Goal: Submit feedback/report problem: Submit feedback/report problem

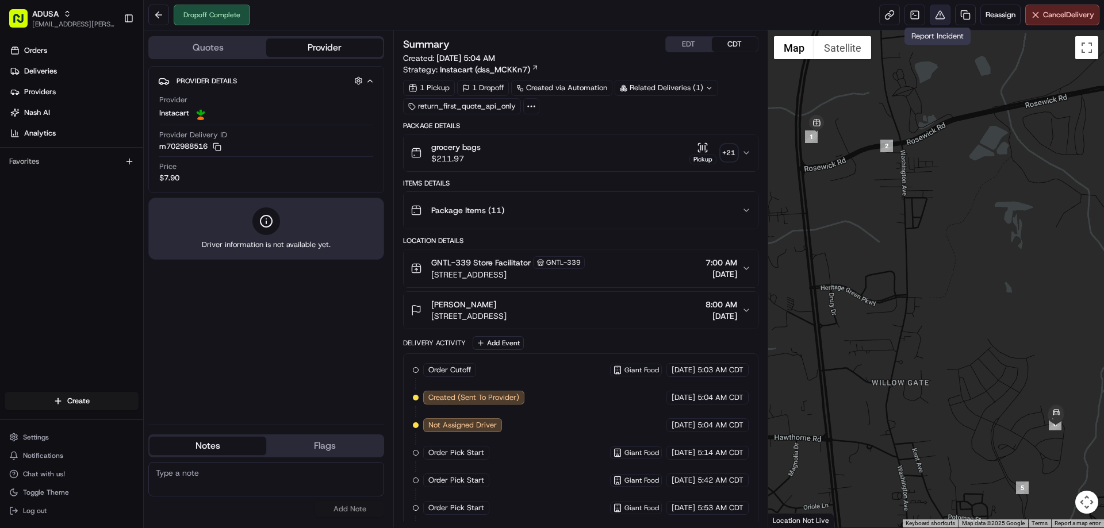
click at [933, 14] on button at bounding box center [939, 15] width 21 height 21
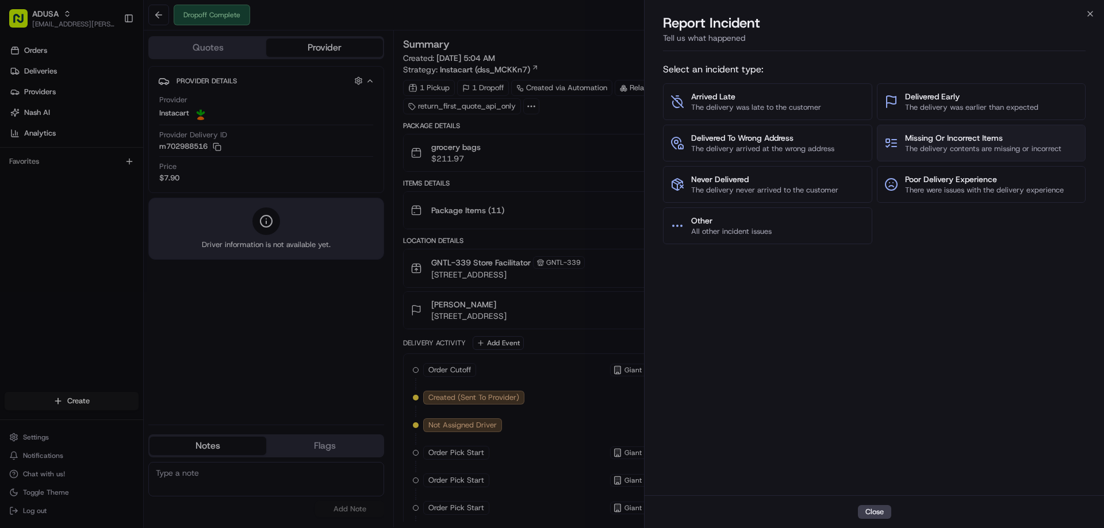
click at [987, 144] on span "The delivery contents are missing or incorrect" at bounding box center [983, 149] width 156 height 10
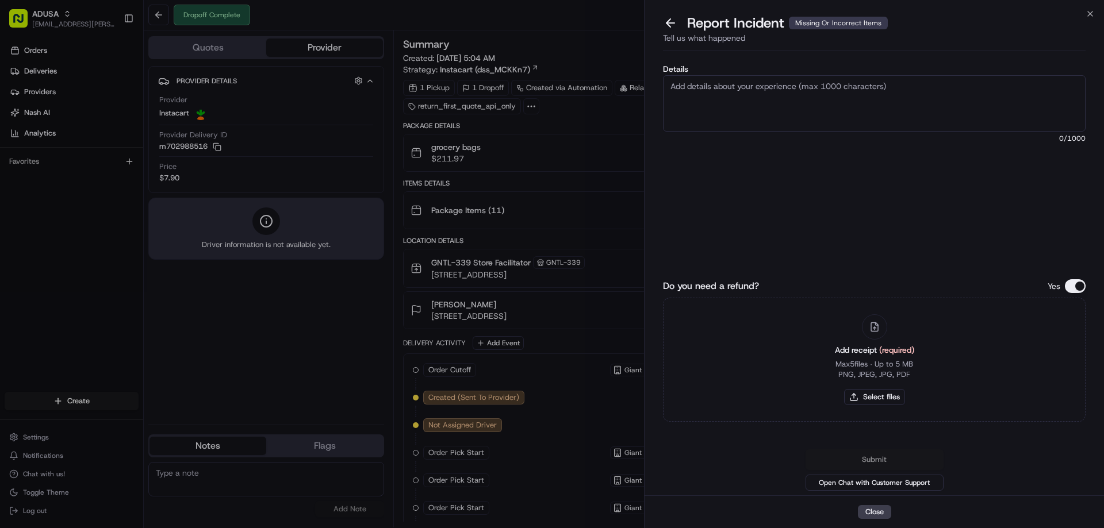
click at [764, 105] on textarea "Details" at bounding box center [874, 103] width 422 height 56
type textarea "Refund Request Amount: 24.07. Missing items"
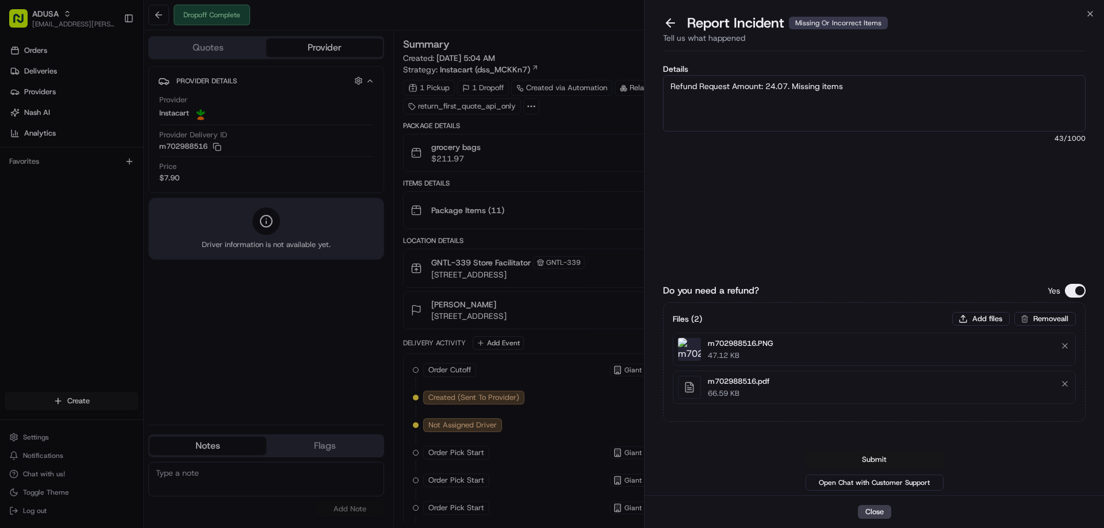
click at [875, 460] on button "Submit" at bounding box center [874, 460] width 138 height 21
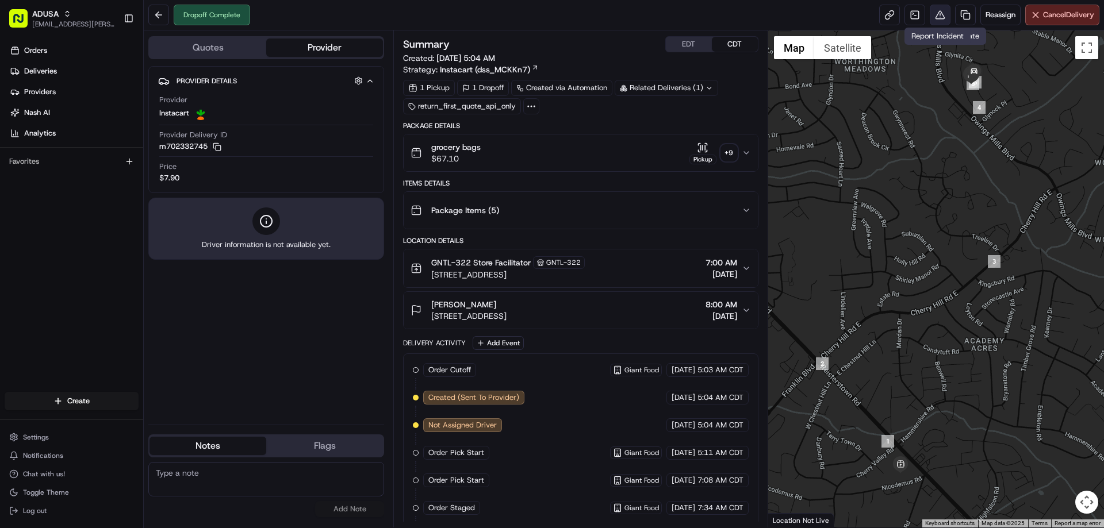
click at [942, 12] on button at bounding box center [939, 15] width 21 height 21
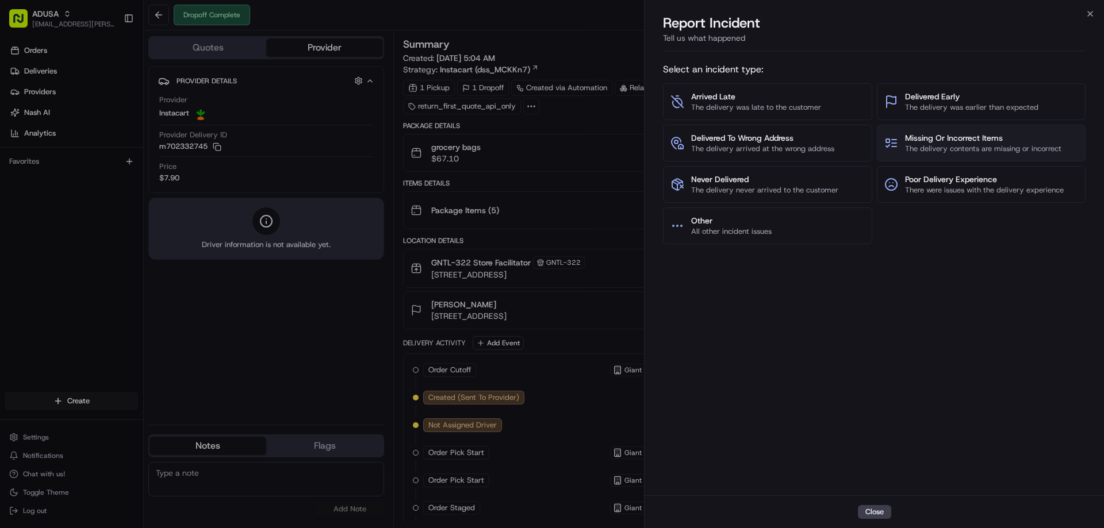
click at [1004, 128] on button "Missing Or Incorrect Items The delivery contents are missing or incorrect" at bounding box center [981, 143] width 209 height 37
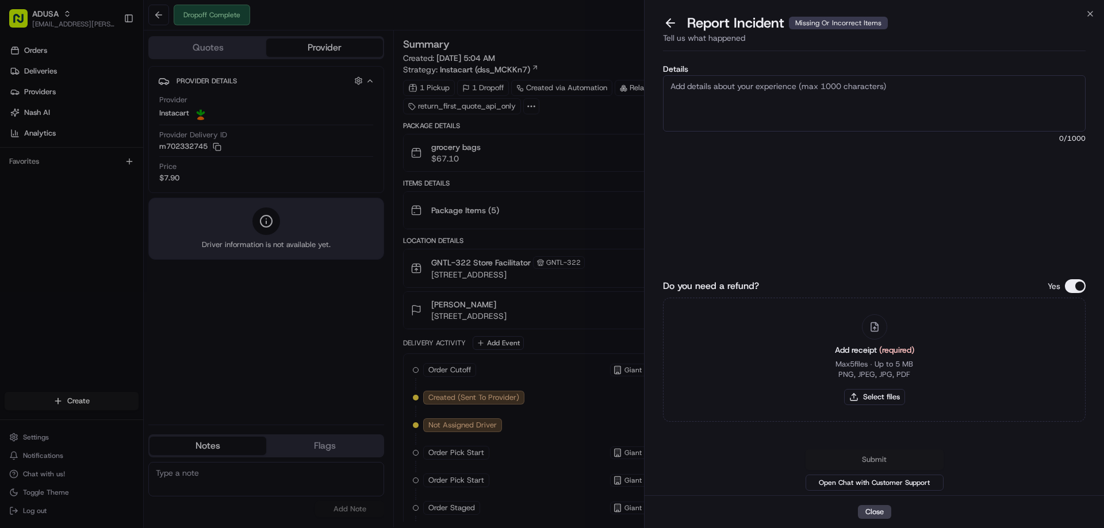
click at [895, 113] on textarea "Details" at bounding box center [874, 103] width 422 height 56
type textarea "M"
type textarea "Refund Request Amount 17.49- missing items from delivery"
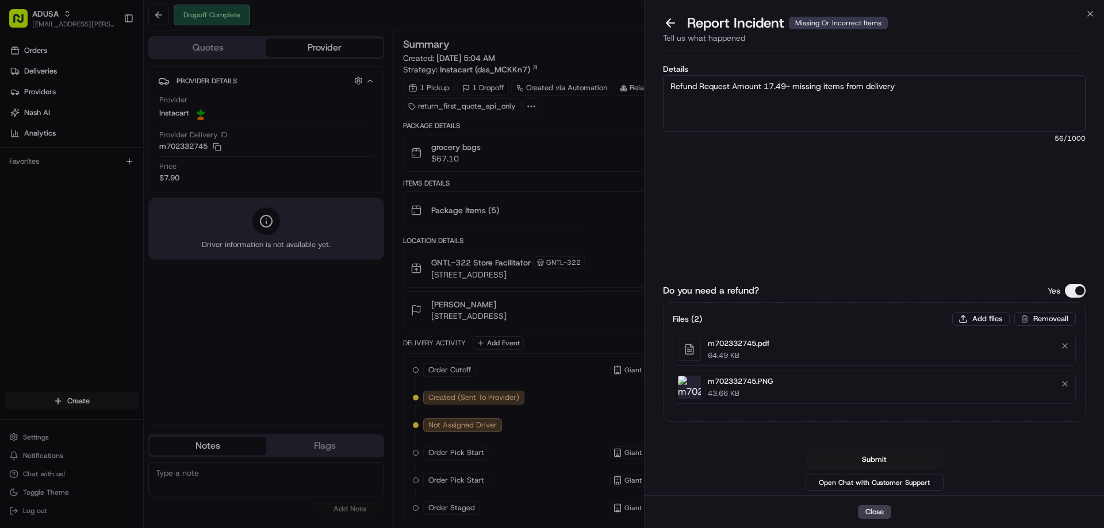
click at [850, 202] on div "Details Refund Request Amount 17.49- missing items from delivery 56 /1000" at bounding box center [874, 150] width 422 height 171
click at [837, 468] on button "Submit" at bounding box center [874, 460] width 138 height 21
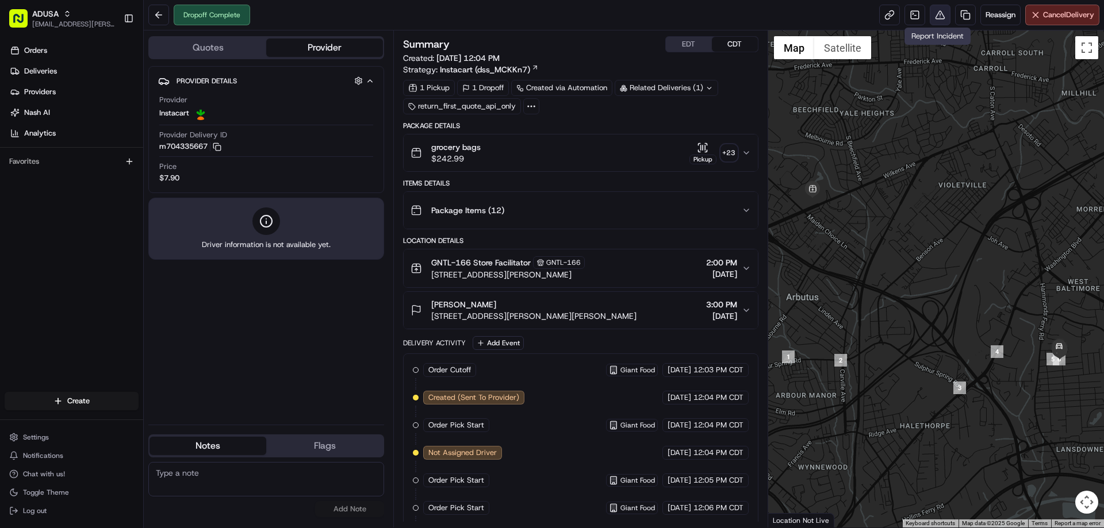
click at [933, 18] on button at bounding box center [939, 15] width 21 height 21
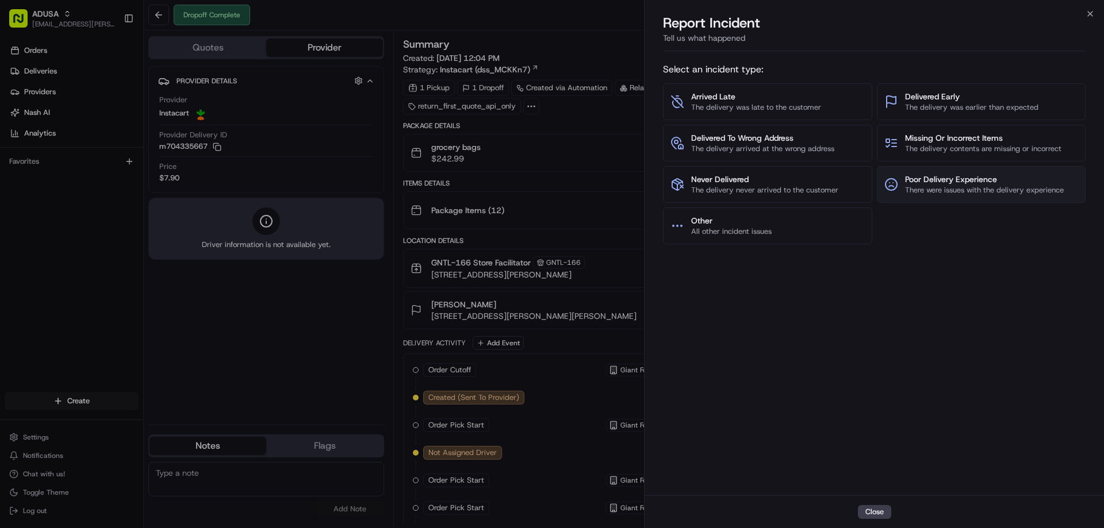
click at [997, 179] on span "Poor Delivery Experience" at bounding box center [984, 179] width 159 height 11
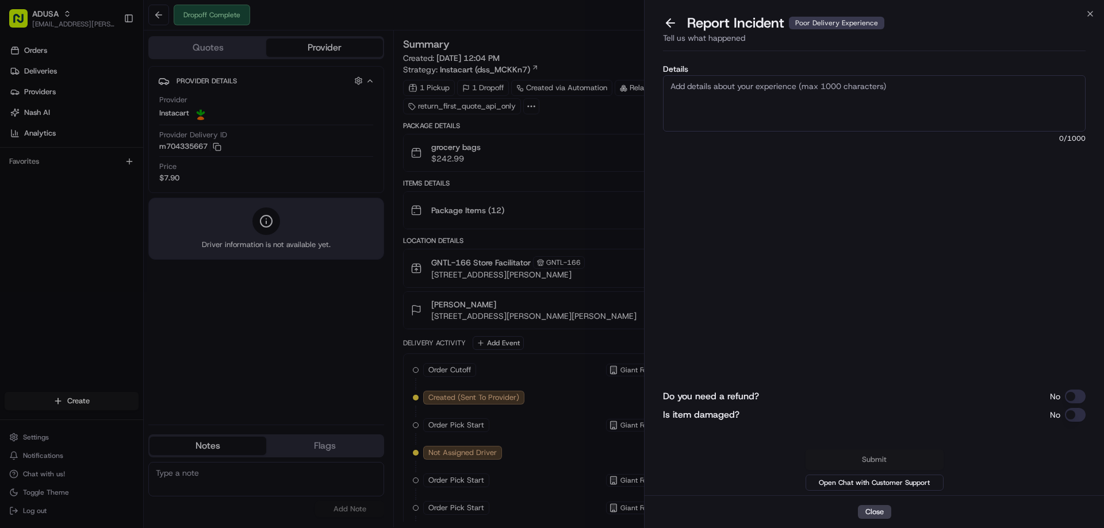
click at [728, 98] on textarea "Details" at bounding box center [874, 103] width 422 height 56
type textarea "Refund request total: 16.94- missing/damaged items"
click at [1077, 395] on button "Do you need a refund?" at bounding box center [1075, 397] width 21 height 14
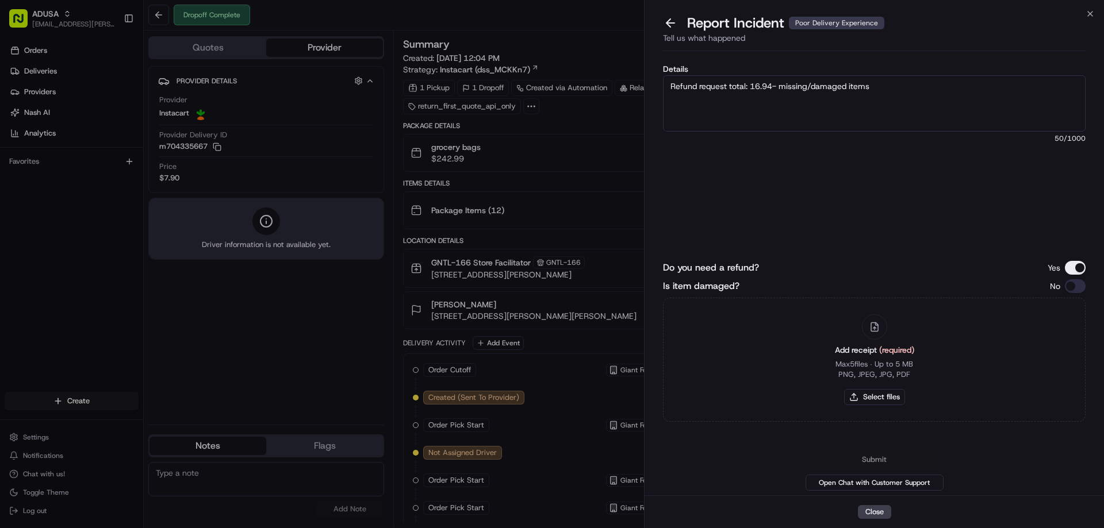
type button "on"
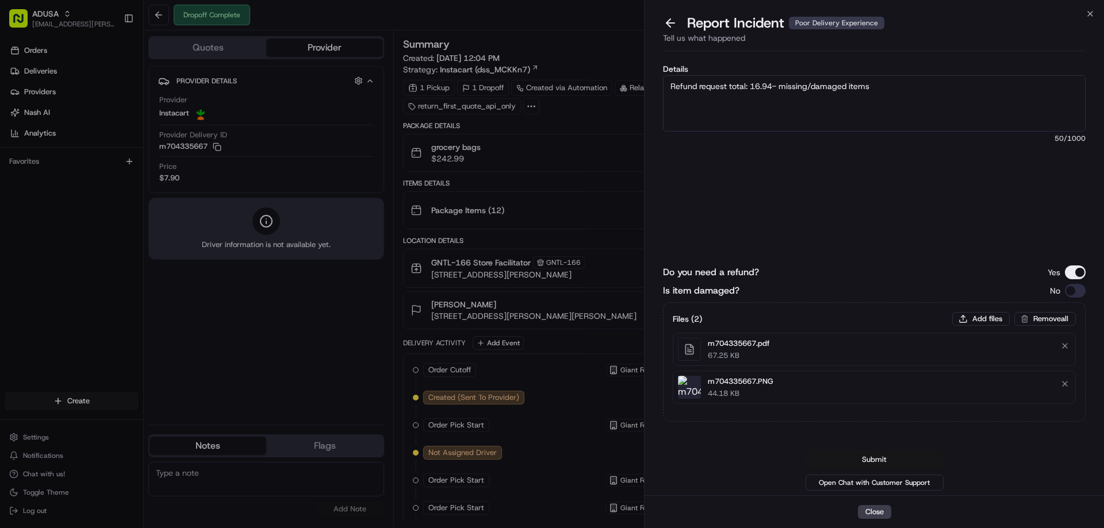
click at [887, 464] on button "Submit" at bounding box center [874, 460] width 138 height 21
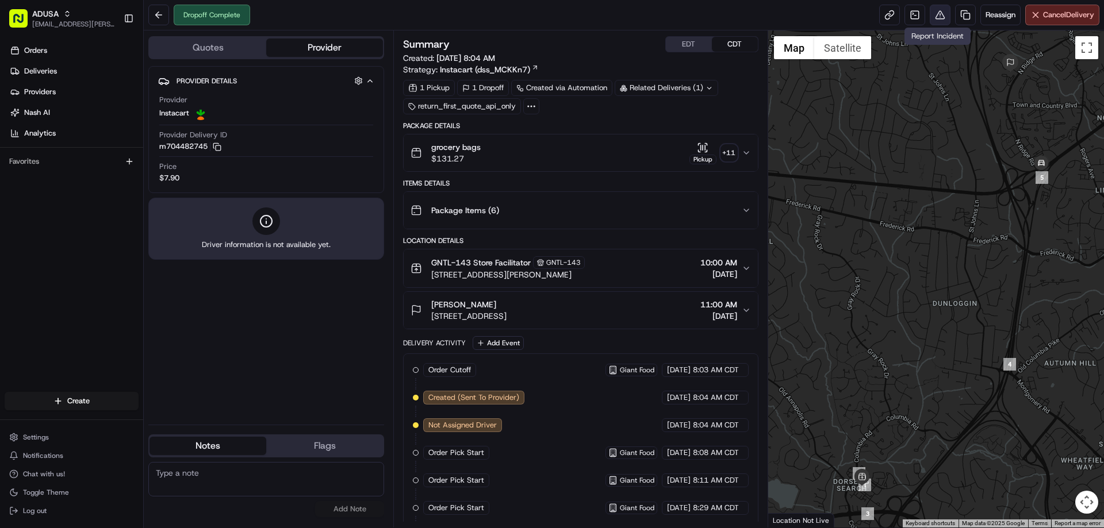
click at [942, 18] on button at bounding box center [939, 15] width 21 height 21
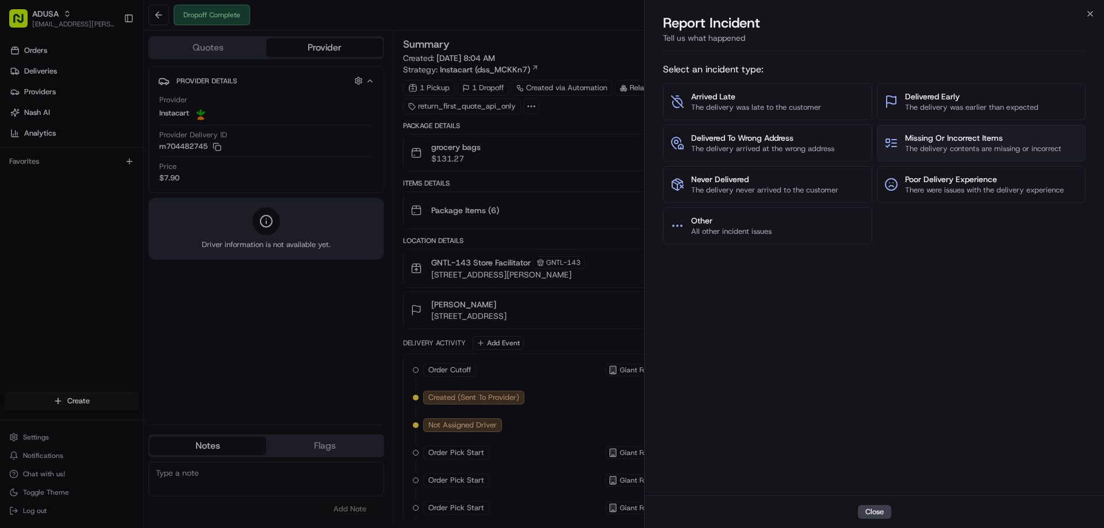
click at [965, 142] on span "Missing Or Incorrect Items" at bounding box center [983, 137] width 156 height 11
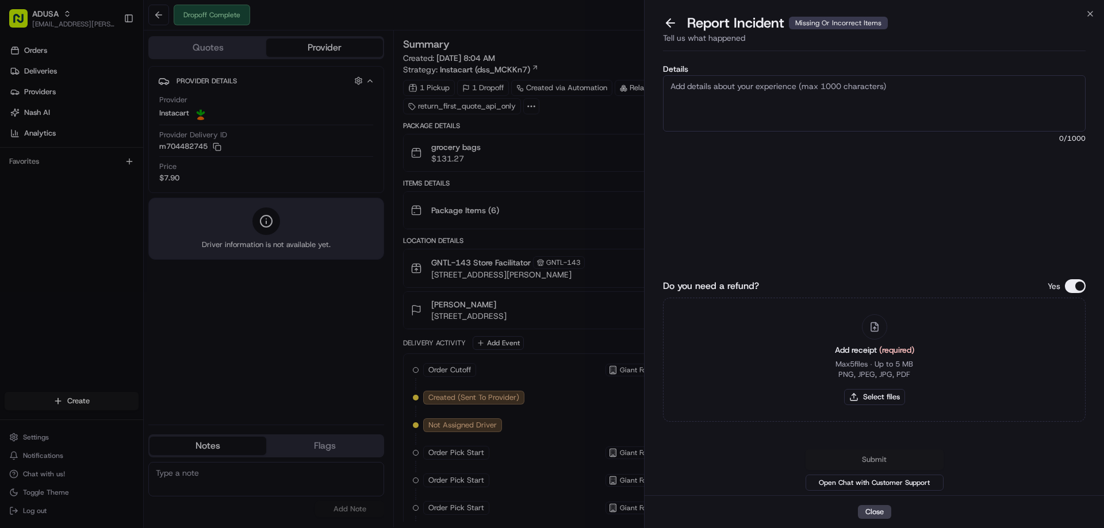
click at [782, 102] on textarea "Details" at bounding box center [874, 103] width 422 height 56
type textarea "Refund request amount: 15.99- missing items from delivery"
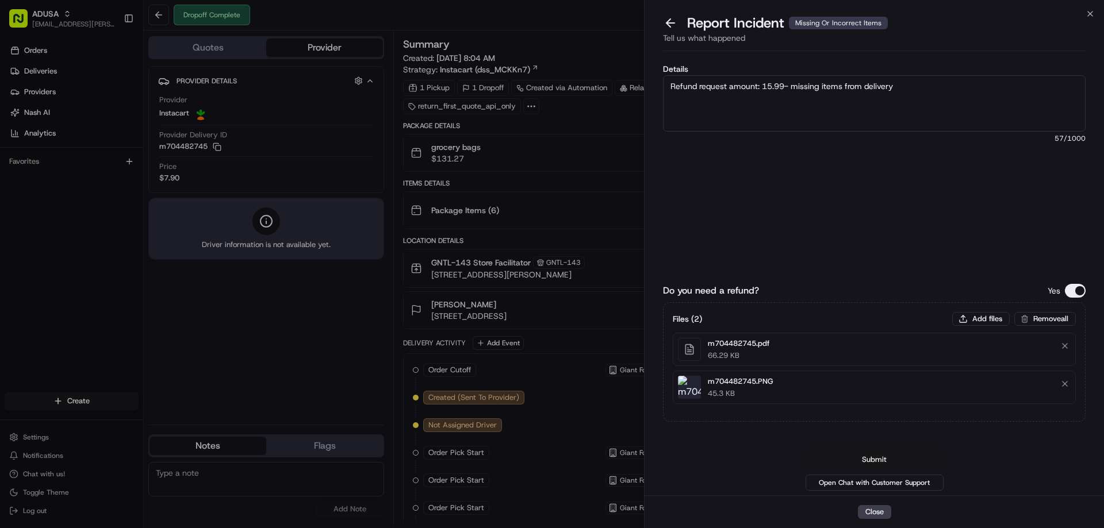
click at [884, 462] on button "Submit" at bounding box center [874, 460] width 138 height 21
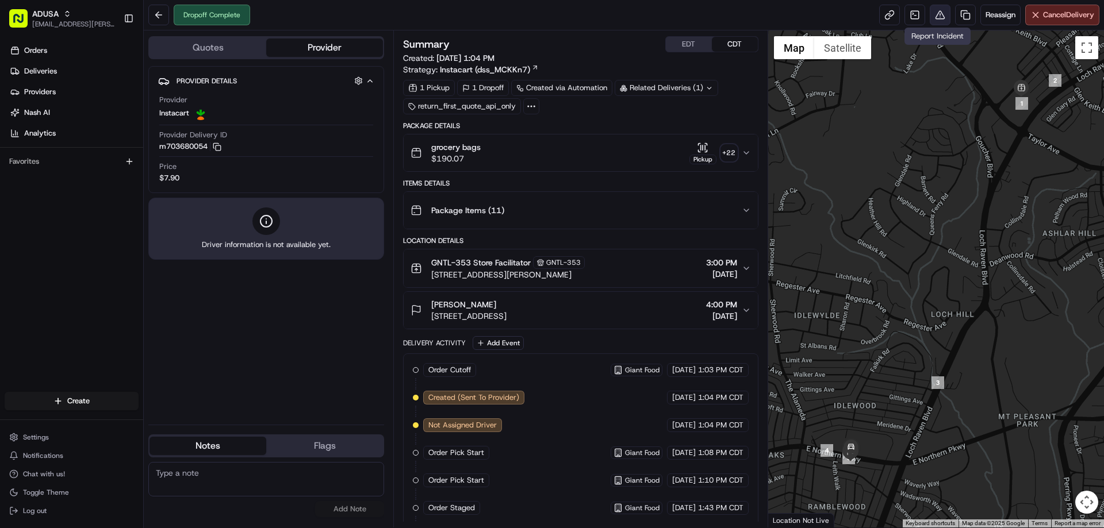
click at [939, 22] on button at bounding box center [939, 15] width 21 height 21
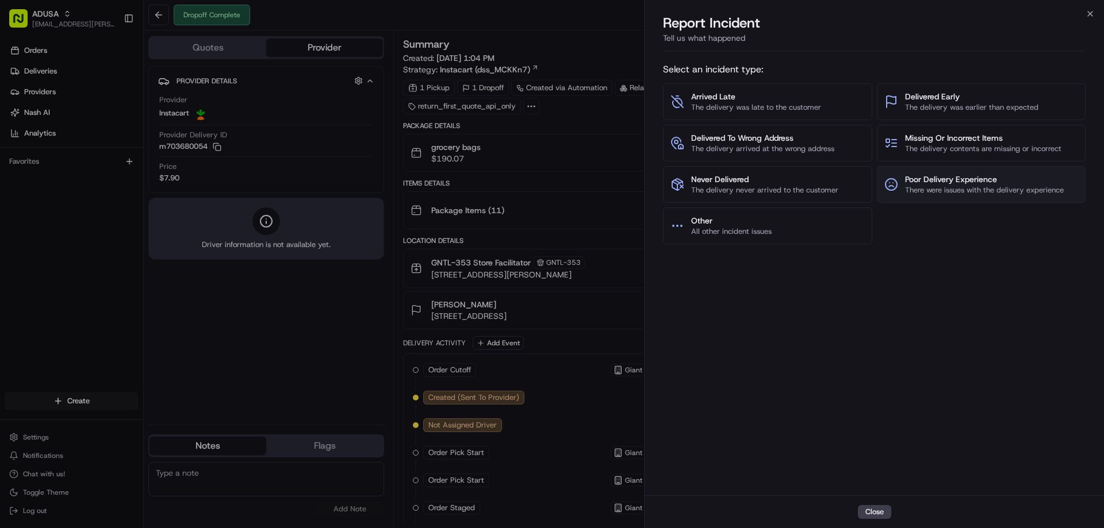
click at [998, 193] on span "There were issues with the delivery experience" at bounding box center [984, 190] width 159 height 10
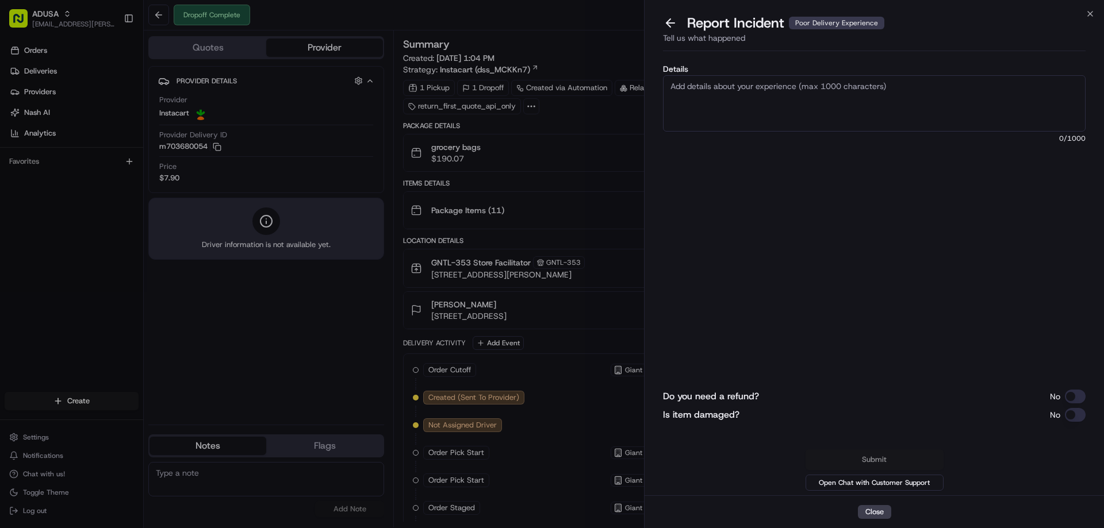
click at [888, 112] on textarea "Details" at bounding box center [874, 103] width 422 height 56
type textarea "Refund amount requested: 14.78- items arrived damaged"
click at [1086, 391] on div "Details Refund amount requested: 14.78- items arrived damaged 53 /1000 Do you n…" at bounding box center [873, 276] width 459 height 440
click at [1081, 394] on button "Do you need a refund?" at bounding box center [1075, 397] width 21 height 14
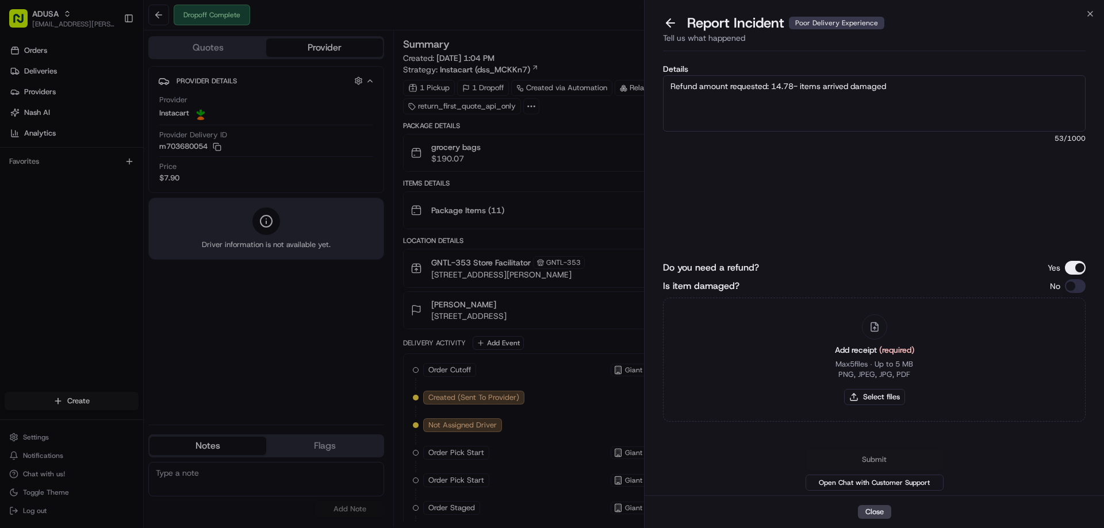
click at [1079, 417] on div "Add receipt (required) Max 5 files ∙ Up to 5 MB PNG, JPEG, JPG, PDF Select files" at bounding box center [874, 360] width 422 height 124
click at [1064, 285] on div "No" at bounding box center [1068, 286] width 36 height 14
click at [1076, 292] on button "Is item damaged?" at bounding box center [1075, 286] width 21 height 14
type button "on"
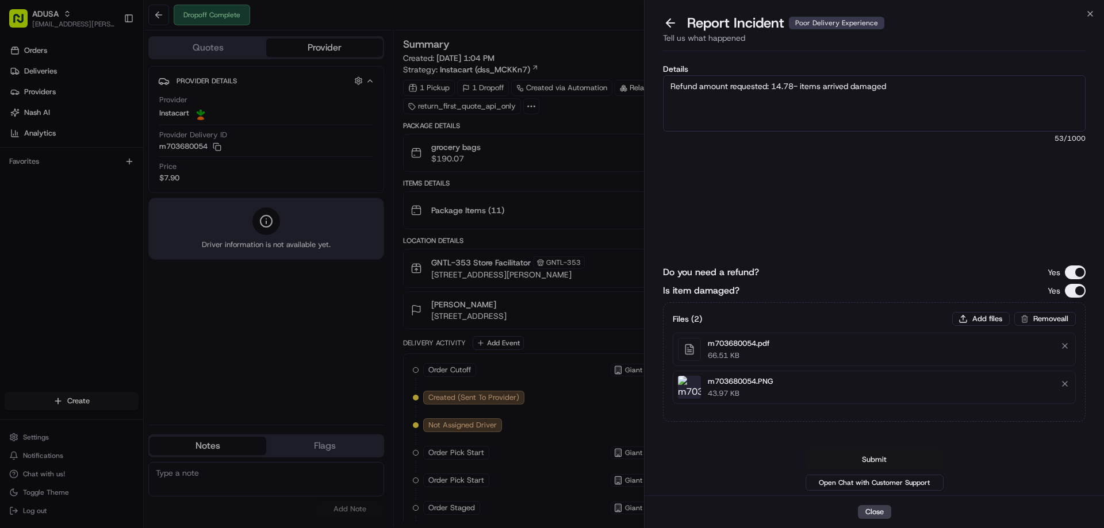
click at [884, 455] on button "Submit" at bounding box center [874, 460] width 138 height 21
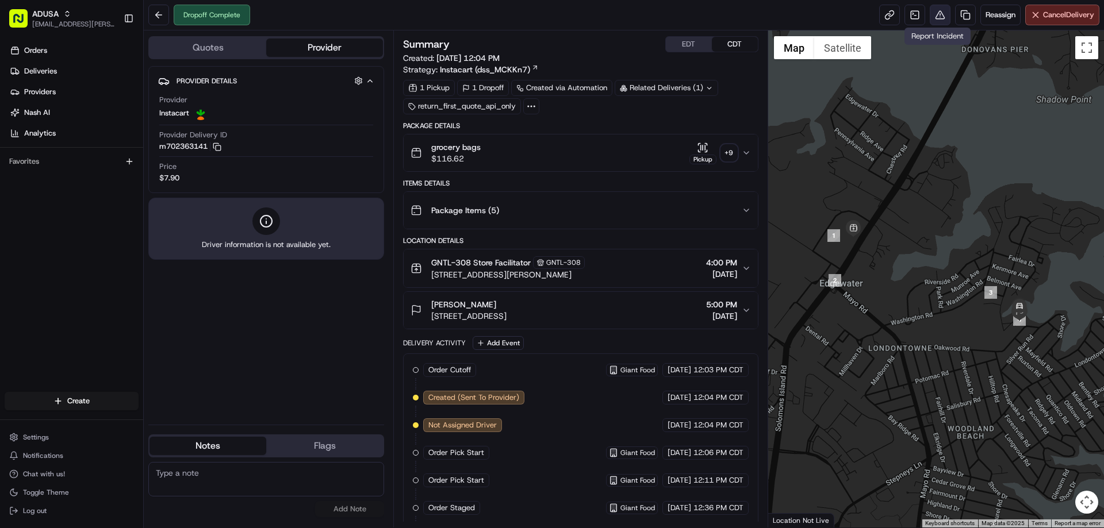
click at [935, 21] on button at bounding box center [939, 15] width 21 height 21
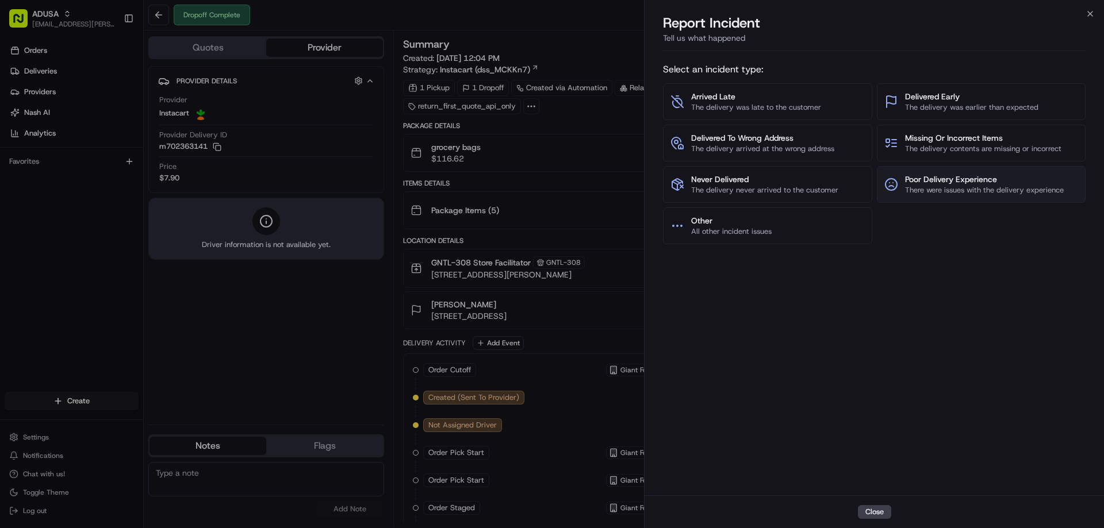
click at [916, 187] on span "There were issues with the delivery experience" at bounding box center [984, 190] width 159 height 10
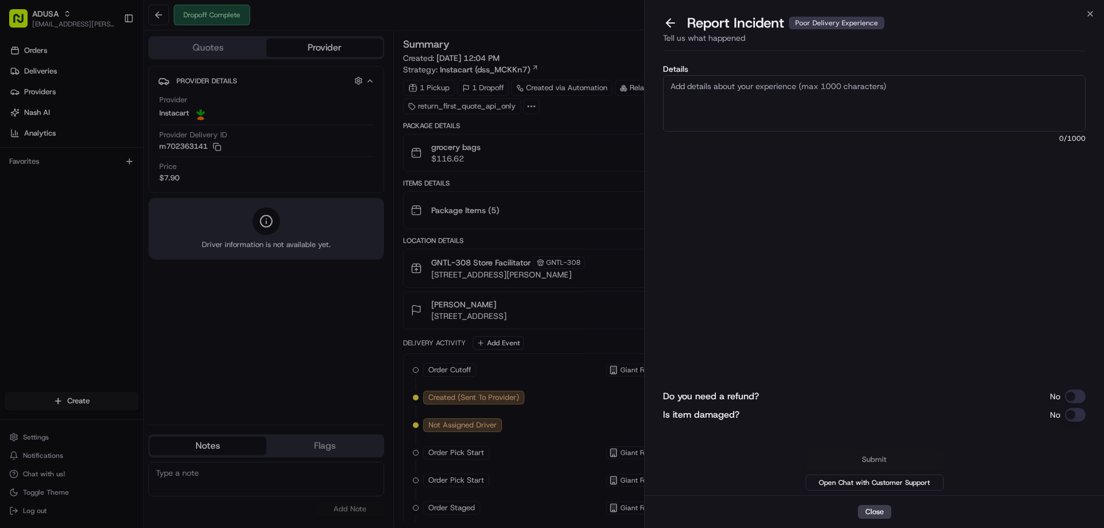
click at [802, 113] on textarea "Details" at bounding box center [874, 103] width 422 height 56
type textarea "Refund request amount: 13.48- items missing/arrived damaged"
click at [1075, 392] on button "Do you need a refund?" at bounding box center [1075, 397] width 21 height 14
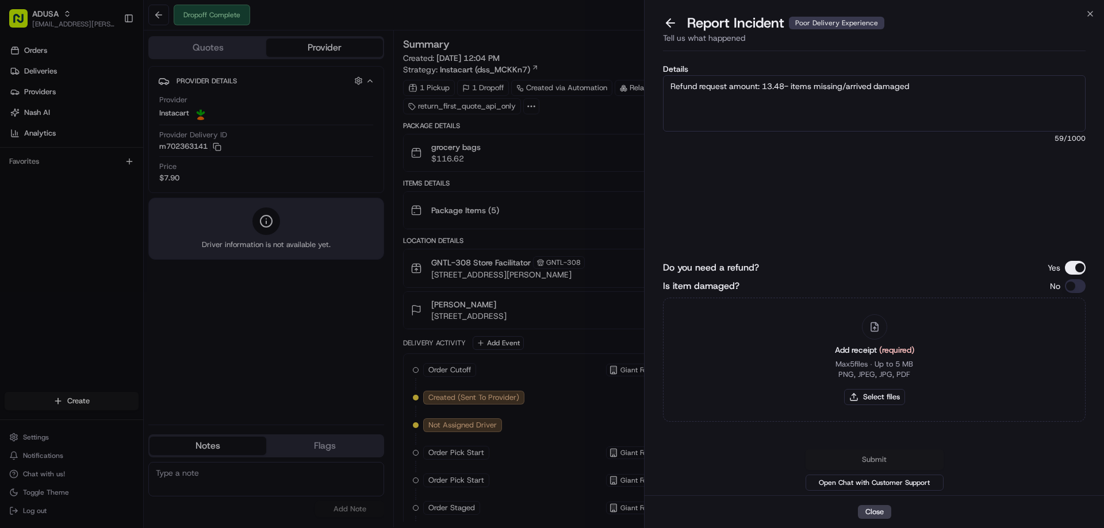
click at [1073, 416] on div "Add receipt (required) Max 5 files ∙ Up to 5 MB PNG, JPEG, JPG, PDF Select files" at bounding box center [874, 360] width 422 height 124
click at [1074, 287] on button "Is item damaged?" at bounding box center [1075, 286] width 21 height 14
type button "on"
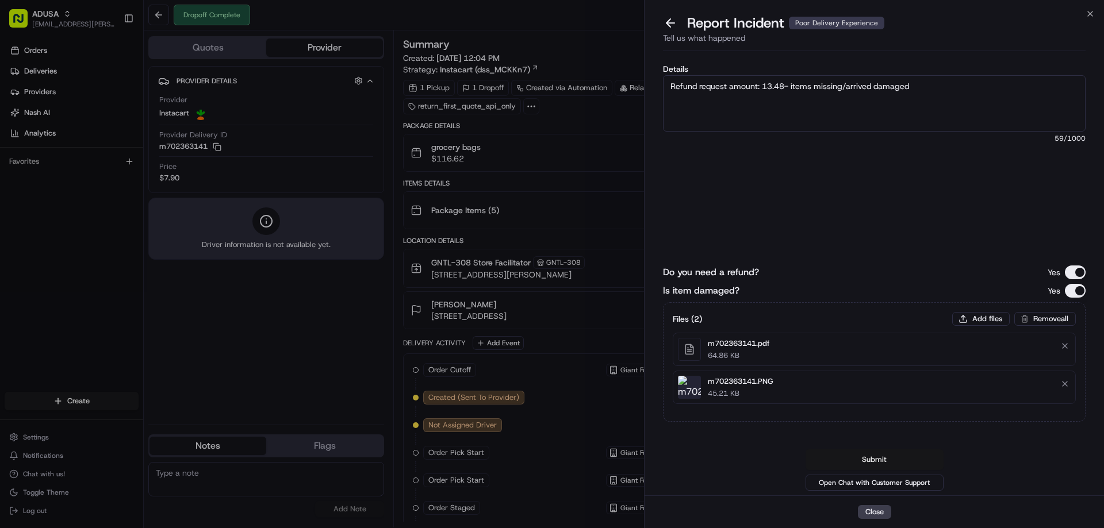
click at [882, 456] on button "Submit" at bounding box center [874, 460] width 138 height 21
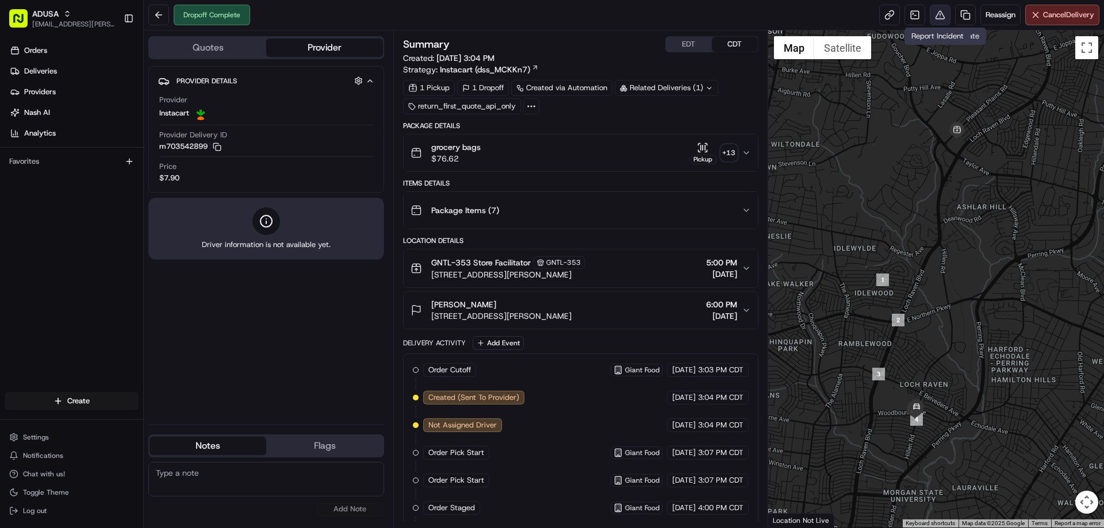
click at [939, 14] on button at bounding box center [939, 15] width 21 height 21
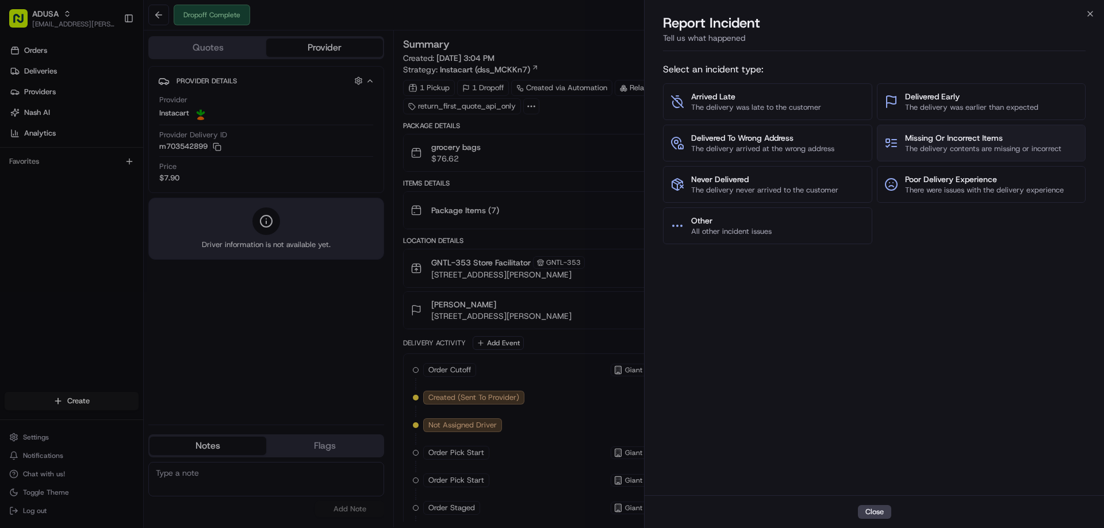
click at [936, 139] on span "Missing Or Incorrect Items" at bounding box center [983, 137] width 156 height 11
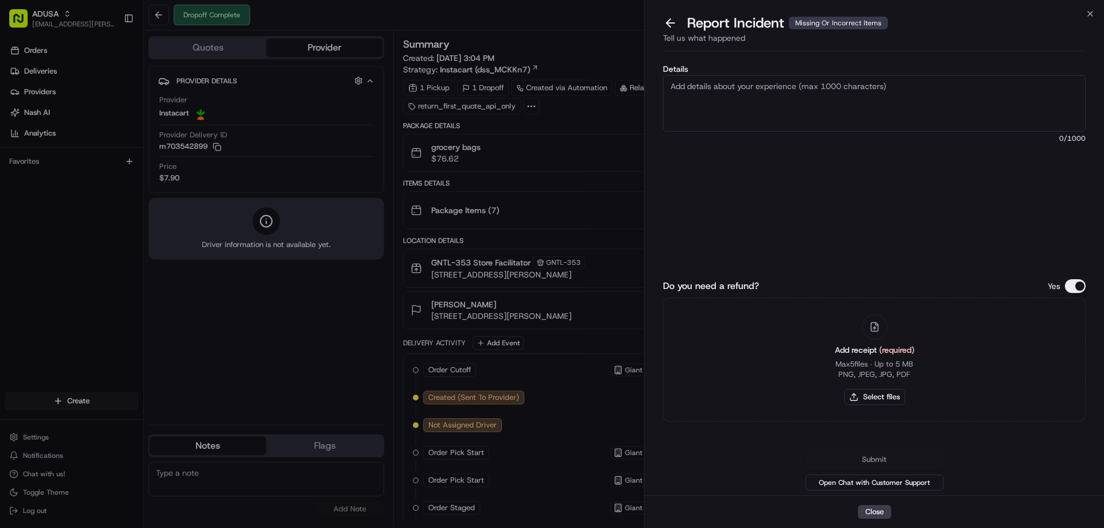
click at [696, 119] on textarea "Details" at bounding box center [874, 103] width 422 height 56
type textarea "Refund Request amount: 13.37- items missing"
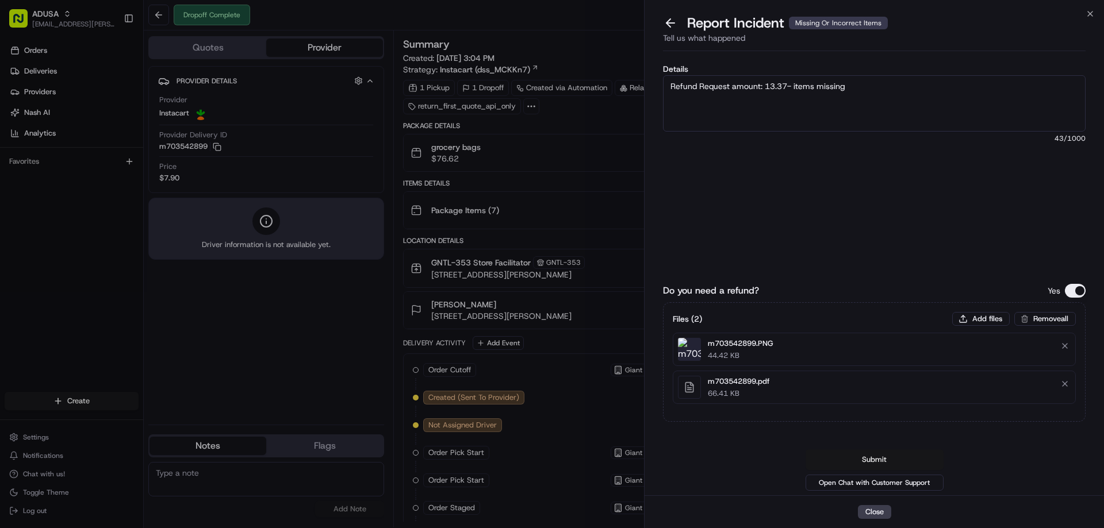
click at [883, 455] on button "Submit" at bounding box center [874, 460] width 138 height 21
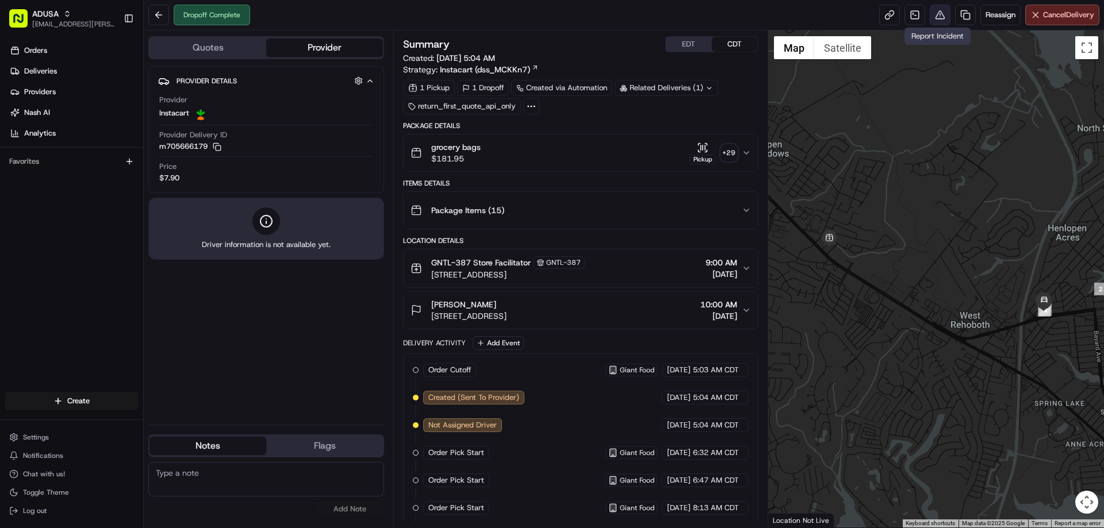
click at [938, 16] on button at bounding box center [939, 15] width 21 height 21
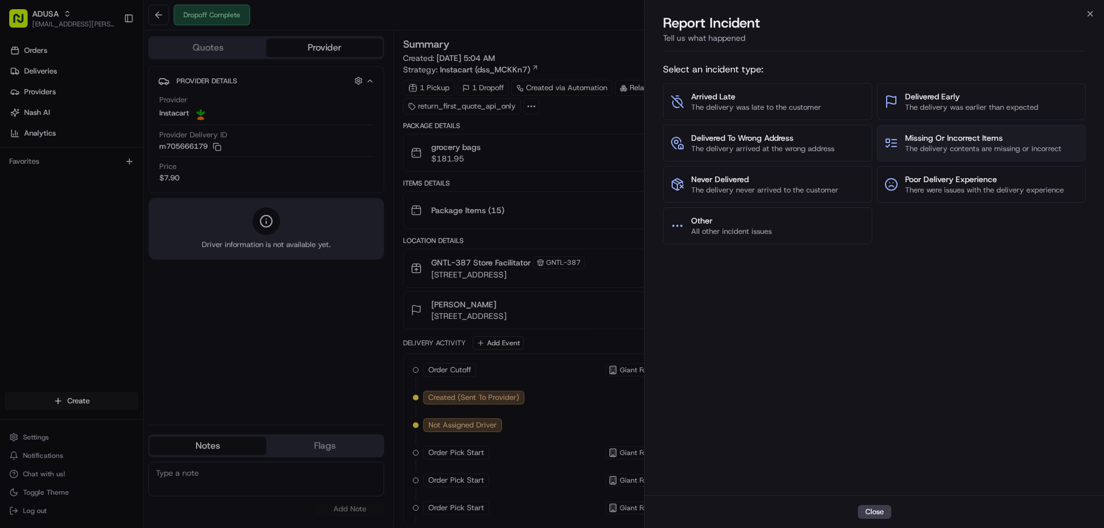
click at [994, 146] on span "The delivery contents are missing or incorrect" at bounding box center [983, 149] width 156 height 10
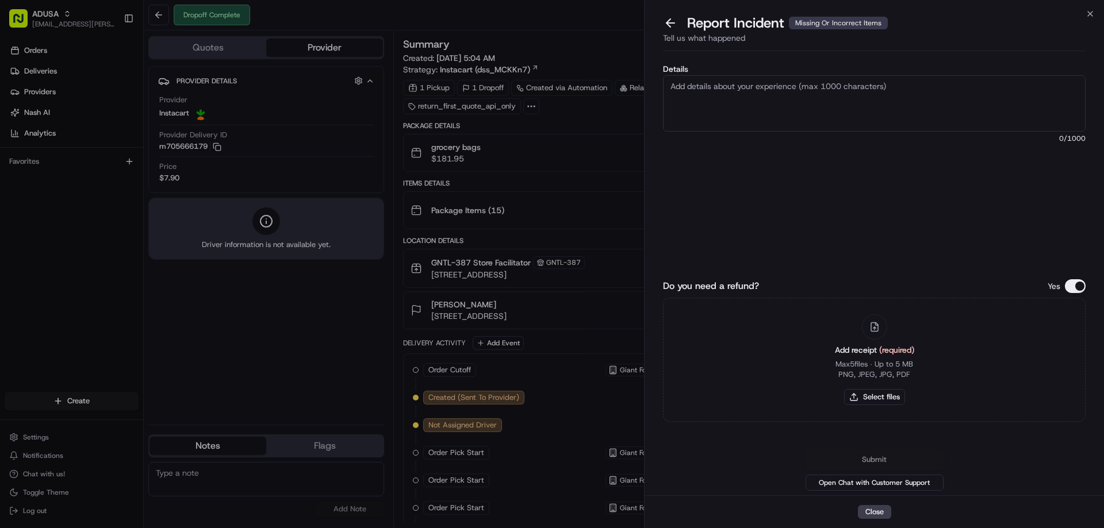
click at [801, 115] on textarea "Details" at bounding box center [874, 103] width 422 height 56
type textarea "refund amount requested: 12.98- missing items from delivery"
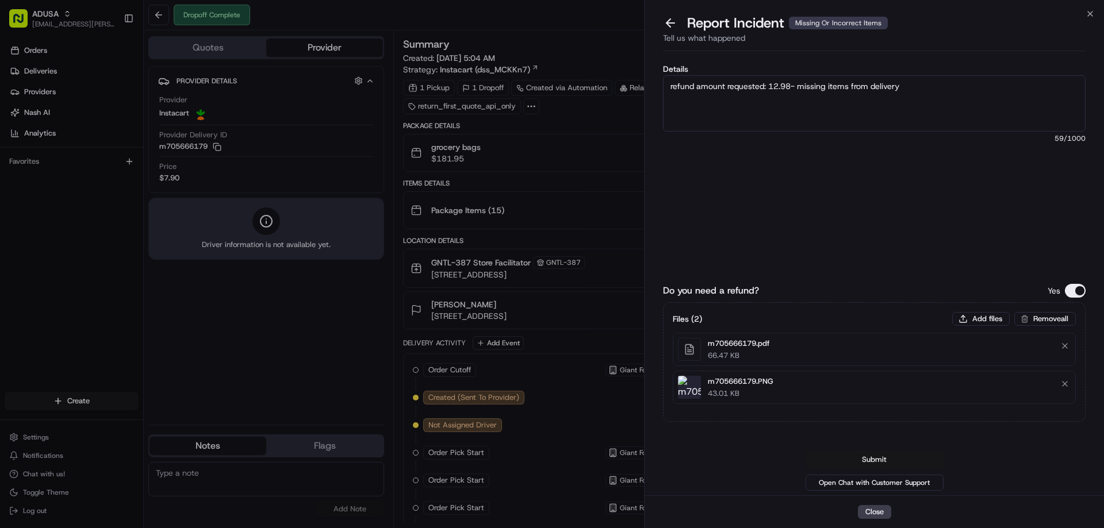
click at [898, 455] on button "Submit" at bounding box center [874, 460] width 138 height 21
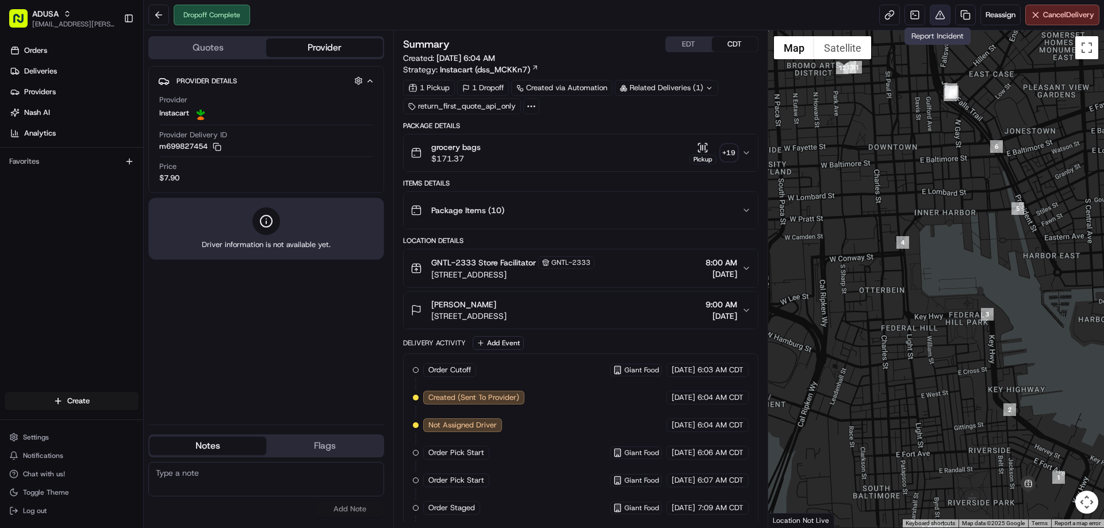
click at [946, 13] on button at bounding box center [939, 15] width 21 height 21
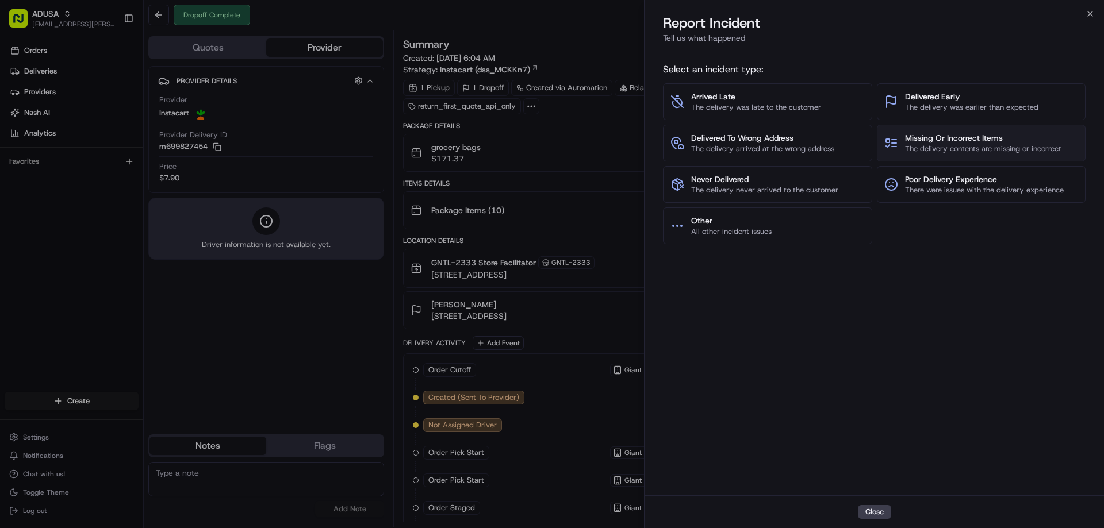
click at [949, 137] on span "Missing Or Incorrect Items" at bounding box center [983, 137] width 156 height 11
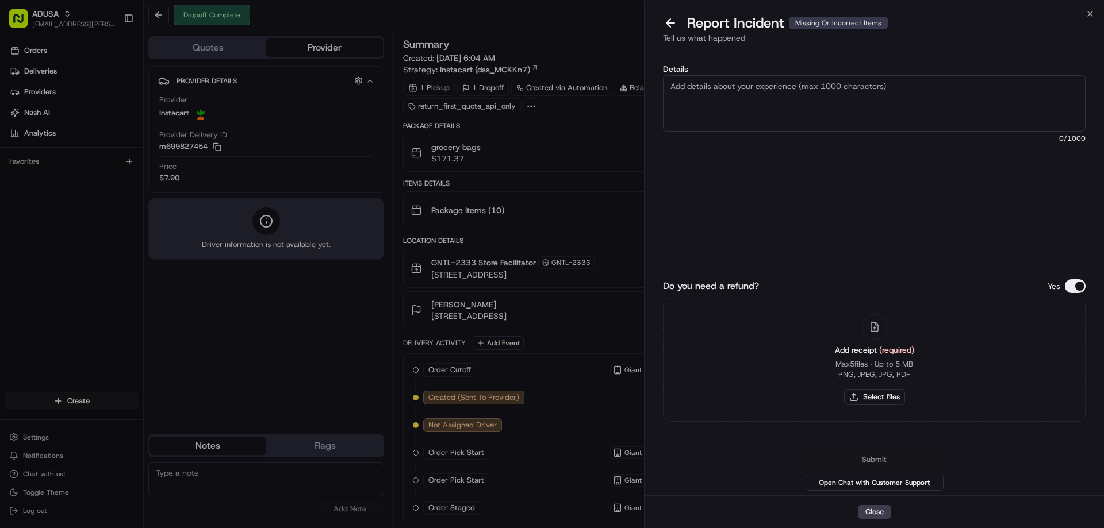
click at [836, 90] on textarea "Details" at bounding box center [874, 103] width 422 height 56
type textarea "refund request amount: 11.97. missing items from delivery"
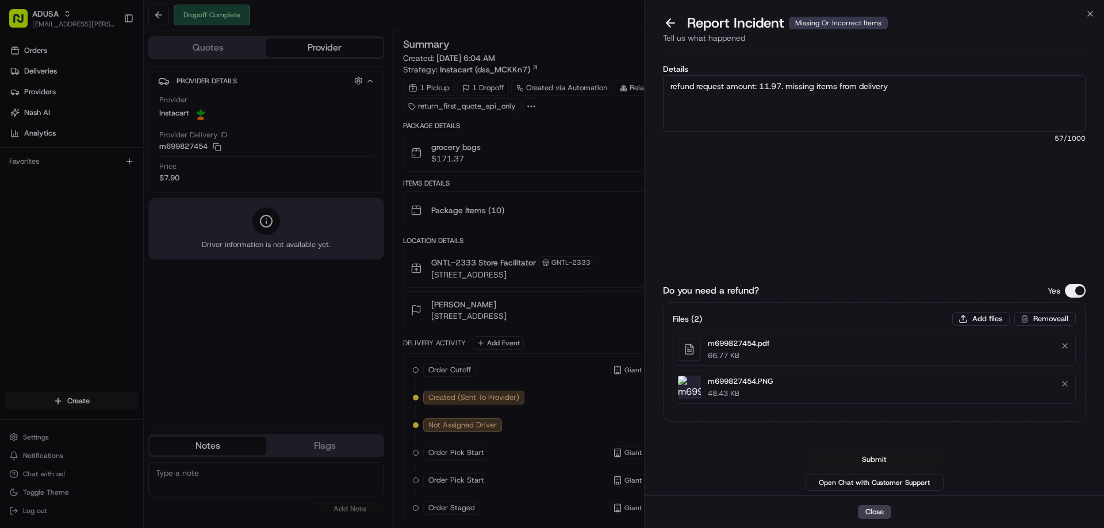
click at [884, 455] on button "Submit" at bounding box center [874, 460] width 138 height 21
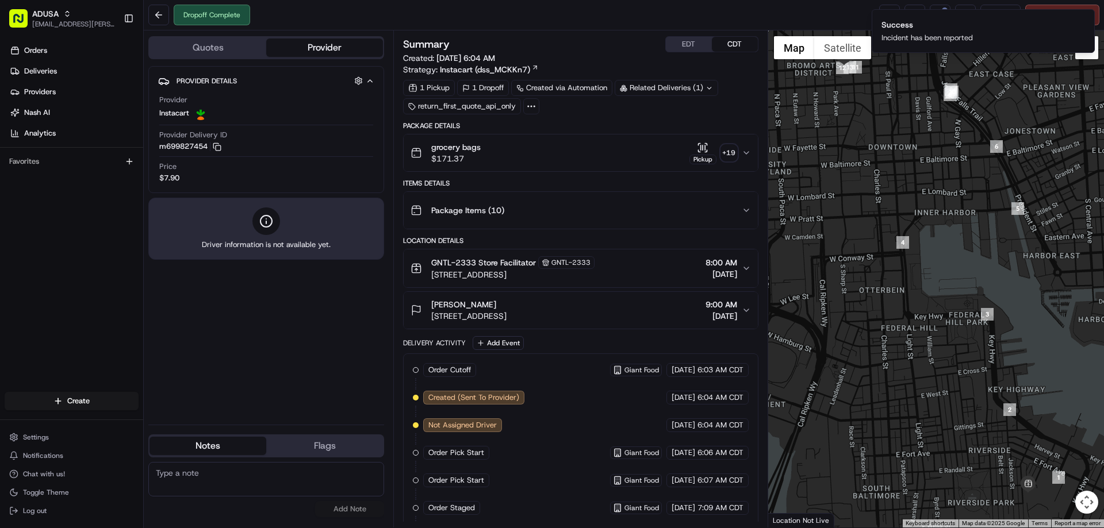
click at [216, 93] on div "Provider Instacart Provider Delivery ID m699827454 Copy m699827454 Price $7.90" at bounding box center [266, 139] width 216 height 98
click at [1083, 16] on icon "Notifications (F8)" at bounding box center [1084, 18] width 9 height 9
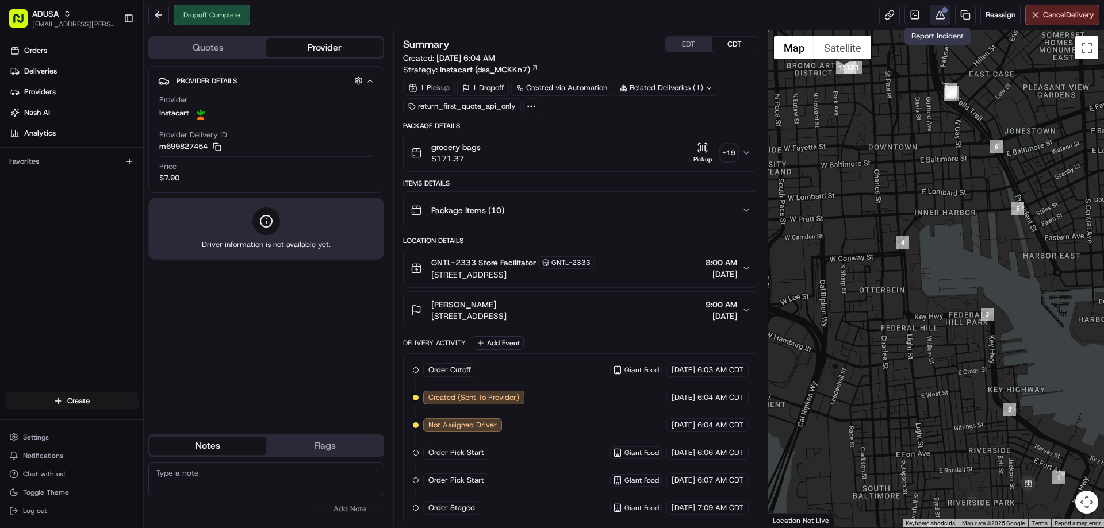
click at [935, 21] on button at bounding box center [939, 15] width 21 height 21
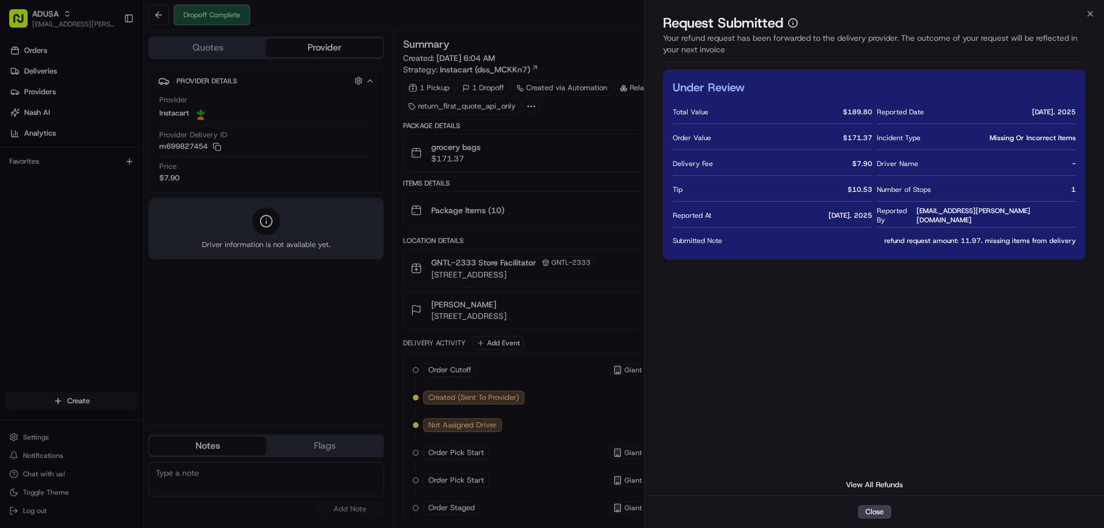
click at [878, 485] on link "View All Refunds" at bounding box center [874, 485] width 103 height 16
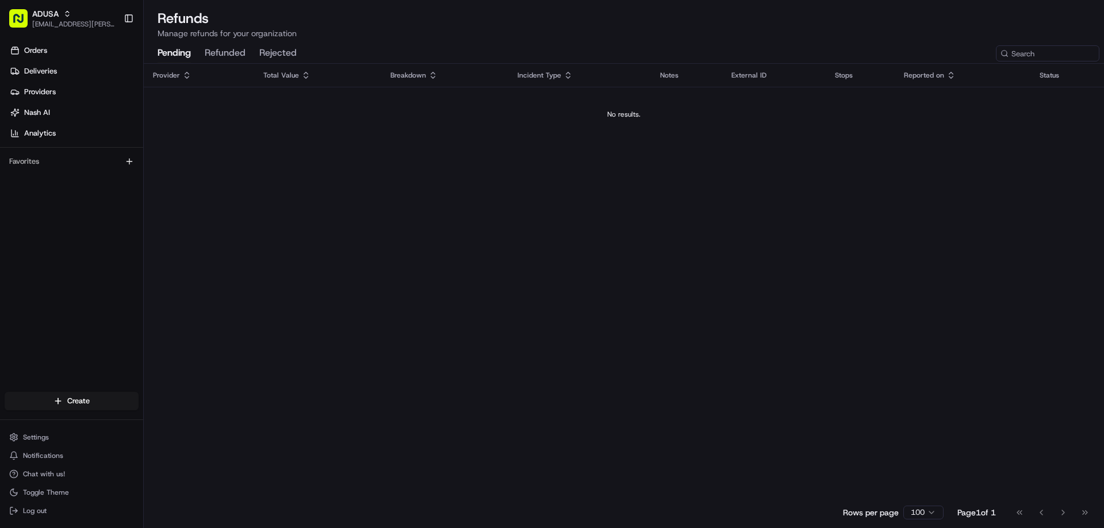
click at [232, 55] on button "refunded" at bounding box center [225, 54] width 41 height 20
click at [271, 55] on button "rejected" at bounding box center [277, 54] width 37 height 20
click at [241, 52] on button "refunded" at bounding box center [225, 54] width 41 height 20
click at [172, 52] on button "pending" at bounding box center [173, 54] width 33 height 20
click at [209, 56] on button "refunded" at bounding box center [225, 54] width 41 height 20
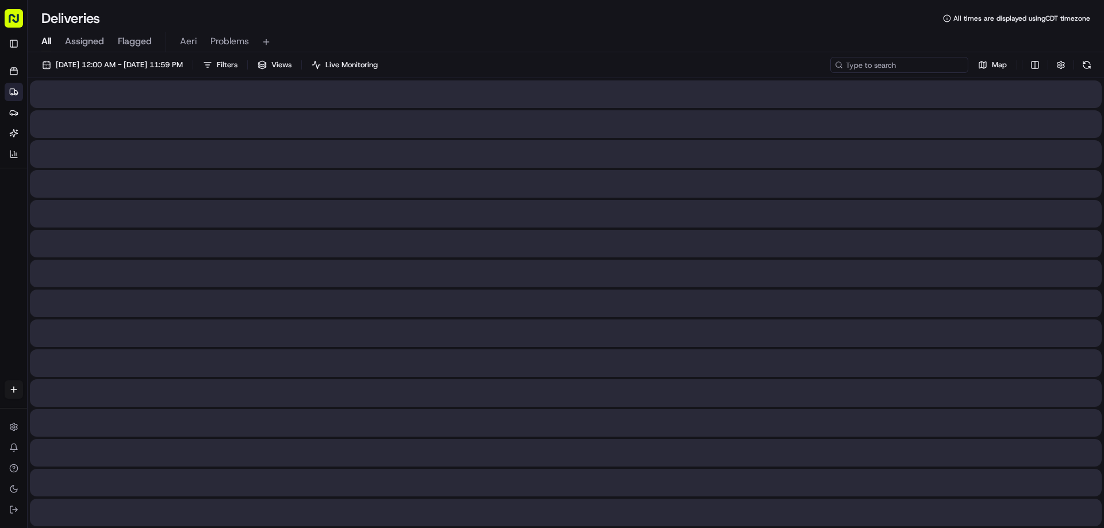
click at [921, 63] on input at bounding box center [899, 65] width 138 height 16
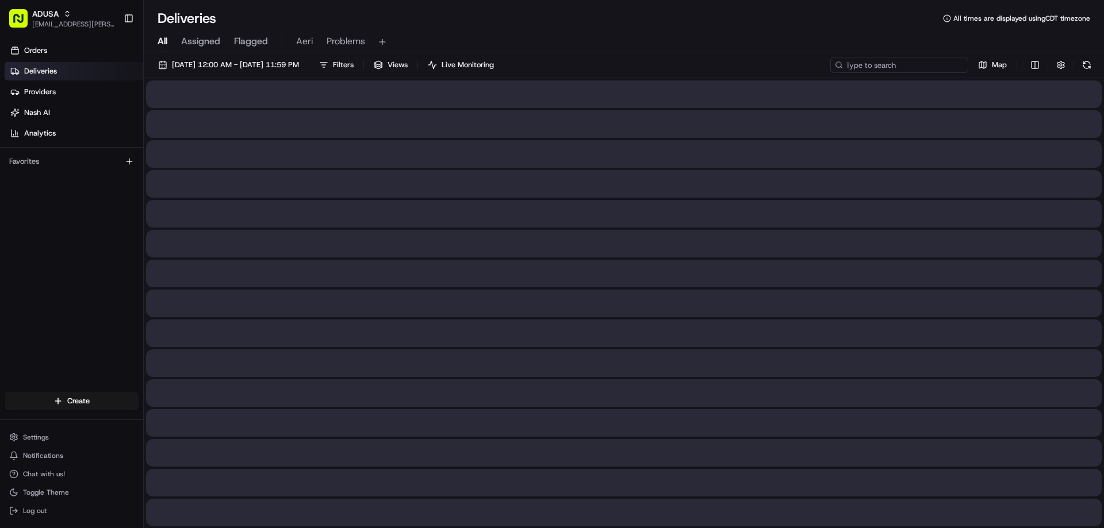
click at [927, 63] on input at bounding box center [899, 65] width 138 height 16
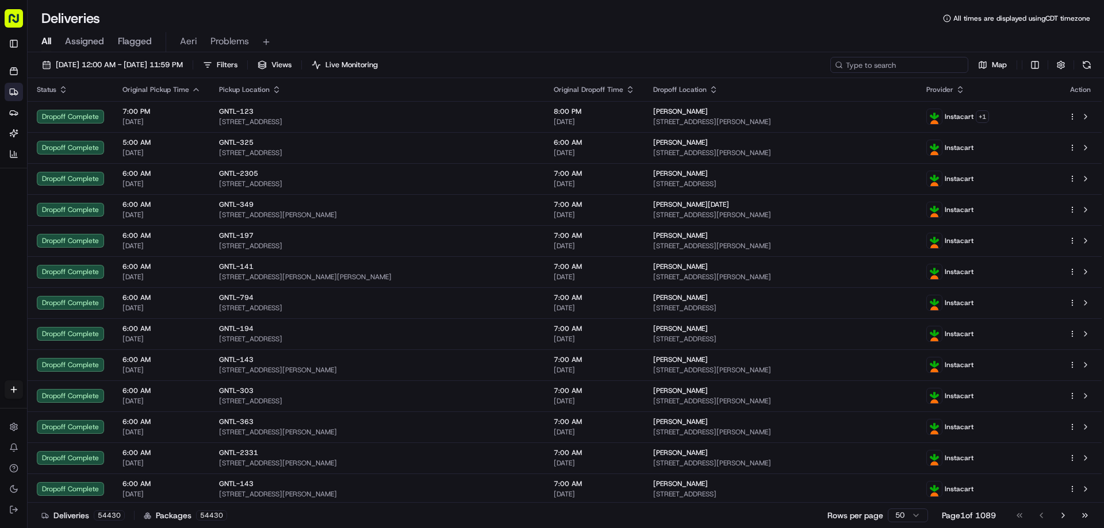
paste input "m705288892"
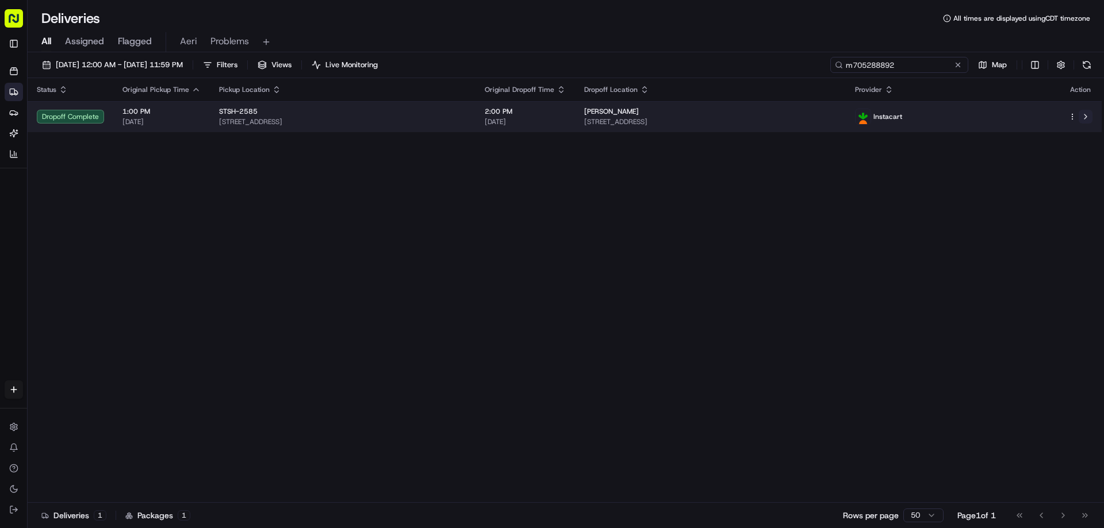
type input "m705288892"
click at [1079, 121] on button at bounding box center [1085, 117] width 14 height 14
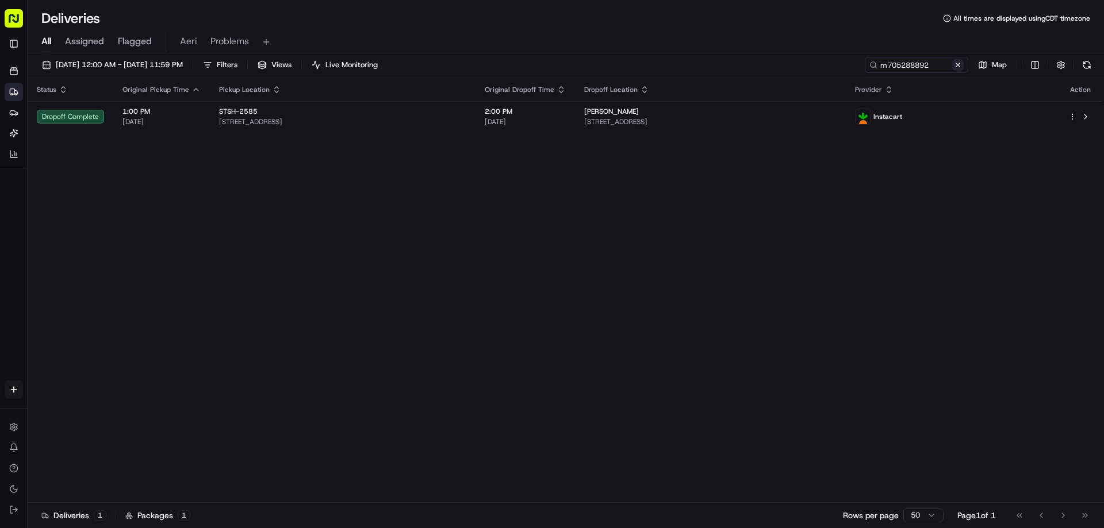
click at [954, 67] on button at bounding box center [957, 64] width 11 height 11
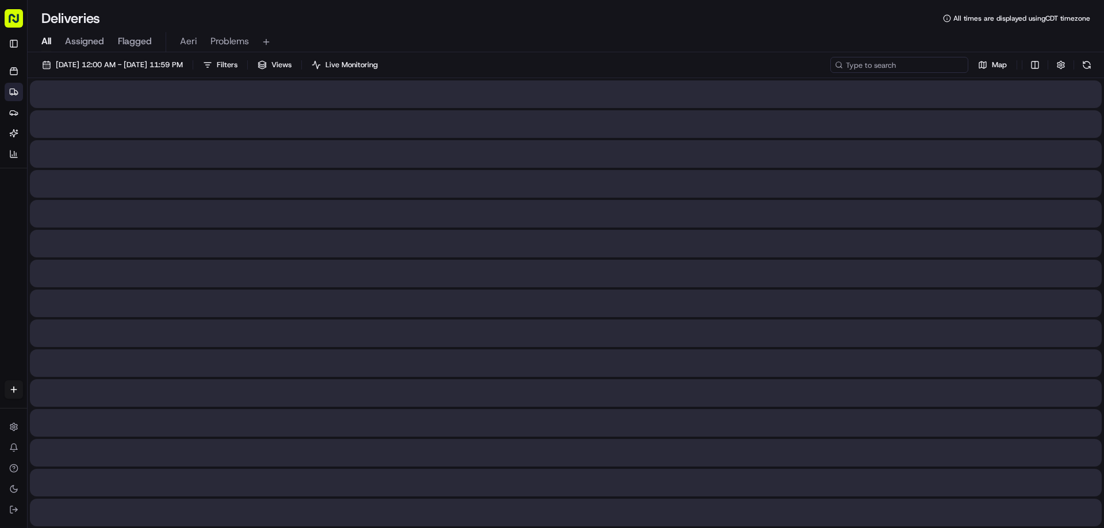
click at [924, 66] on input at bounding box center [899, 65] width 138 height 16
paste input "m703025468"
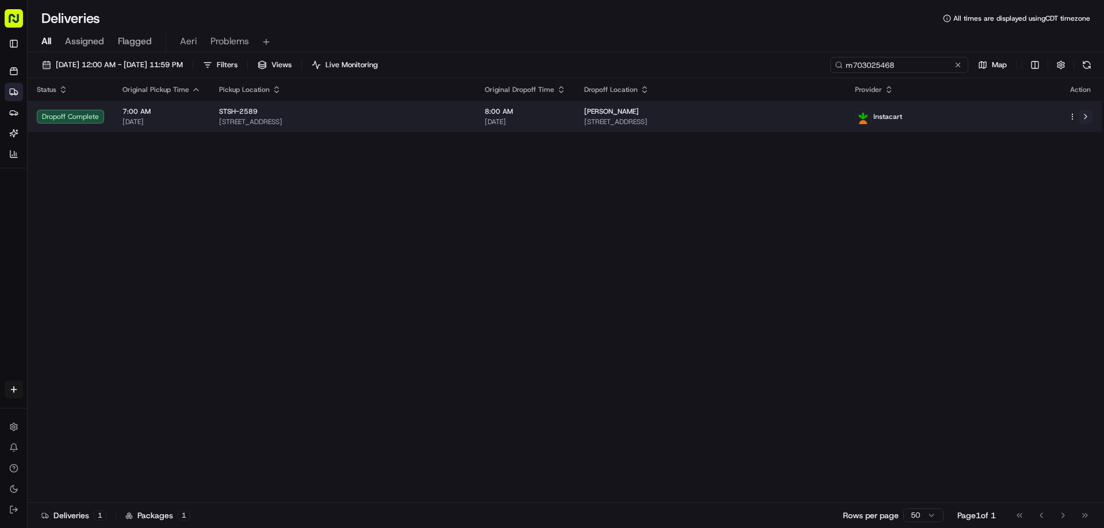
type input "m703025468"
click at [1089, 117] on button at bounding box center [1085, 117] width 14 height 14
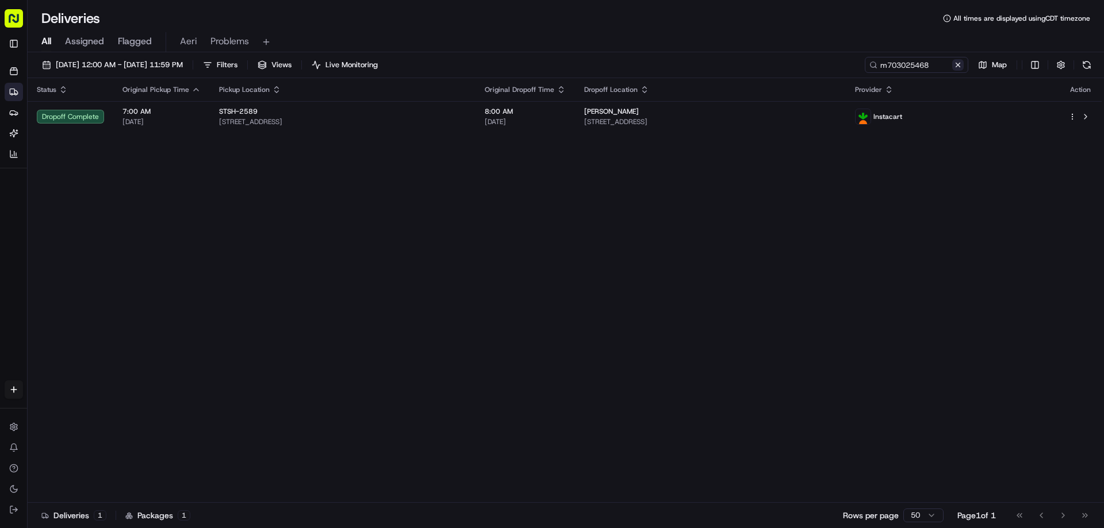
click at [961, 66] on button at bounding box center [957, 64] width 11 height 11
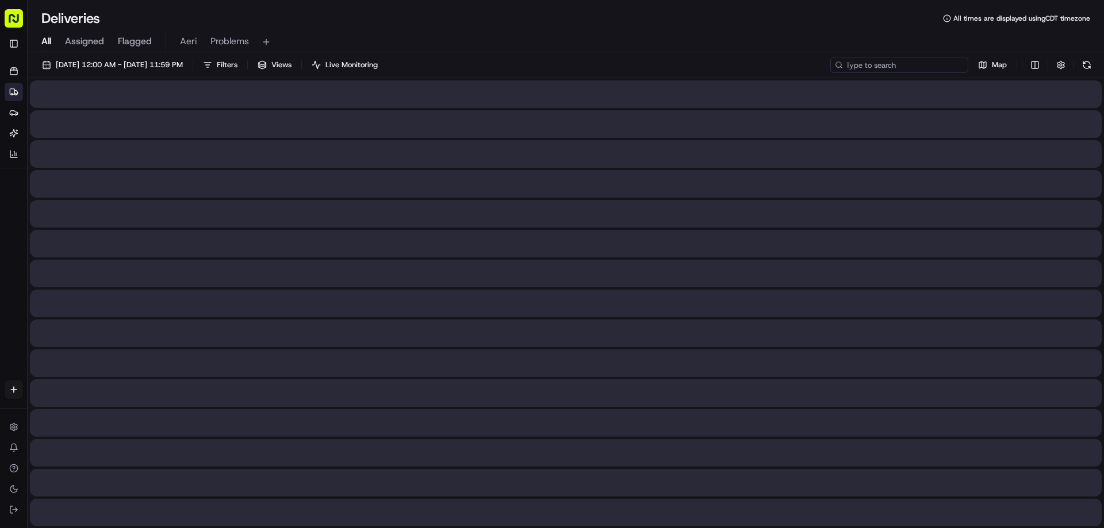
click at [944, 67] on input at bounding box center [899, 65] width 138 height 16
paste input "m701762995"
type input "m701762995"
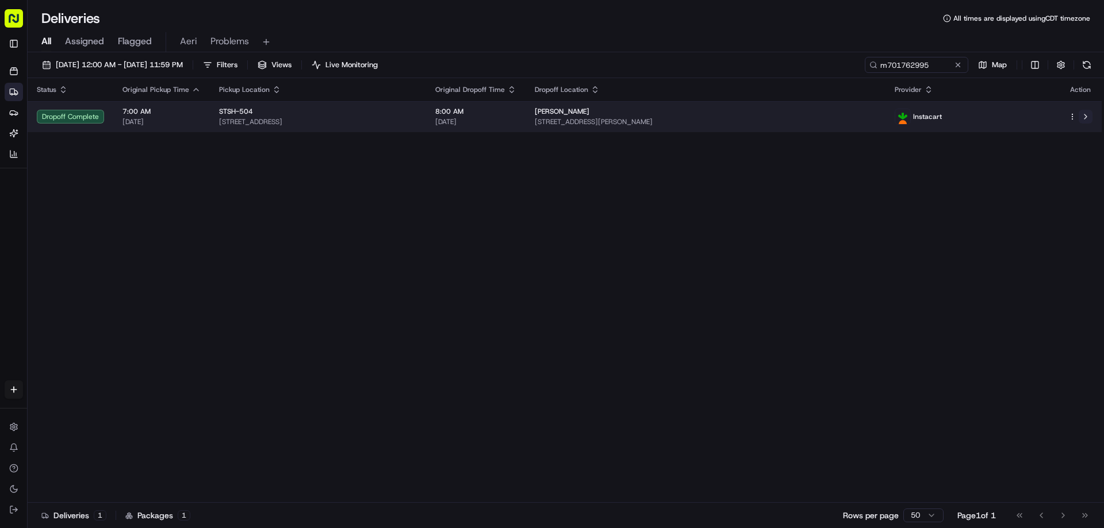
click at [1088, 120] on button at bounding box center [1085, 117] width 14 height 14
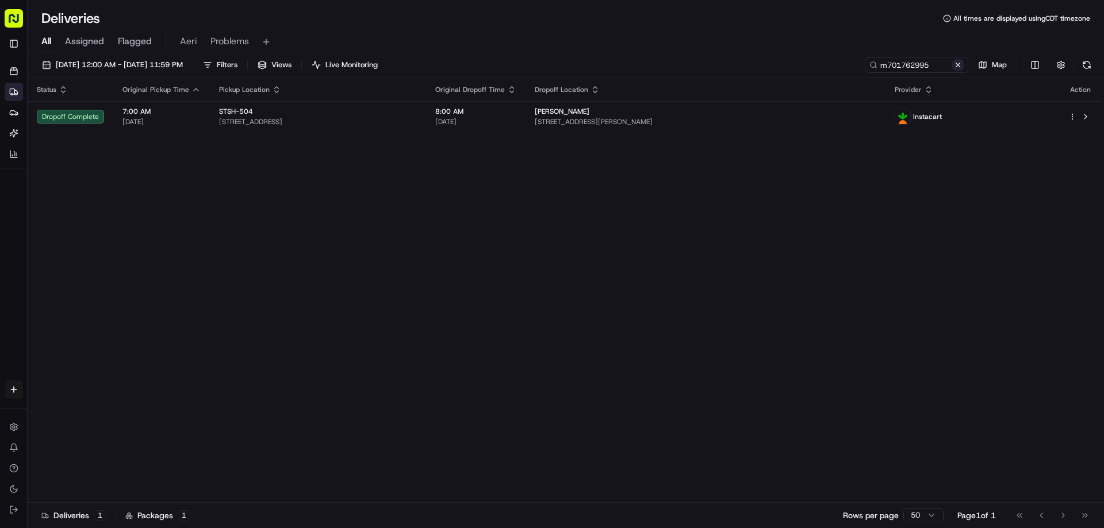
click at [955, 61] on button at bounding box center [957, 64] width 11 height 11
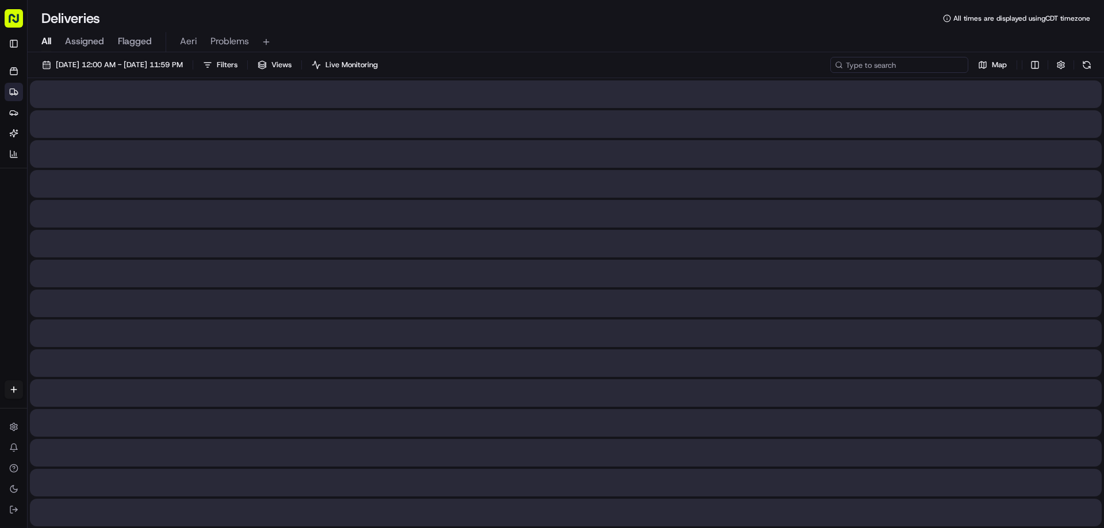
click at [940, 63] on input at bounding box center [899, 65] width 138 height 16
paste input "m704255211"
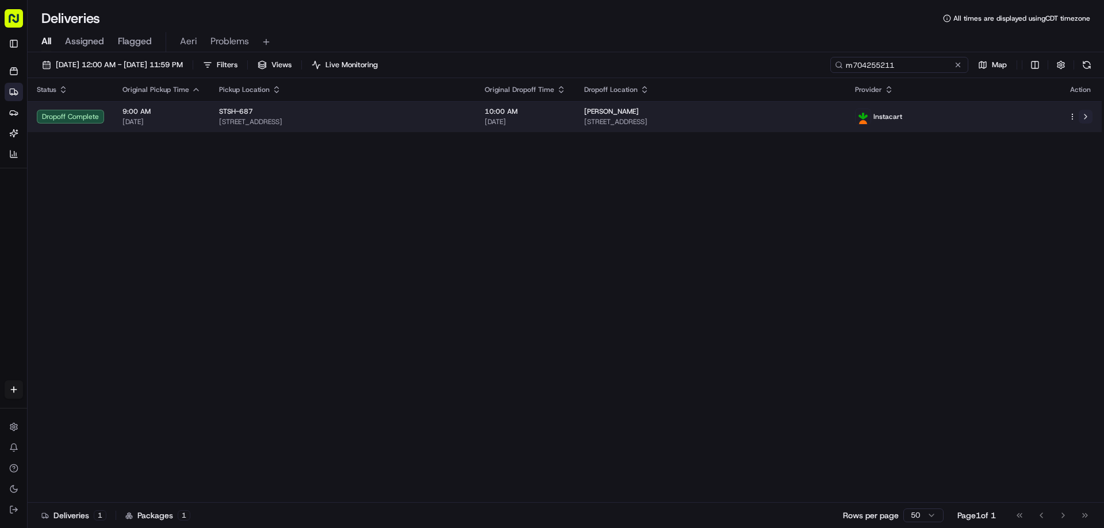
type input "m704255211"
click at [1085, 119] on button at bounding box center [1085, 117] width 14 height 14
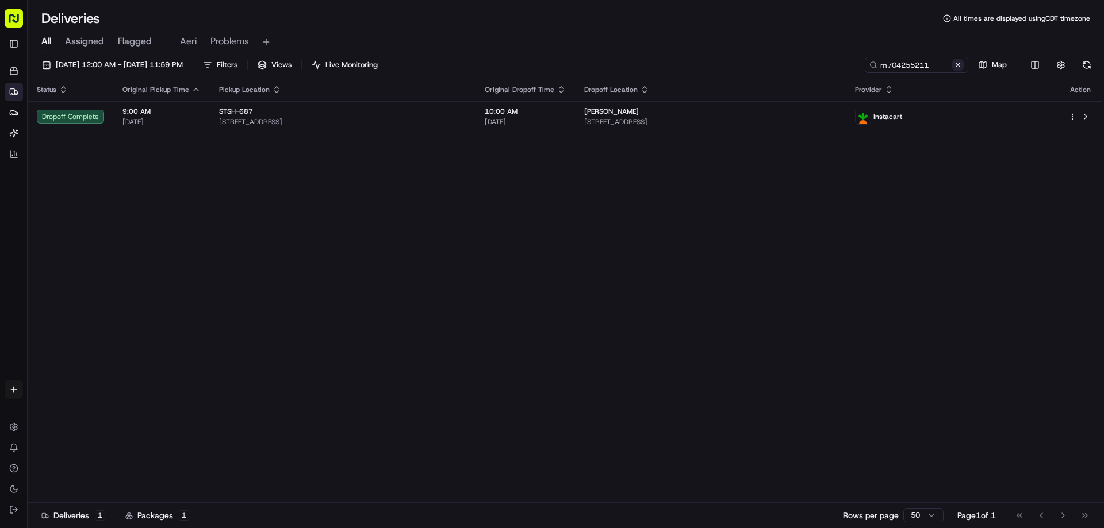
click at [959, 68] on button at bounding box center [957, 64] width 11 height 11
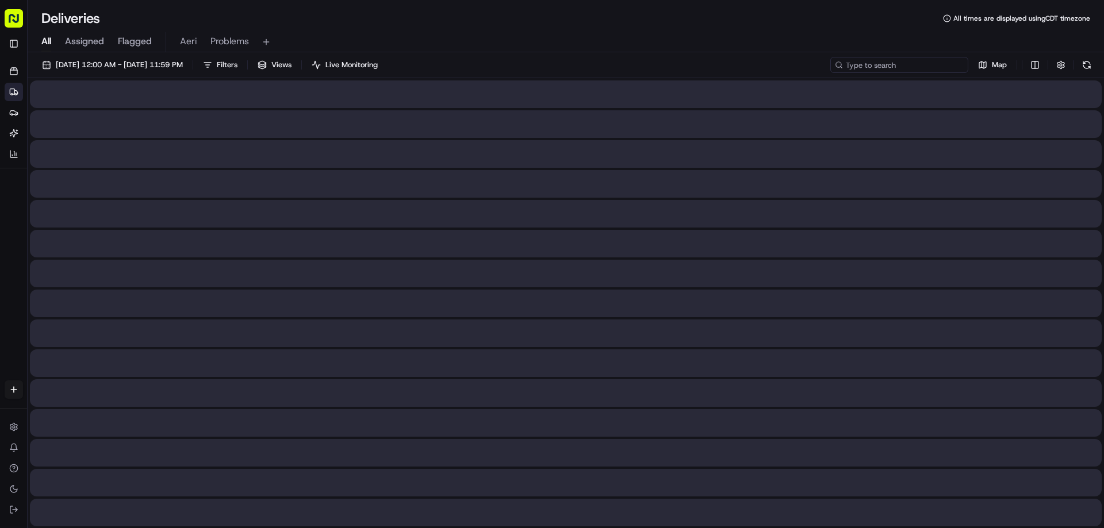
click at [943, 71] on input at bounding box center [899, 65] width 138 height 16
paste input "m705756442"
type input "m705756442"
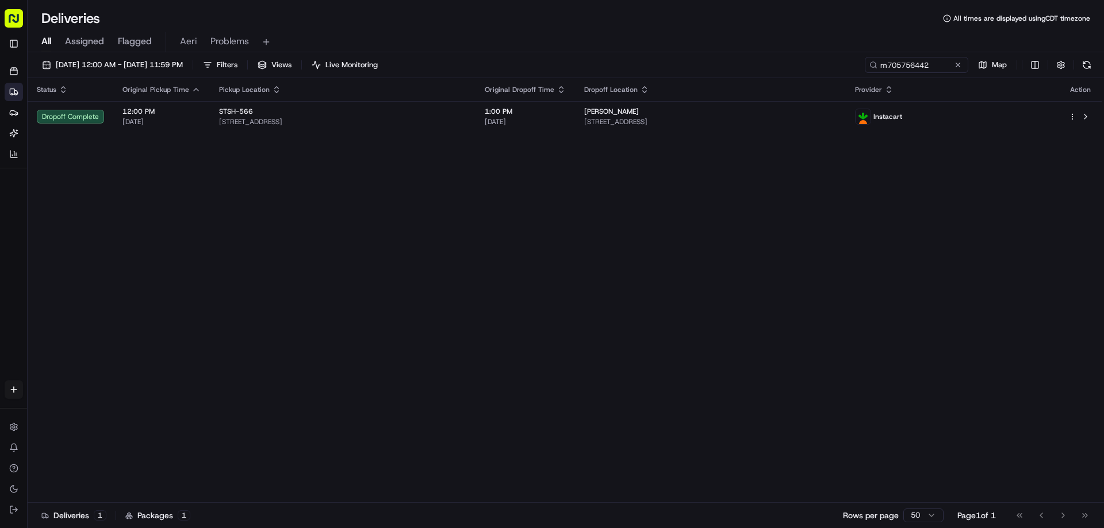
click at [959, 60] on button at bounding box center [957, 64] width 11 height 11
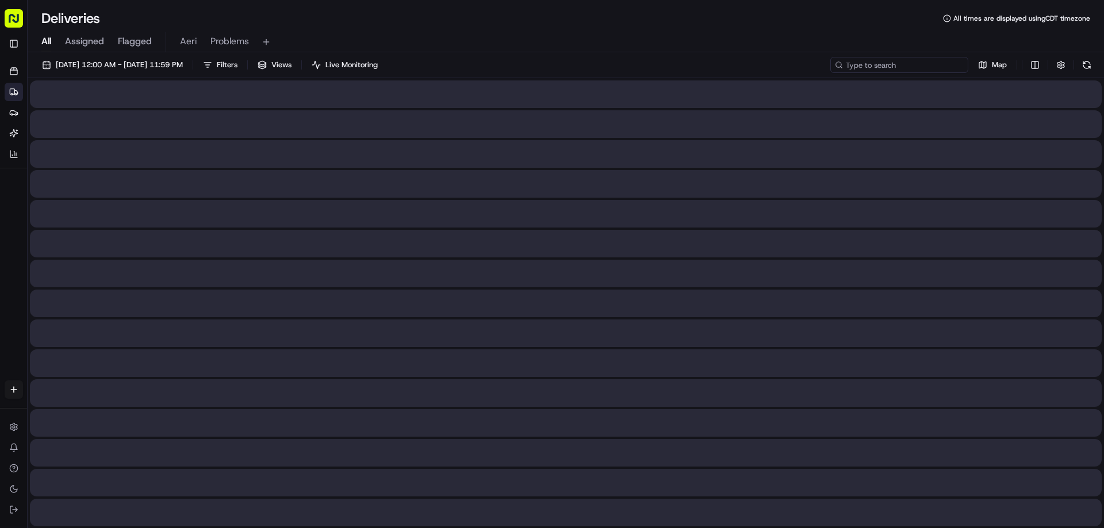
click at [943, 64] on input at bounding box center [899, 65] width 138 height 16
paste input "m705756442"
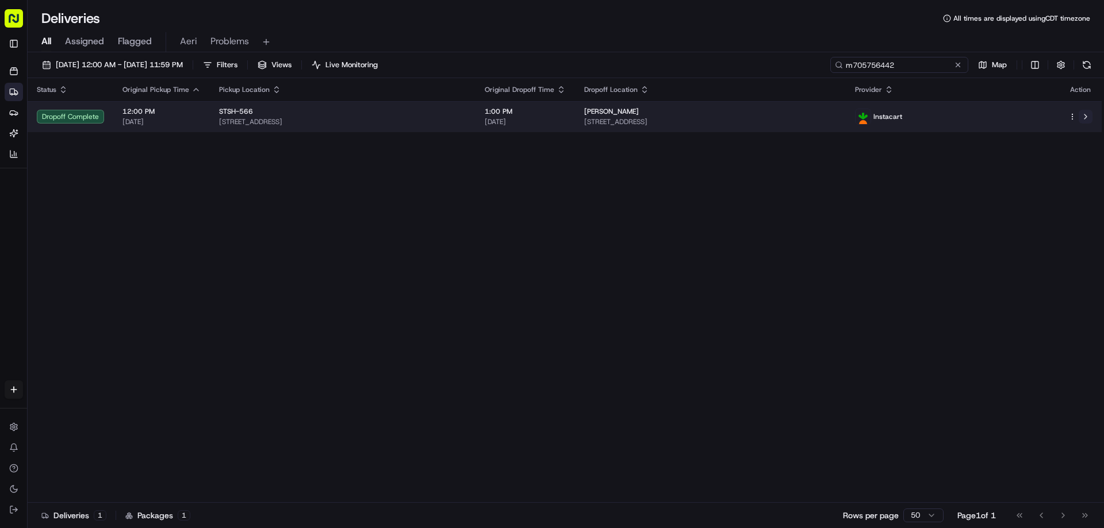
type input "m705756442"
click at [1081, 112] on button at bounding box center [1085, 117] width 14 height 14
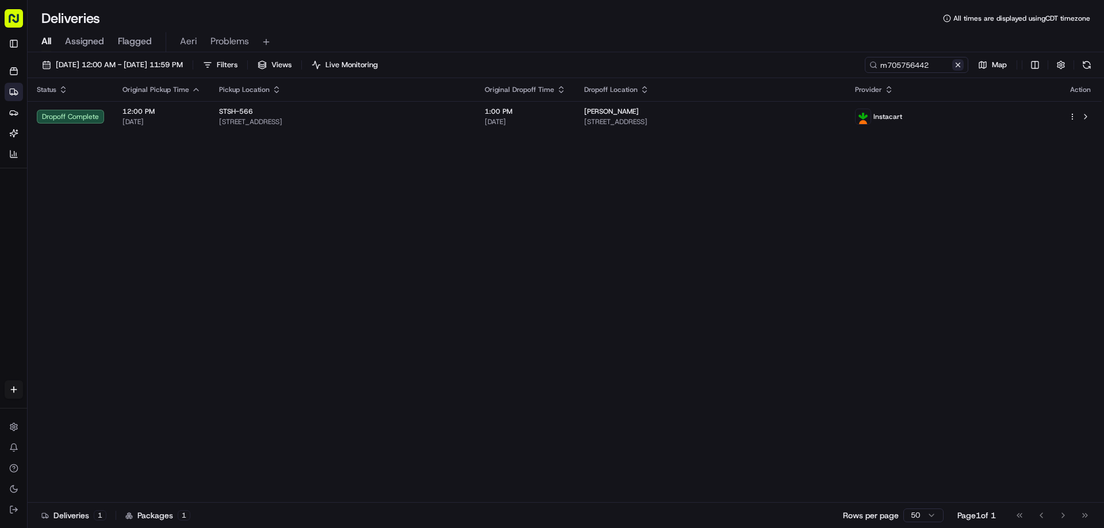
click at [952, 67] on button at bounding box center [957, 64] width 11 height 11
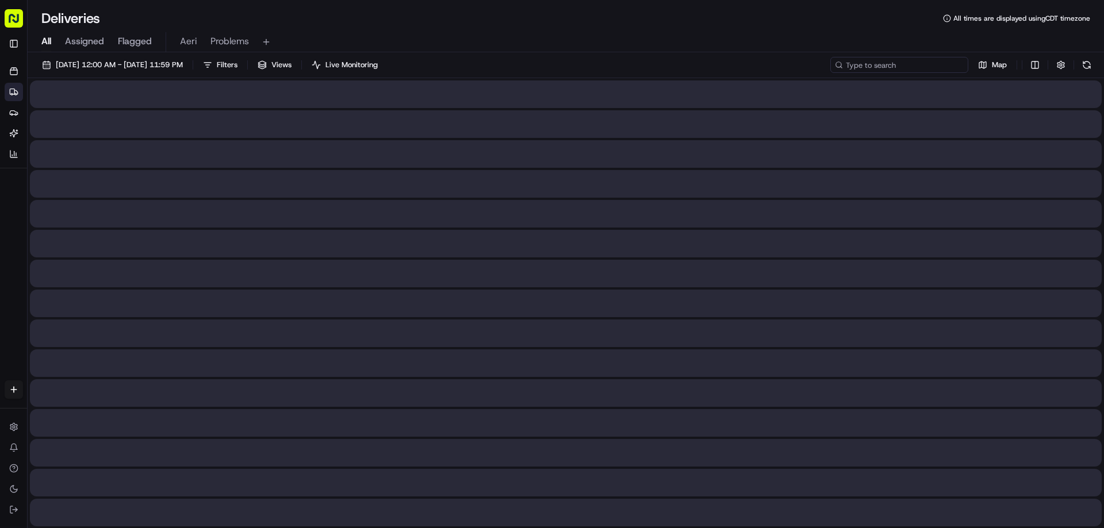
click at [935, 67] on input at bounding box center [899, 65] width 138 height 16
paste input "m703812066"
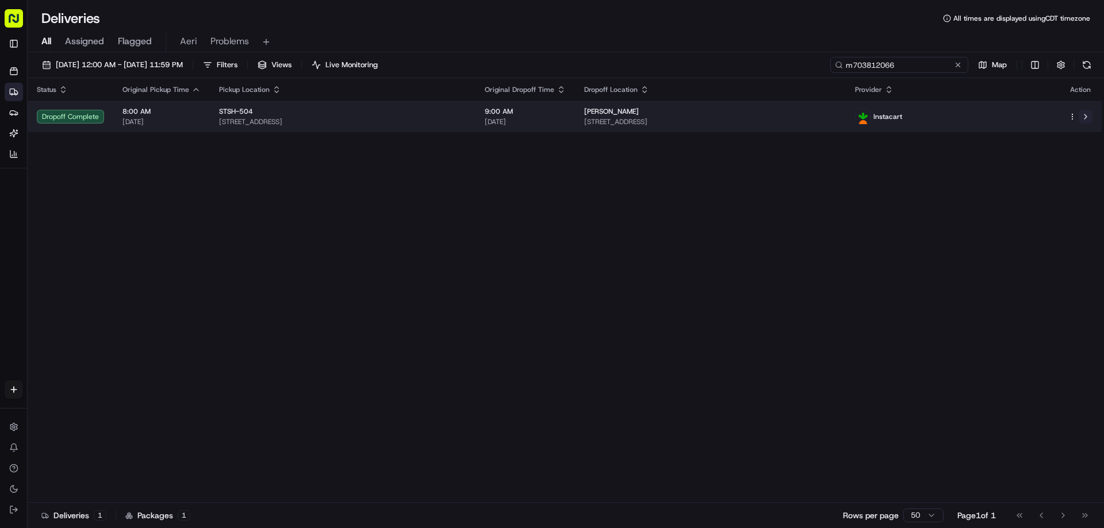
type input "m703812066"
click at [1090, 116] on button at bounding box center [1085, 117] width 14 height 14
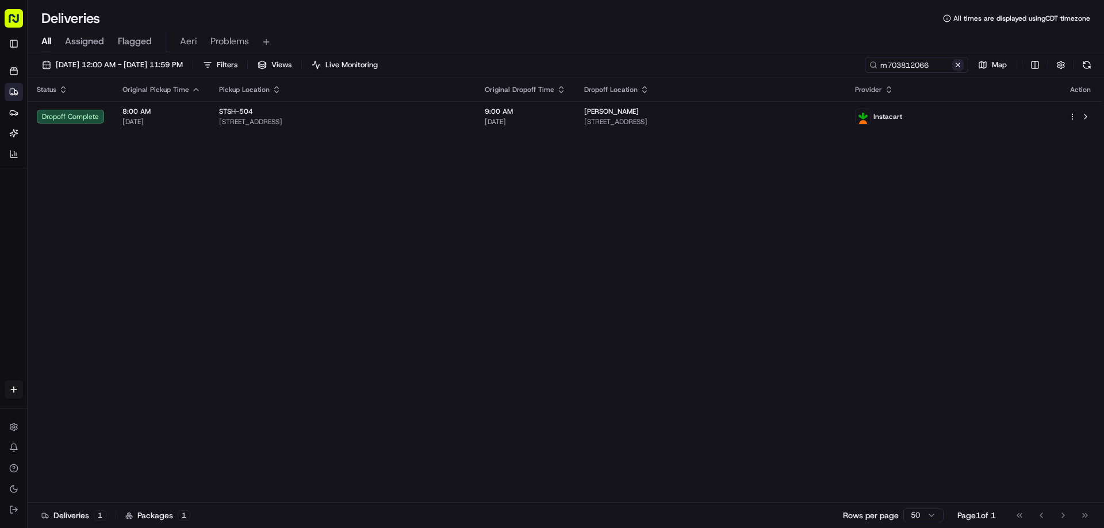
click at [961, 62] on button at bounding box center [957, 64] width 11 height 11
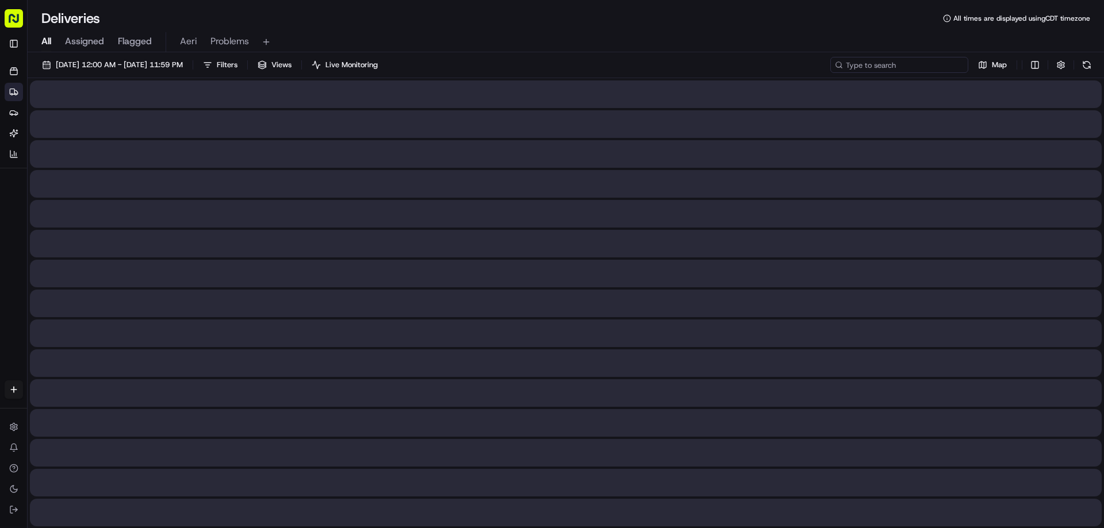
click at [945, 64] on input at bounding box center [899, 65] width 138 height 16
paste input "m628573988"
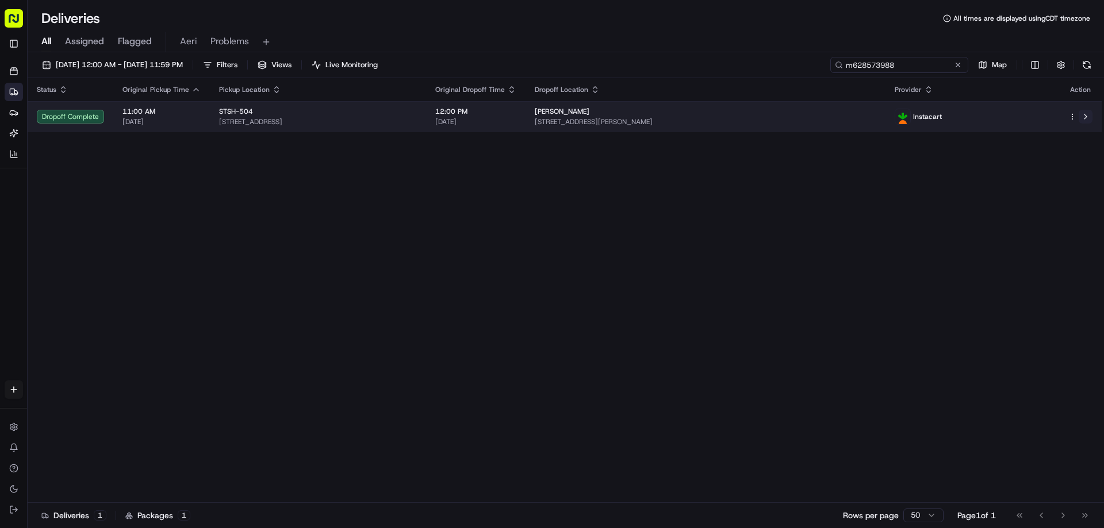
type input "m628573988"
click at [1088, 118] on button at bounding box center [1085, 117] width 14 height 14
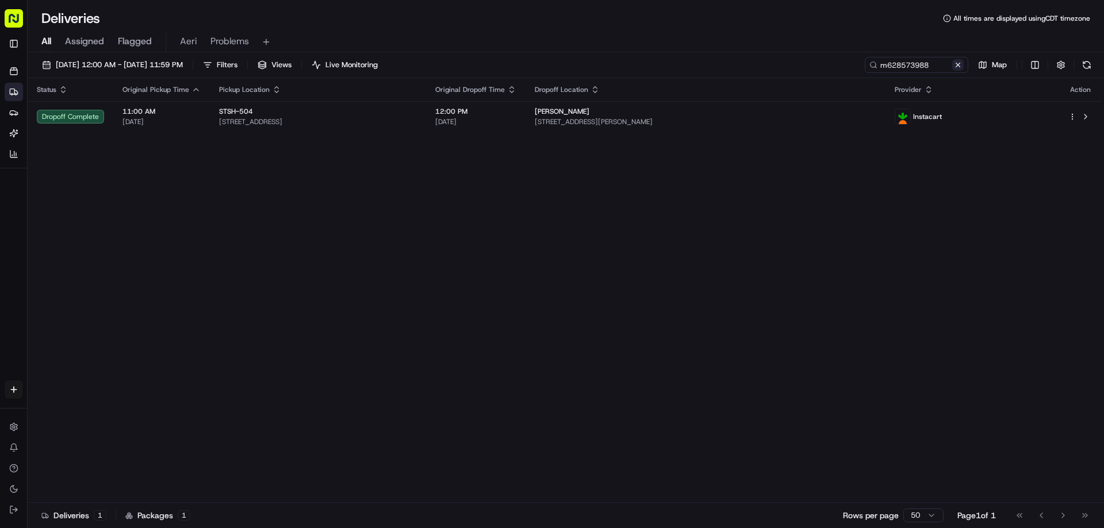
click at [959, 67] on button at bounding box center [957, 64] width 11 height 11
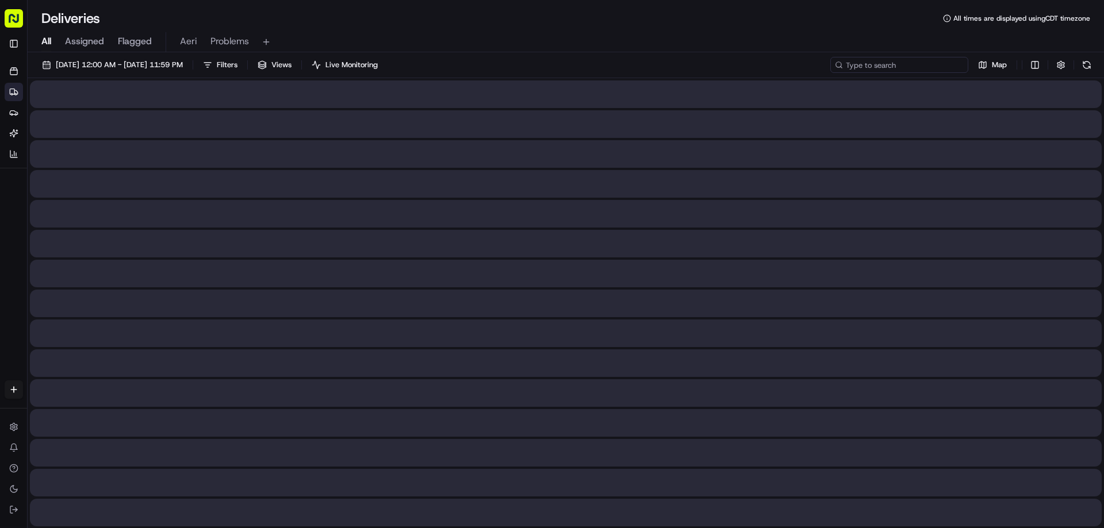
click at [925, 63] on input at bounding box center [899, 65] width 138 height 16
paste input "m701873297"
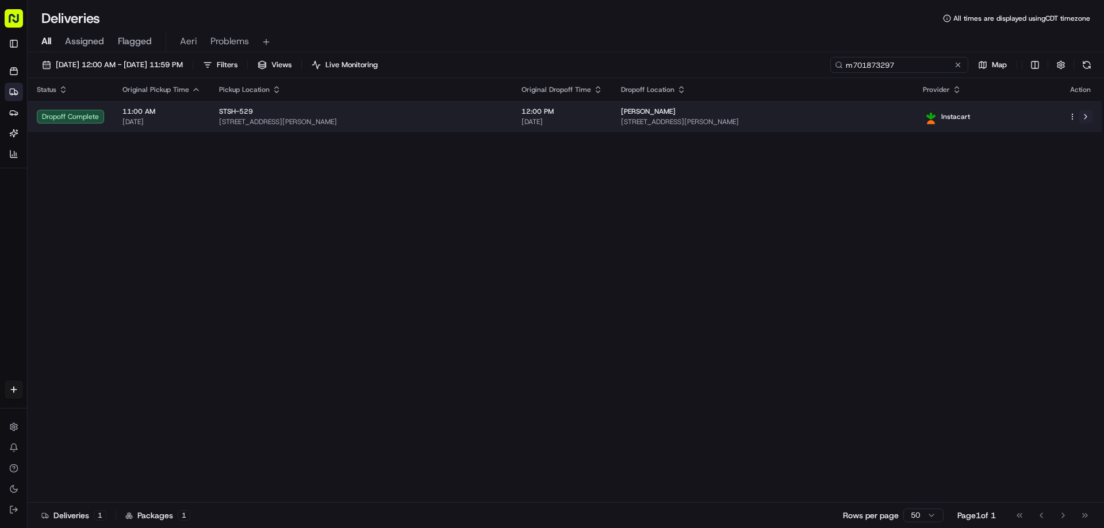
type input "m701873297"
click at [1090, 122] on button at bounding box center [1085, 117] width 14 height 14
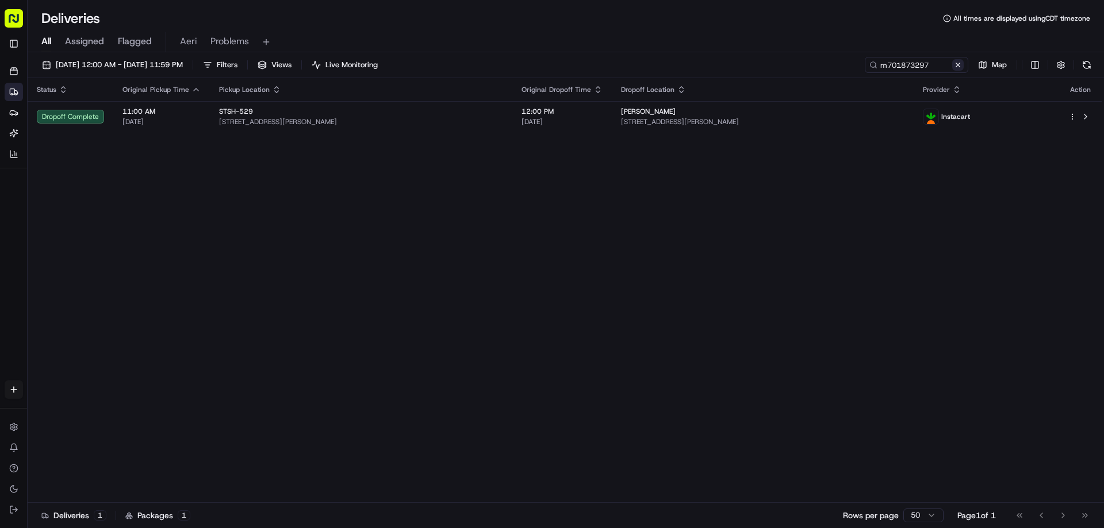
click at [962, 63] on button at bounding box center [957, 64] width 11 height 11
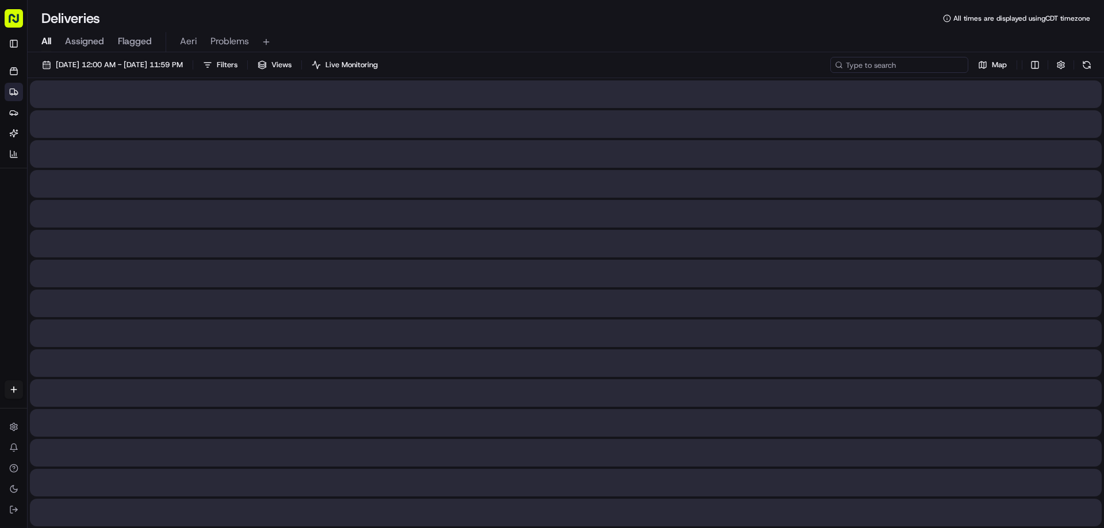
click at [940, 67] on input at bounding box center [899, 65] width 138 height 16
paste input "m703679053"
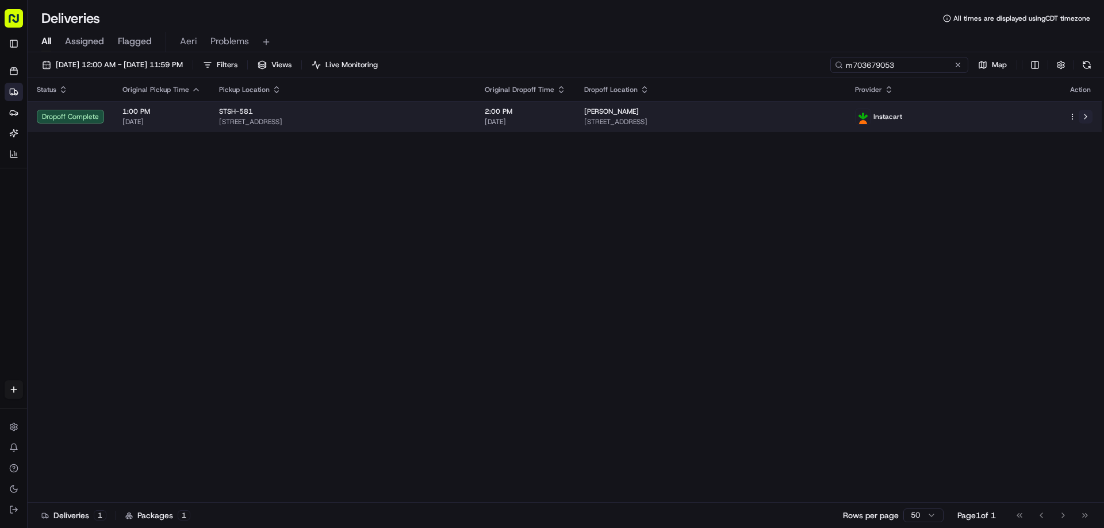
type input "m703679053"
click at [1086, 118] on button at bounding box center [1085, 117] width 14 height 14
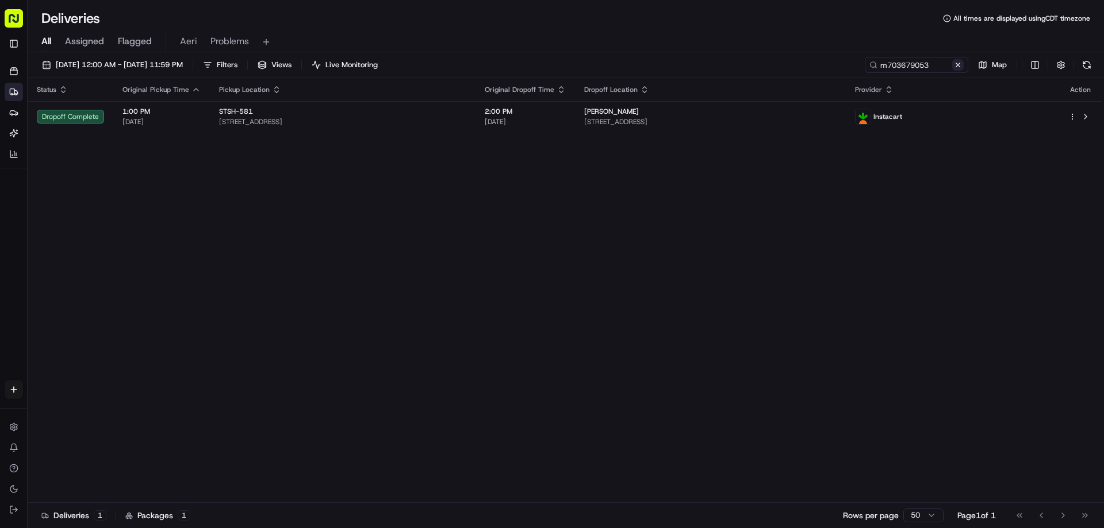
click at [953, 63] on button at bounding box center [957, 64] width 11 height 11
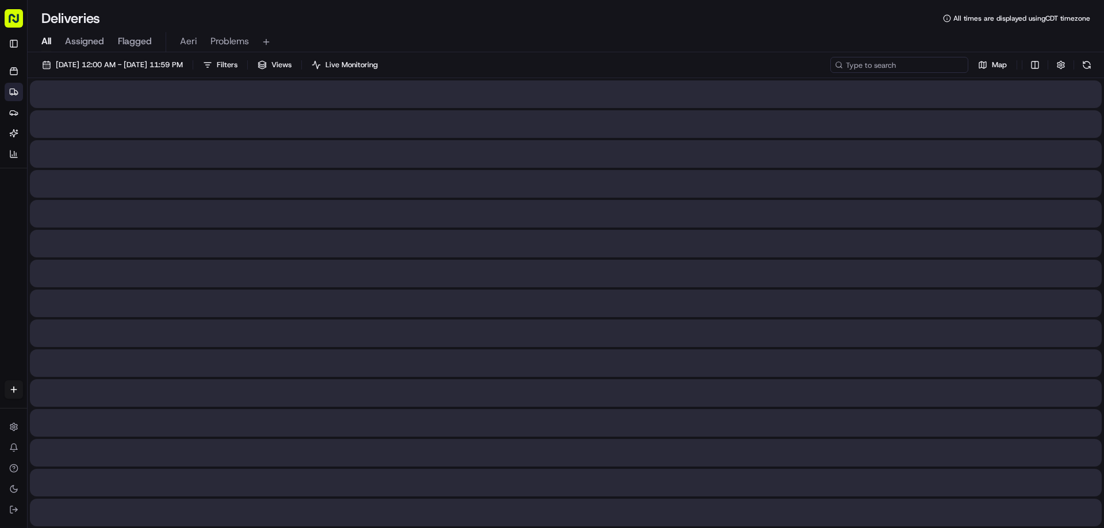
click at [919, 63] on input at bounding box center [899, 65] width 138 height 16
paste input "m702310447"
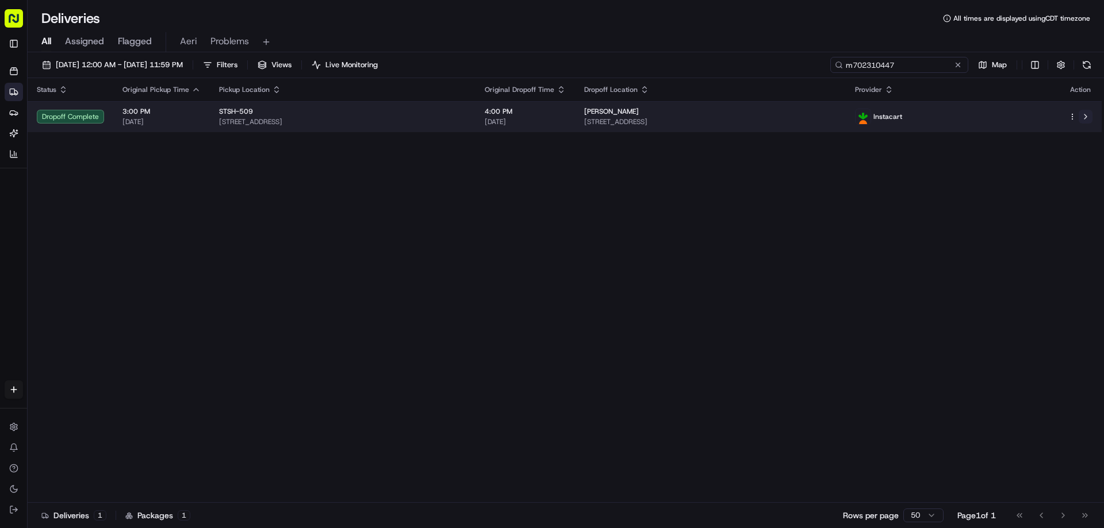
type input "m702310447"
click at [1082, 118] on button at bounding box center [1085, 117] width 14 height 14
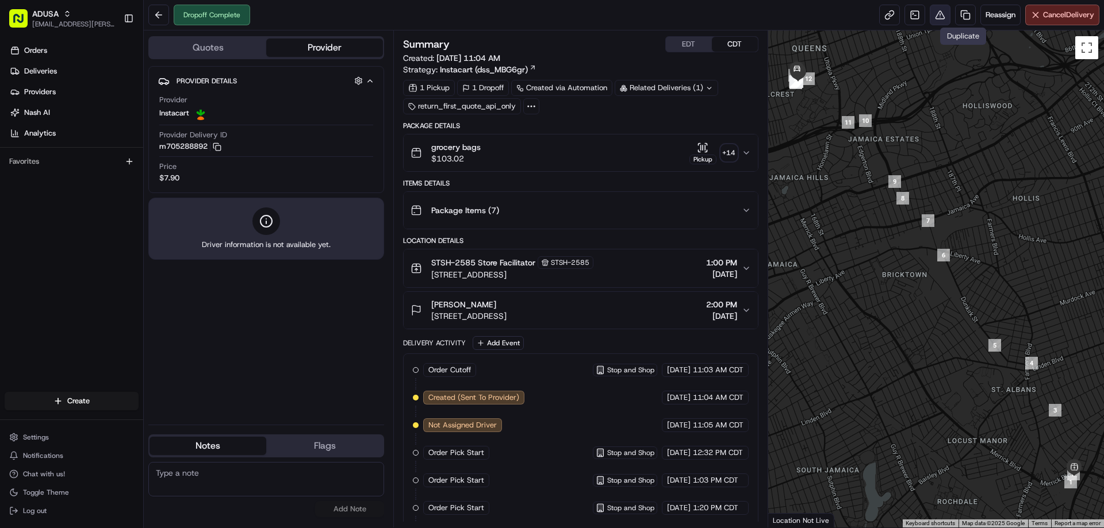
click at [938, 20] on button at bounding box center [939, 15] width 21 height 21
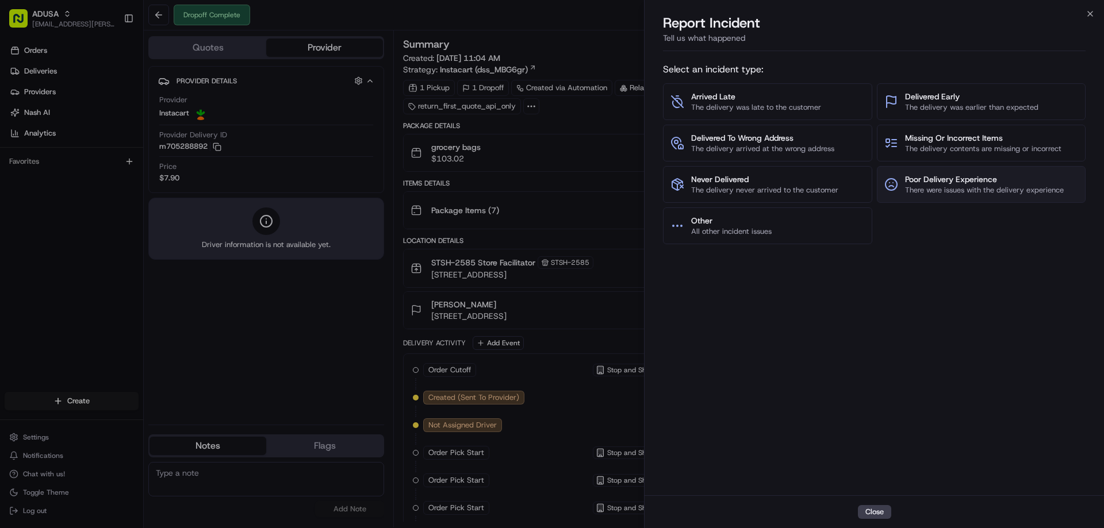
click at [932, 180] on span "Poor Delivery Experience" at bounding box center [984, 179] width 159 height 11
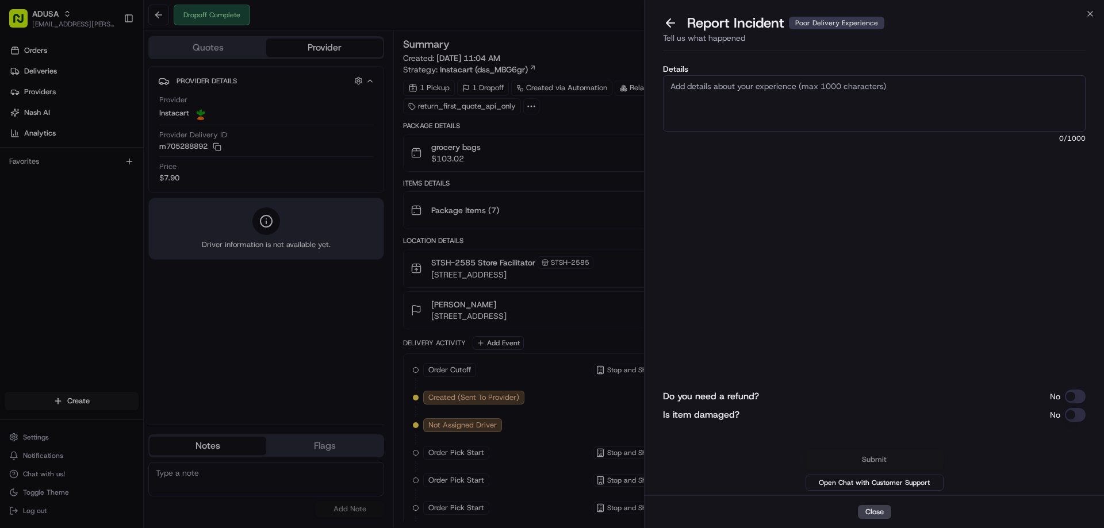
click at [752, 105] on textarea "Details" at bounding box center [874, 103] width 422 height 56
type textarea "Refund request amount: 13.87- items arrived warm"
click at [1072, 394] on button "Do you need a refund?" at bounding box center [1075, 397] width 21 height 14
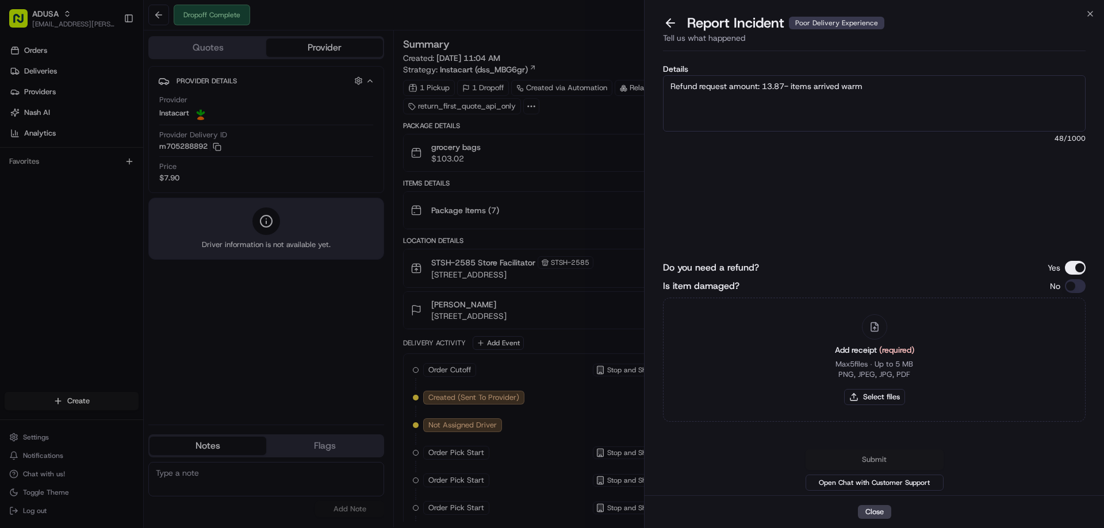
click at [1067, 286] on button "Is item damaged?" at bounding box center [1075, 286] width 21 height 14
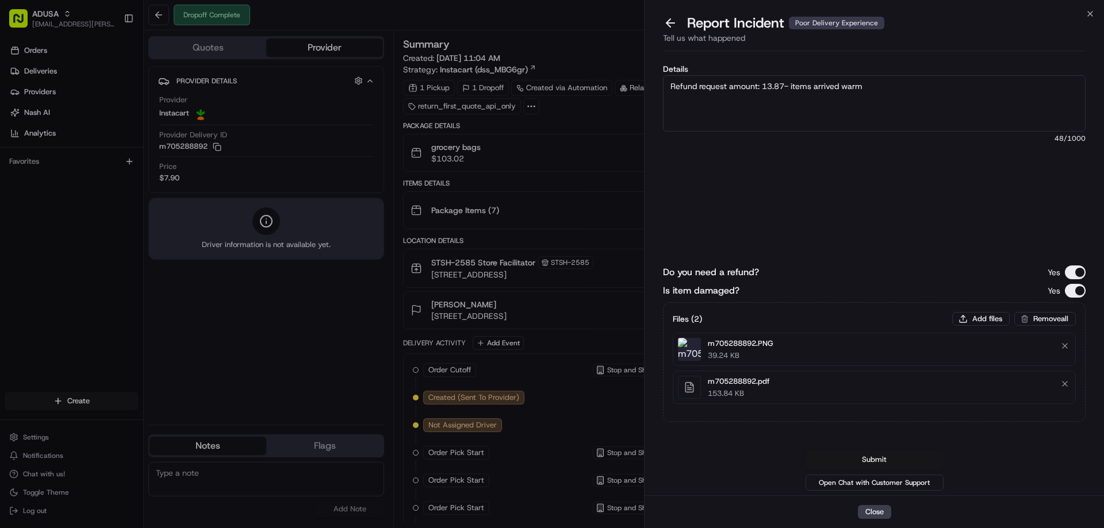
click at [888, 458] on button "Submit" at bounding box center [874, 460] width 138 height 21
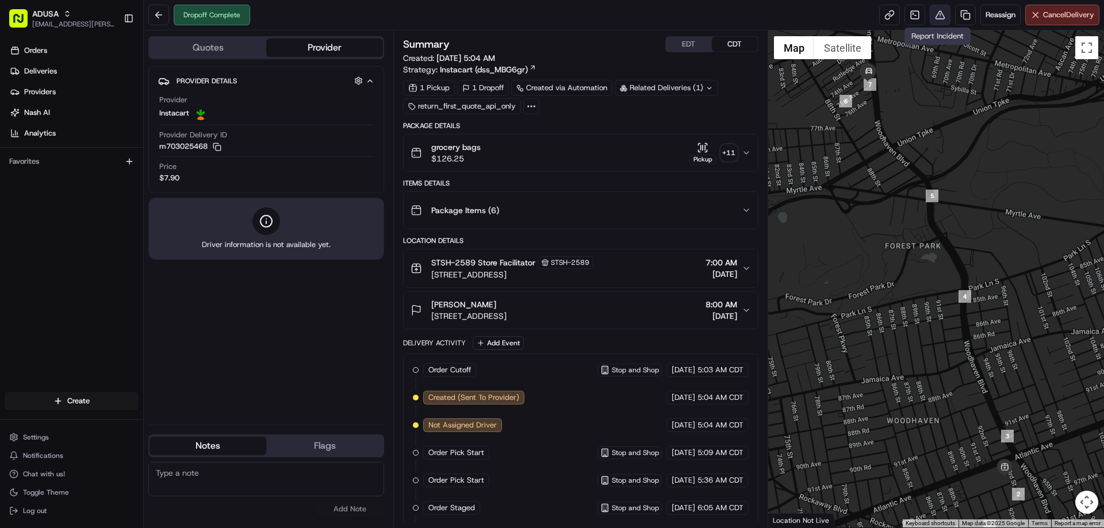
click at [932, 16] on button at bounding box center [939, 15] width 21 height 21
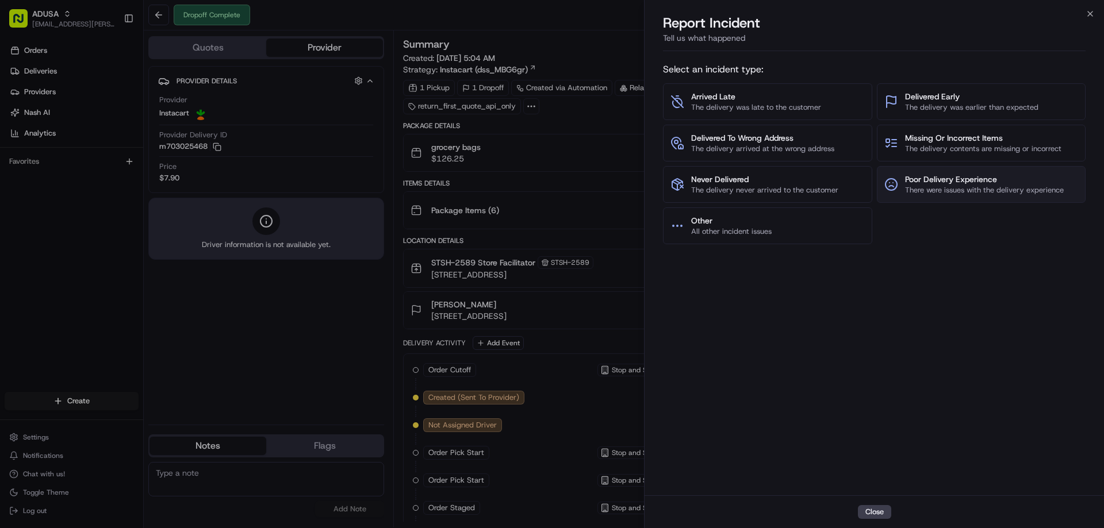
click at [955, 186] on span "There were issues with the delivery experience" at bounding box center [984, 190] width 159 height 10
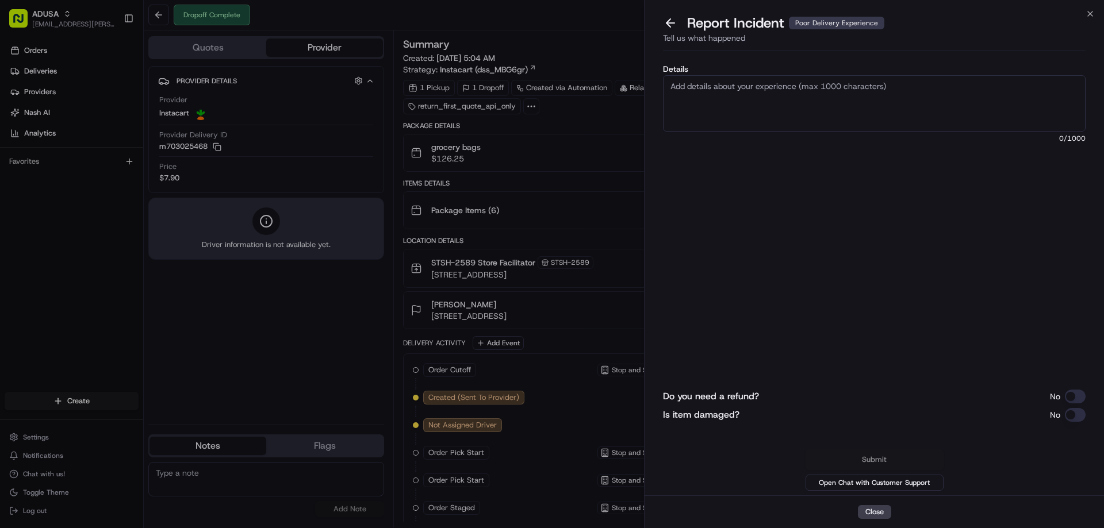
click at [801, 111] on textarea "Details" at bounding box center [874, 103] width 422 height 56
type textarea "Refund Request amount: 13.65- items arrived warm/melted"
click at [1072, 394] on button "Do you need a refund?" at bounding box center [1075, 397] width 21 height 14
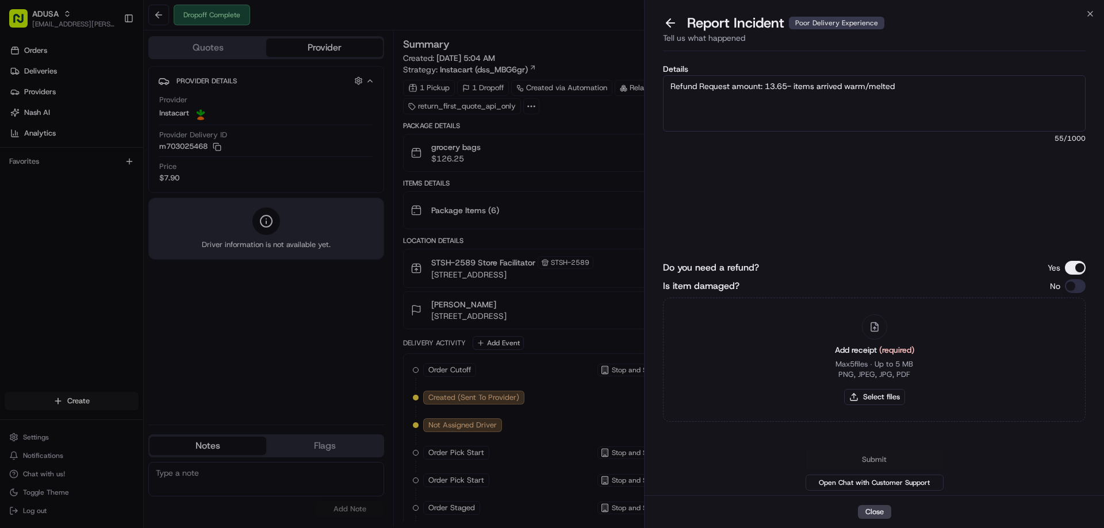
click at [1073, 418] on div "Add receipt (required) Max 5 files ∙ Up to 5 MB PNG, JPEG, JPG, PDF Select files" at bounding box center [874, 360] width 422 height 124
click at [1068, 291] on button "Is item damaged?" at bounding box center [1075, 286] width 21 height 14
type button "on"
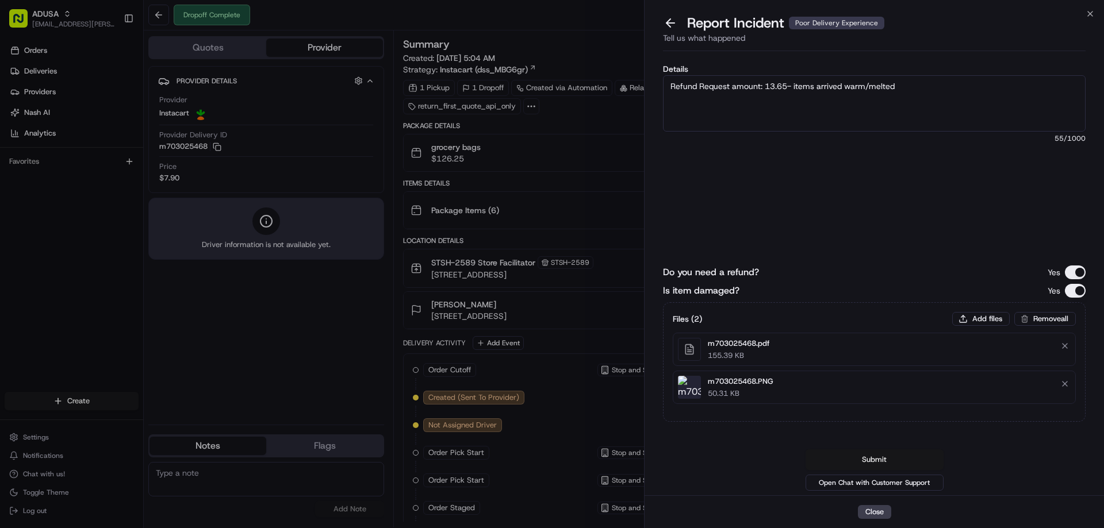
click at [863, 455] on button "Submit" at bounding box center [874, 460] width 138 height 21
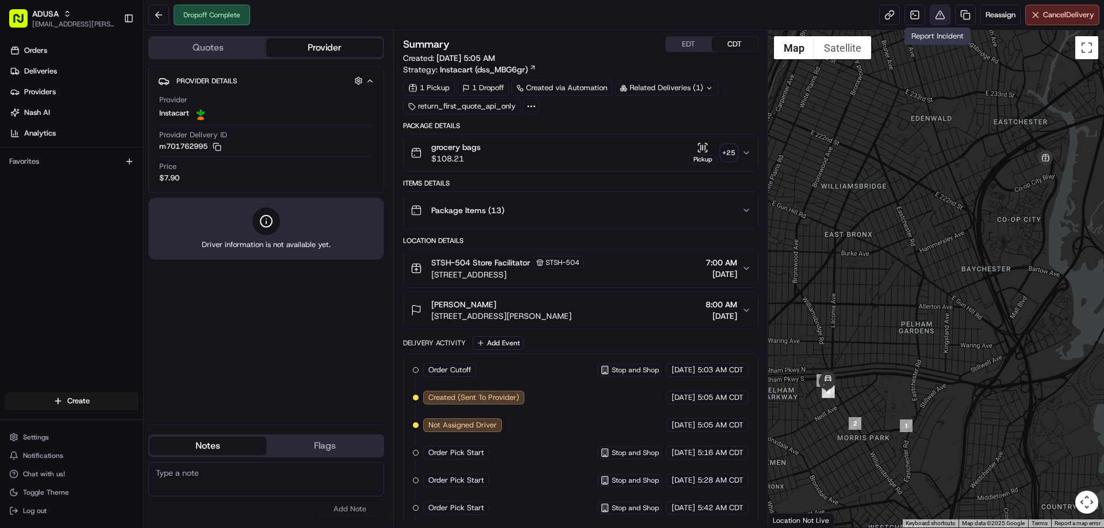
click at [932, 22] on button at bounding box center [939, 15] width 21 height 21
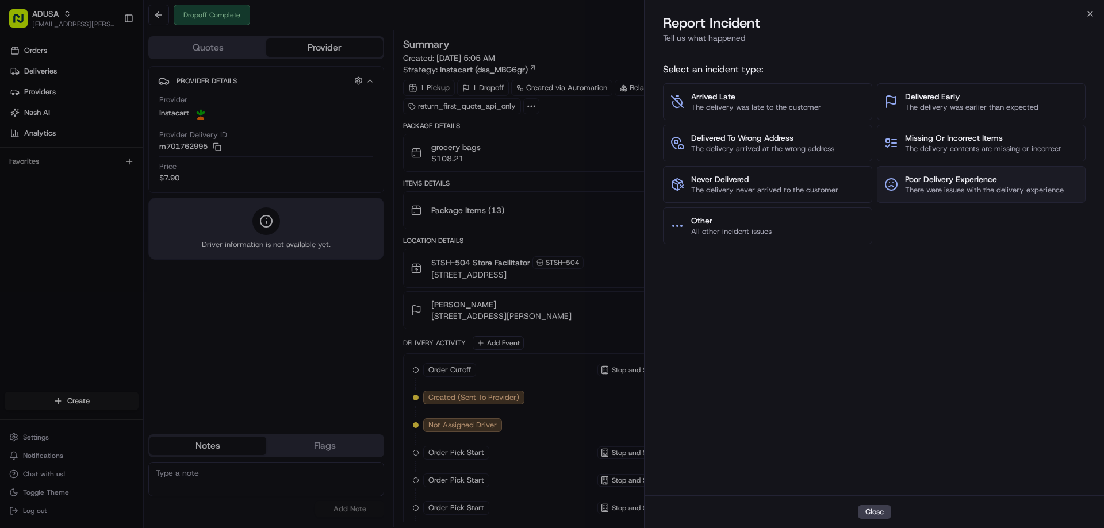
click at [967, 181] on span "Poor Delivery Experience" at bounding box center [984, 179] width 159 height 11
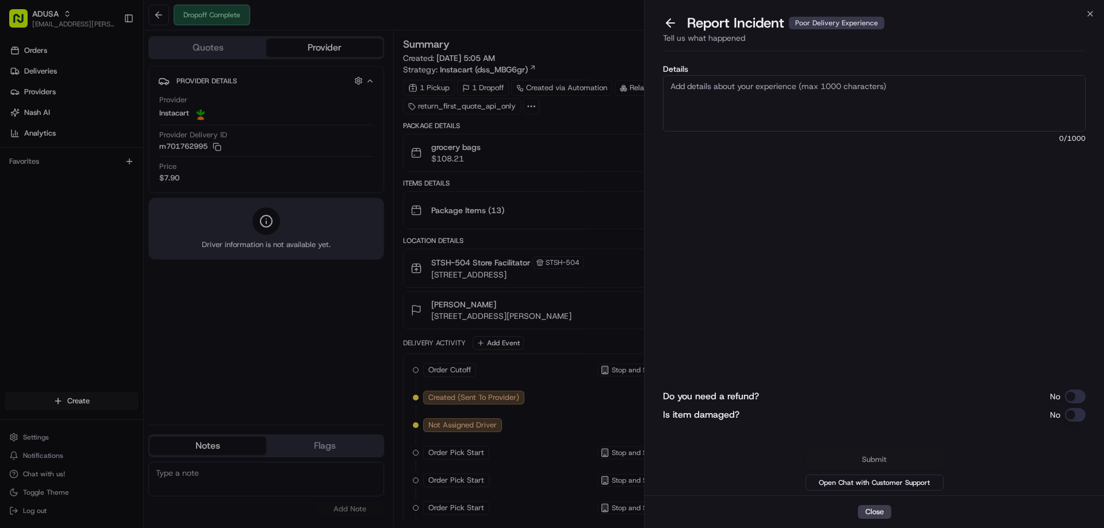
click at [809, 93] on textarea "Details" at bounding box center [874, 103] width 422 height 56
type textarea "Refund request amount: 13.18- Items arrived damaged"
click at [1077, 397] on button "Do you need a refund?" at bounding box center [1075, 397] width 21 height 14
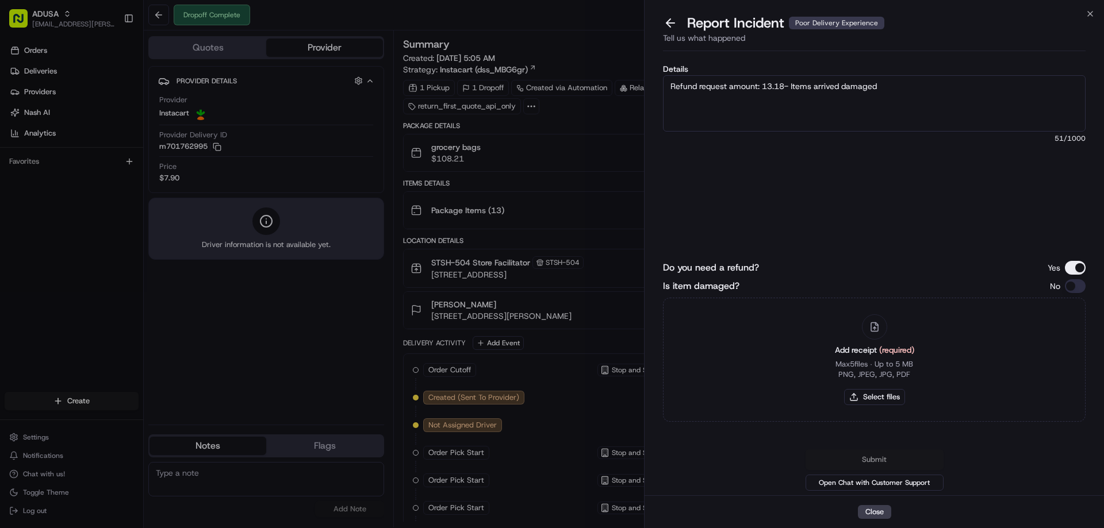
drag, startPoint x: 1077, startPoint y: 397, endPoint x: 1066, endPoint y: 420, distance: 24.9
click at [1066, 420] on div "Add receipt (required) Max 5 files ∙ Up to 5 MB PNG, JPEG, JPG, PDF Select files" at bounding box center [874, 360] width 422 height 124
click at [1067, 285] on button "Is item damaged?" at bounding box center [1075, 286] width 21 height 14
type button "on"
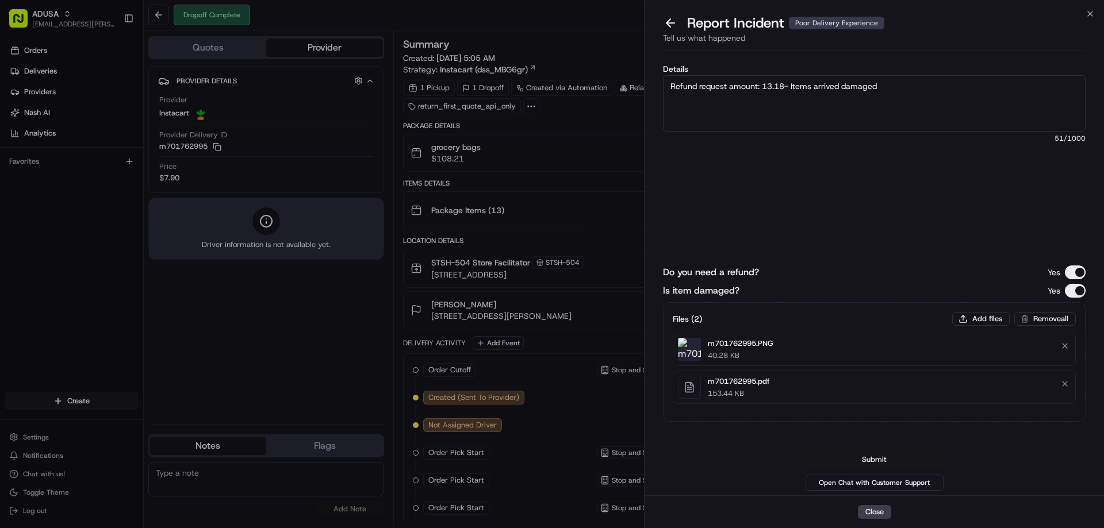
click at [881, 457] on button "Submit" at bounding box center [874, 460] width 138 height 21
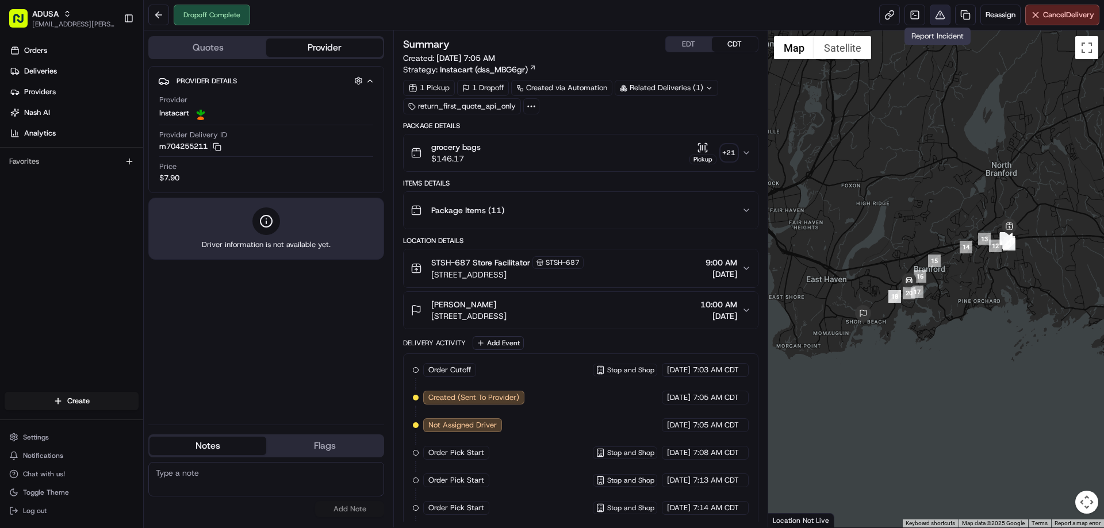
click at [931, 18] on button at bounding box center [939, 15] width 21 height 21
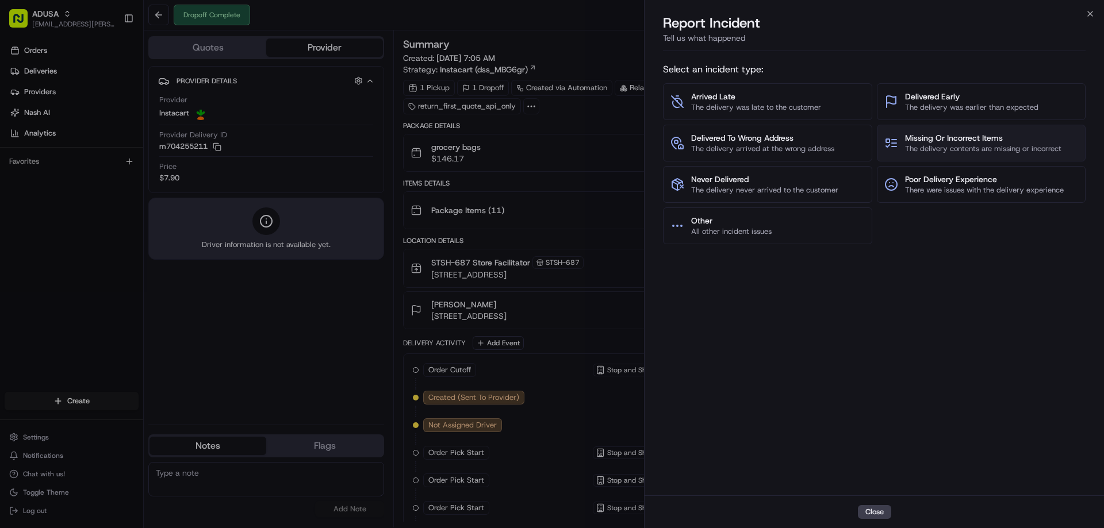
click at [967, 147] on span "The delivery contents are missing or incorrect" at bounding box center [983, 149] width 156 height 10
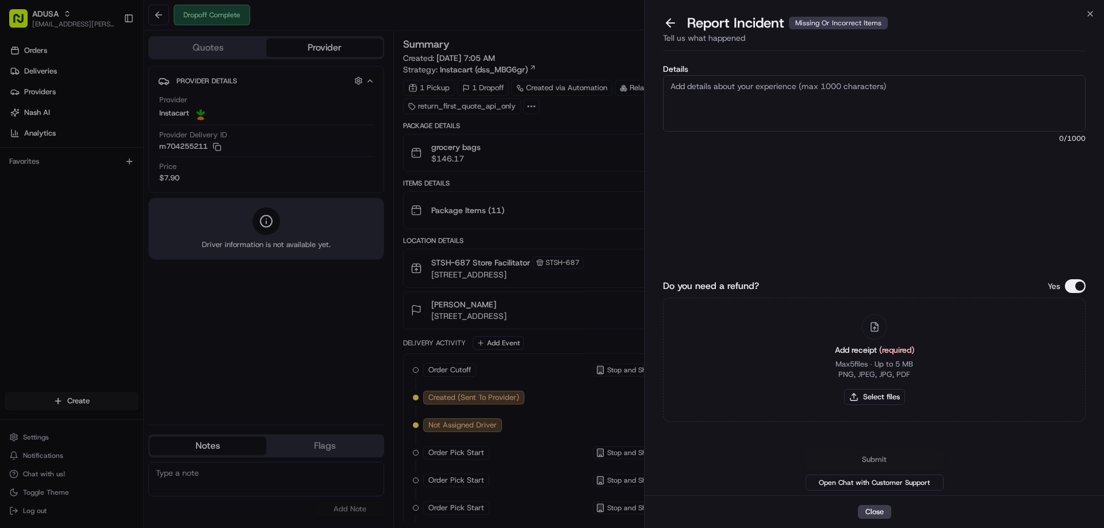
click at [831, 84] on textarea "Details" at bounding box center [874, 103] width 422 height 56
type textarea "Refund amount requested: 13.78- missing items from order"
drag, startPoint x: 1077, startPoint y: 285, endPoint x: 977, endPoint y: 205, distance: 127.6
click at [977, 205] on div "Details Refund amount requested: 13.78- missing items from order 56 /1000 Do yo…" at bounding box center [874, 275] width 422 height 435
type button "on"
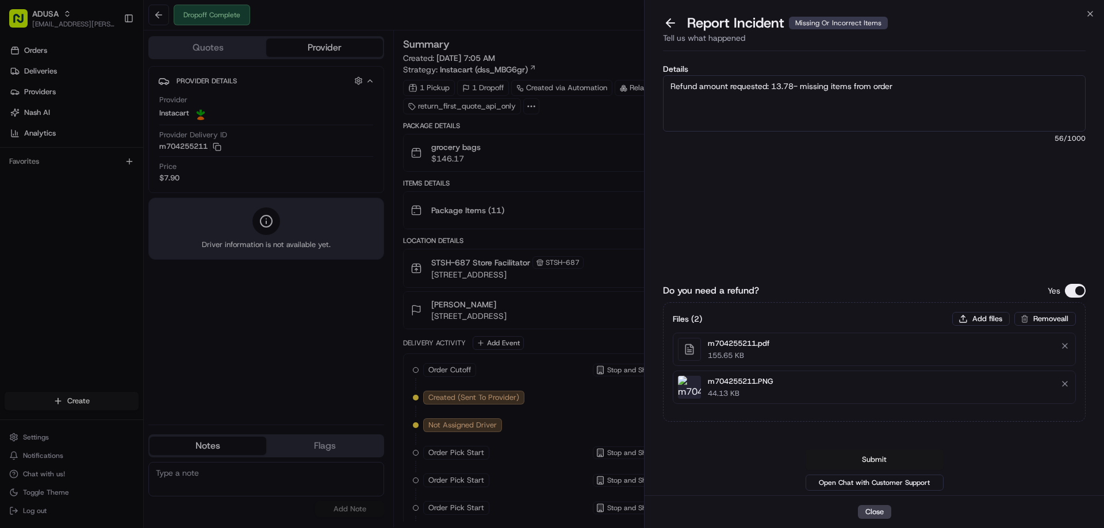
click at [882, 463] on button "Submit" at bounding box center [874, 460] width 138 height 21
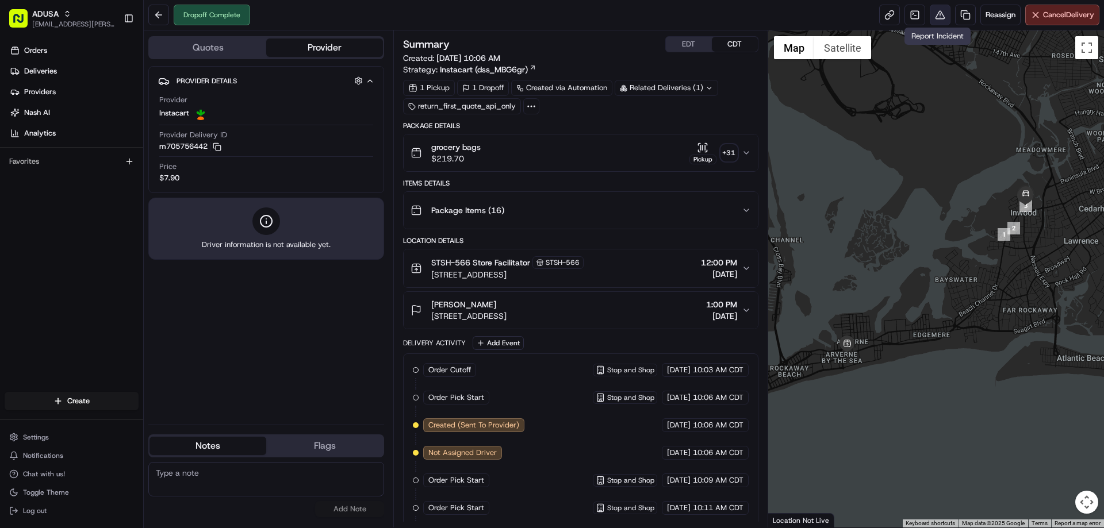
click at [938, 14] on button at bounding box center [939, 15] width 21 height 21
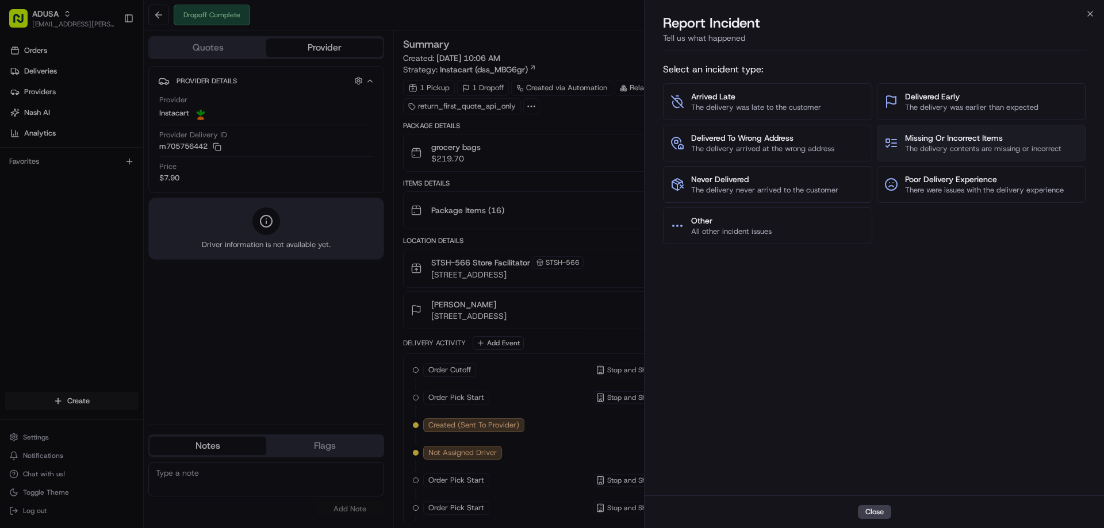
click at [954, 140] on span "Missing Or Incorrect Items" at bounding box center [983, 137] width 156 height 11
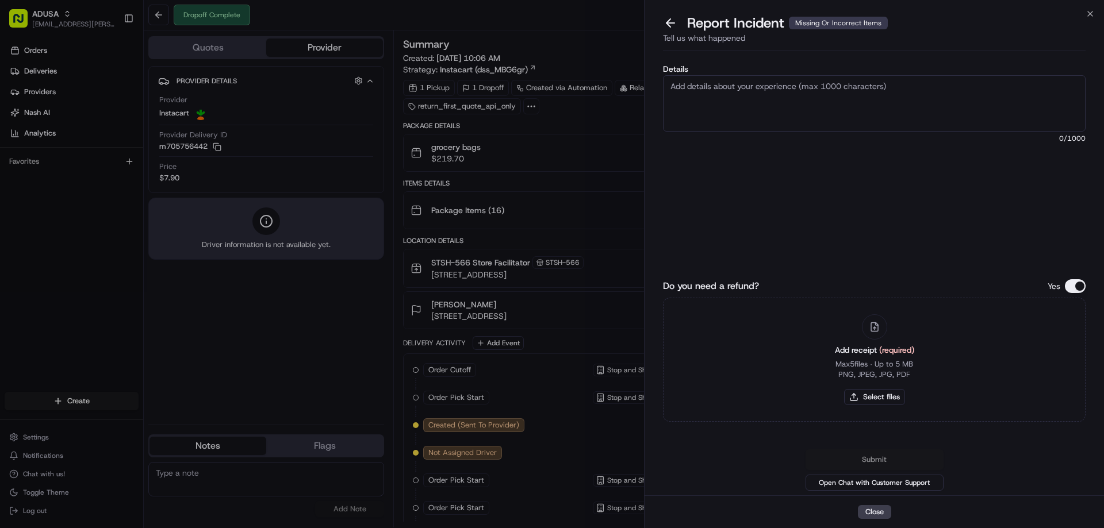
click at [823, 110] on textarea "Details" at bounding box center [874, 103] width 422 height 56
type textarea "R"
type textarea "Refund request amount: 13.77- items missing from order"
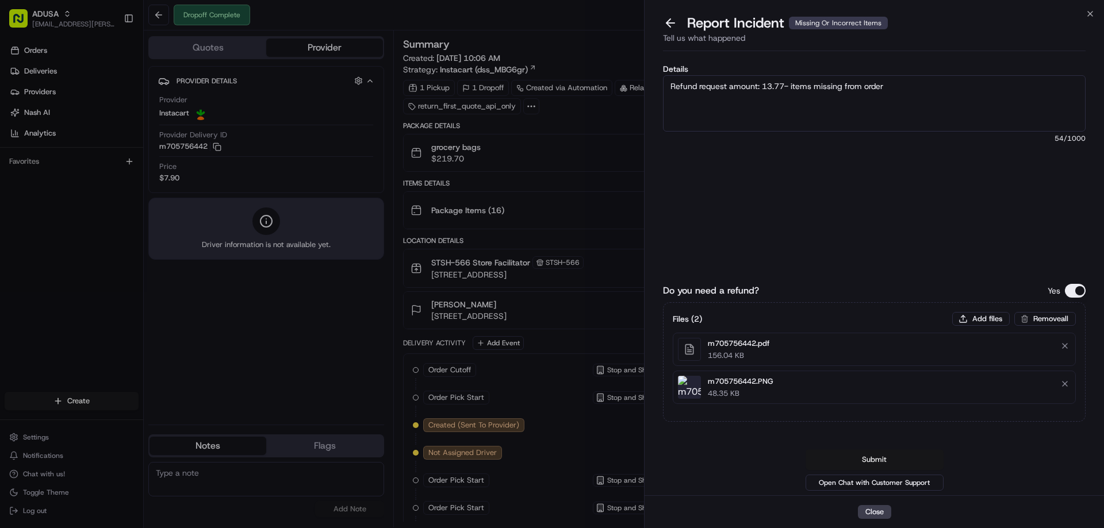
click at [885, 458] on button "Submit" at bounding box center [874, 460] width 138 height 21
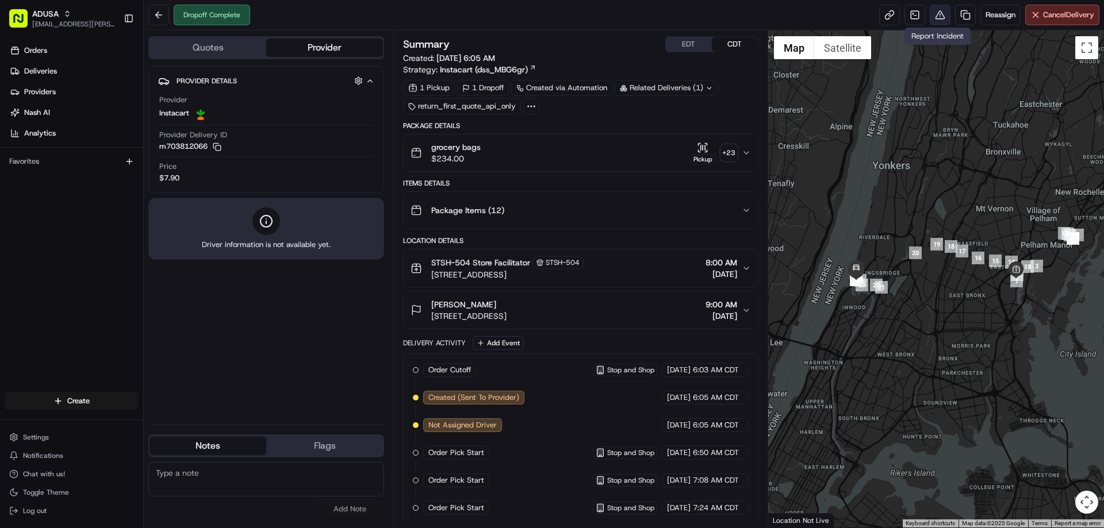
click at [943, 9] on button at bounding box center [939, 15] width 21 height 21
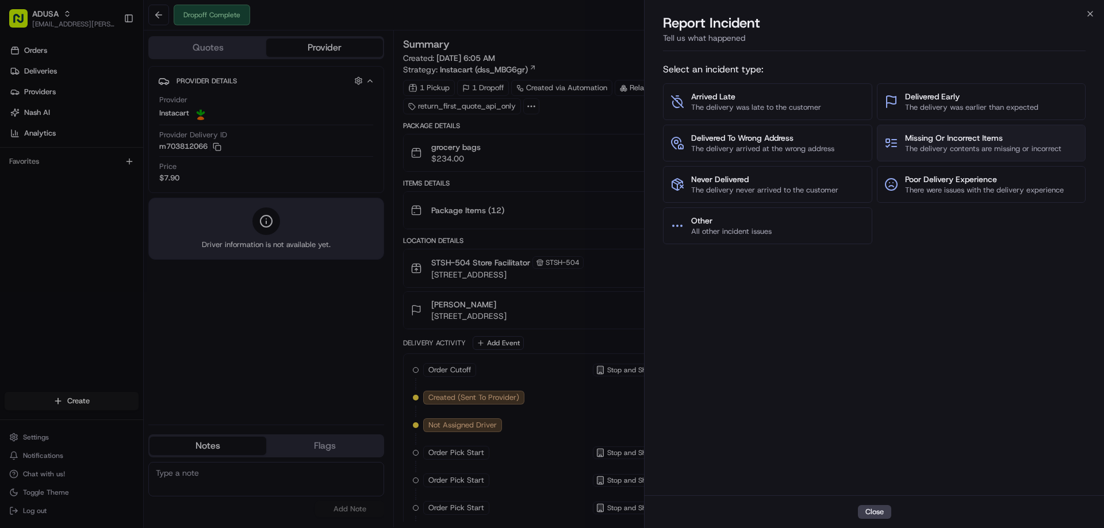
click at [944, 139] on span "Missing Or Incorrect Items" at bounding box center [983, 137] width 156 height 11
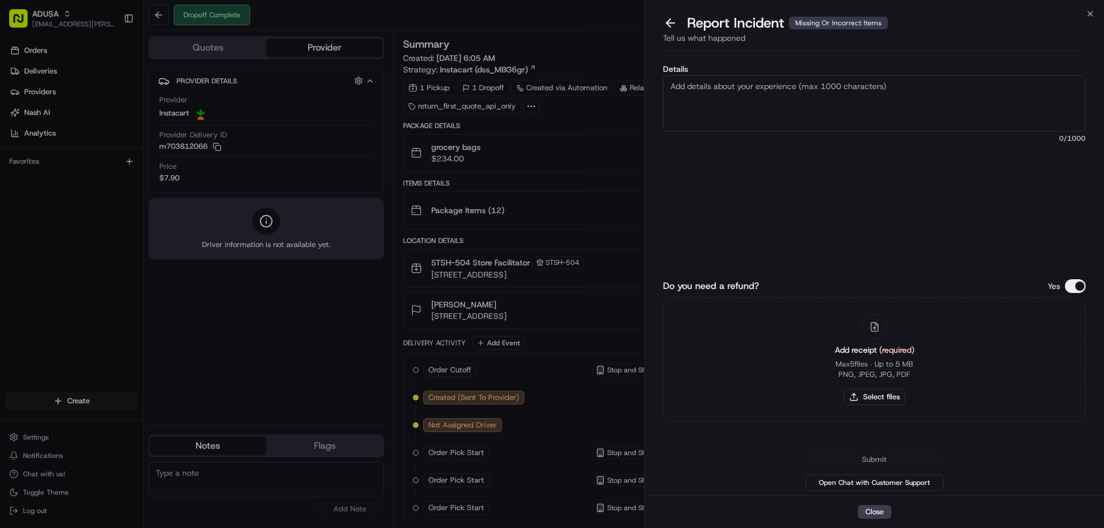
click at [785, 106] on textarea "Details" at bounding box center [874, 103] width 422 height 56
type textarea "Refund request amount: 13.56- items missing from order"
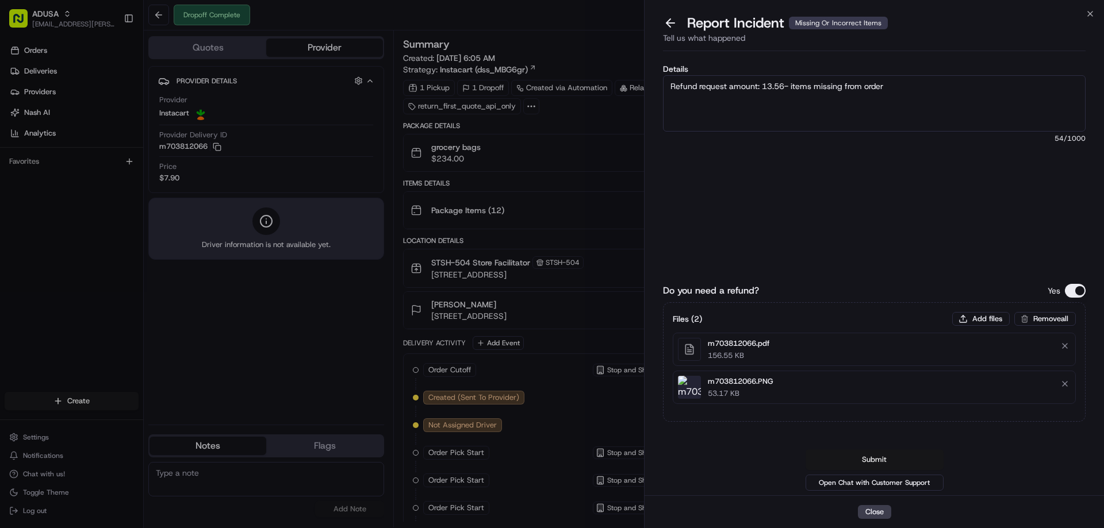
click at [865, 456] on button "Submit" at bounding box center [874, 460] width 138 height 21
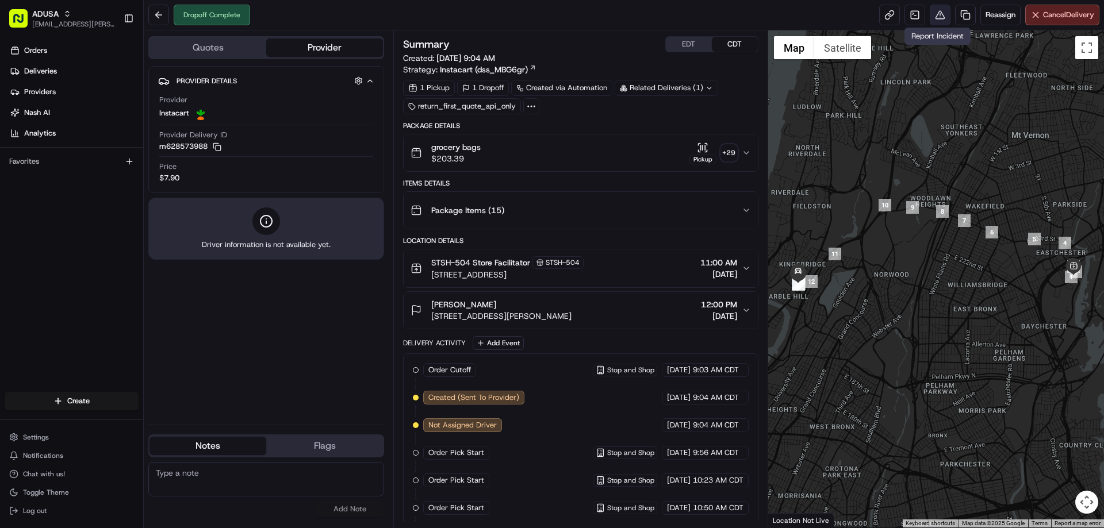
click at [935, 17] on button at bounding box center [939, 15] width 21 height 21
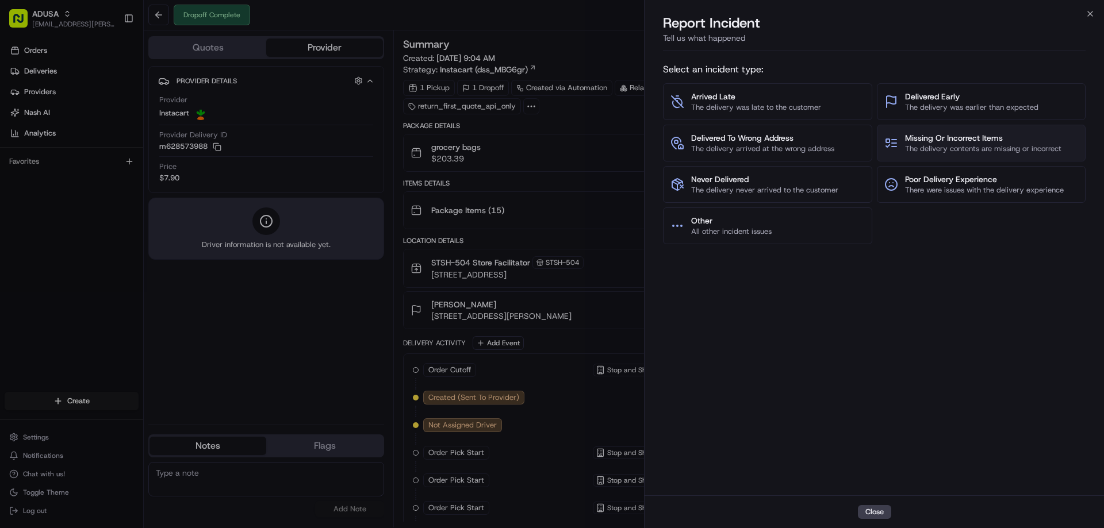
click at [995, 145] on span "The delivery contents are missing or incorrect" at bounding box center [983, 149] width 156 height 10
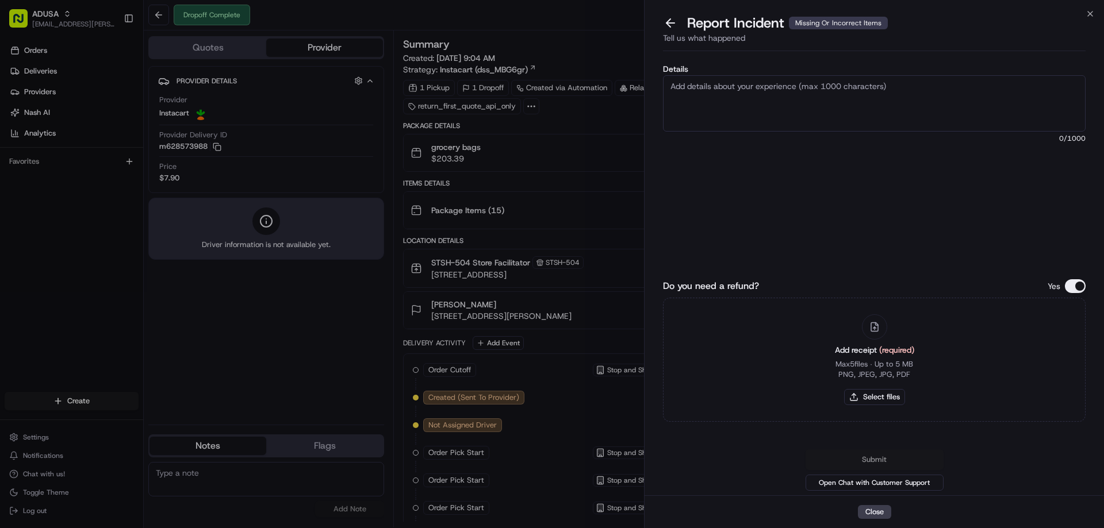
click at [785, 109] on textarea "Details" at bounding box center [874, 103] width 422 height 56
type textarea "Refund Request Amount: 13.50- Items missing from delivery"
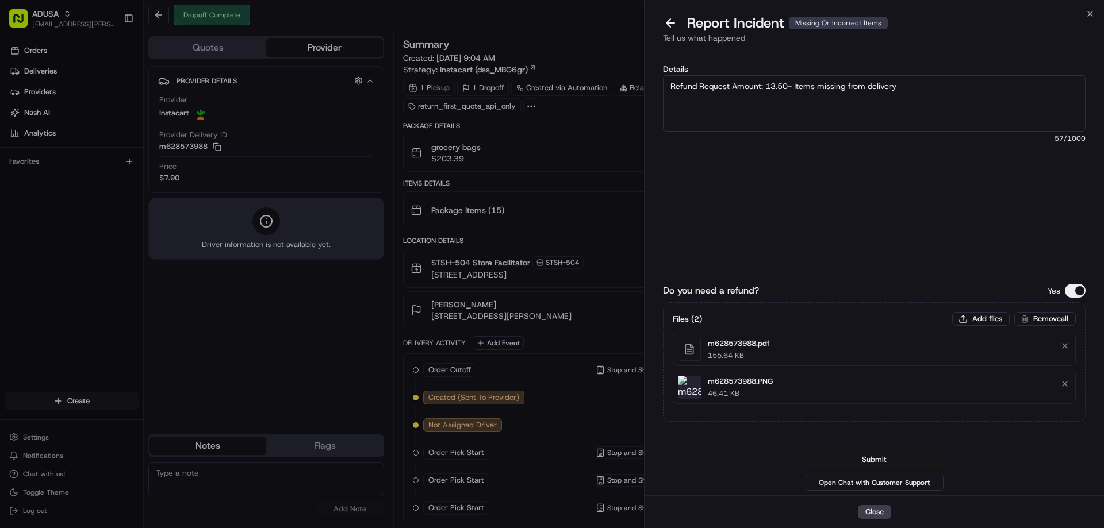
click at [879, 463] on button "Submit" at bounding box center [874, 460] width 138 height 21
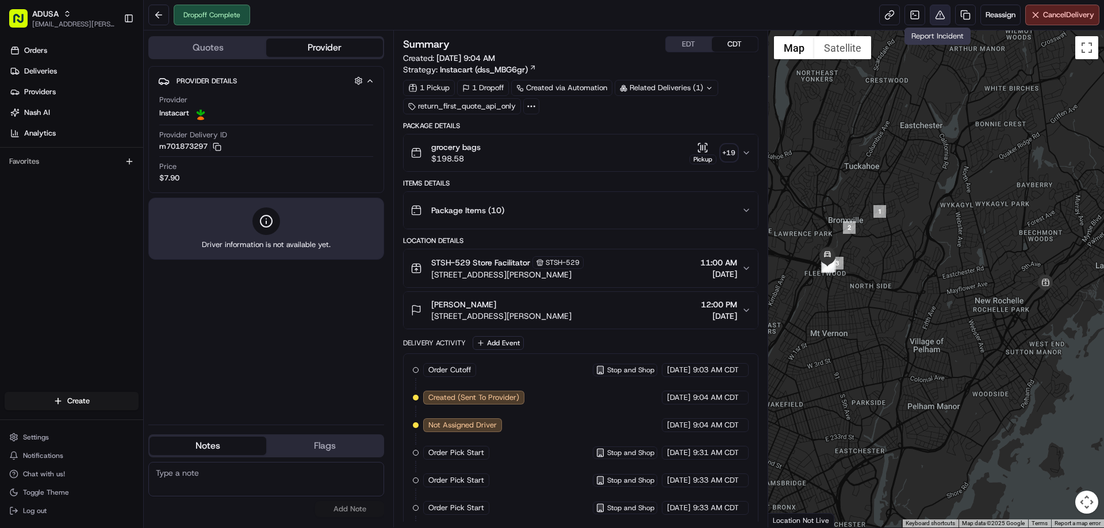
click at [940, 13] on button at bounding box center [939, 15] width 21 height 21
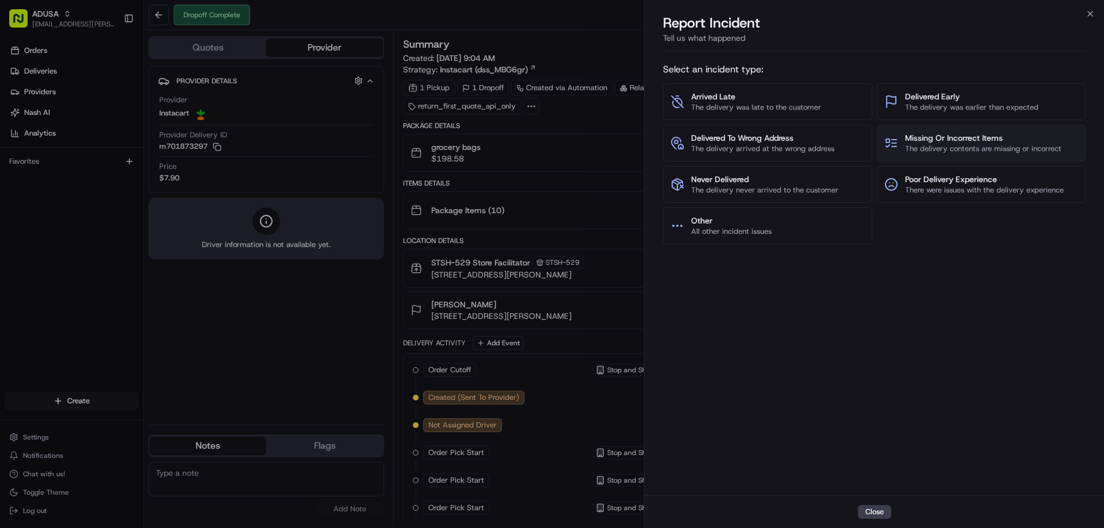
click at [973, 125] on button "Missing Or Incorrect Items The delivery contents are missing or incorrect" at bounding box center [981, 143] width 209 height 37
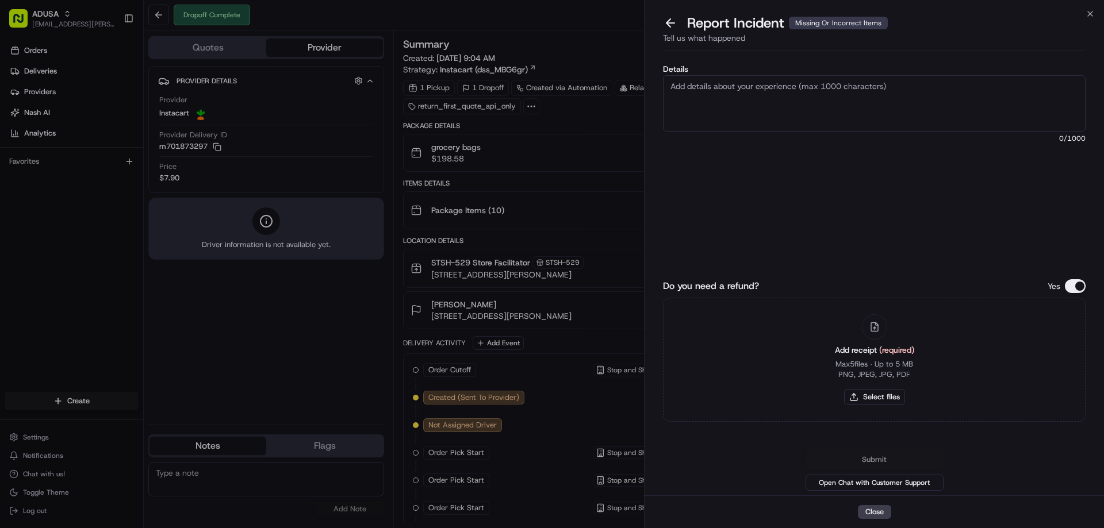
click at [800, 105] on textarea "Details" at bounding box center [874, 103] width 422 height 56
type textarea "Refund Request Amount: 13.25- missing items from delivery"
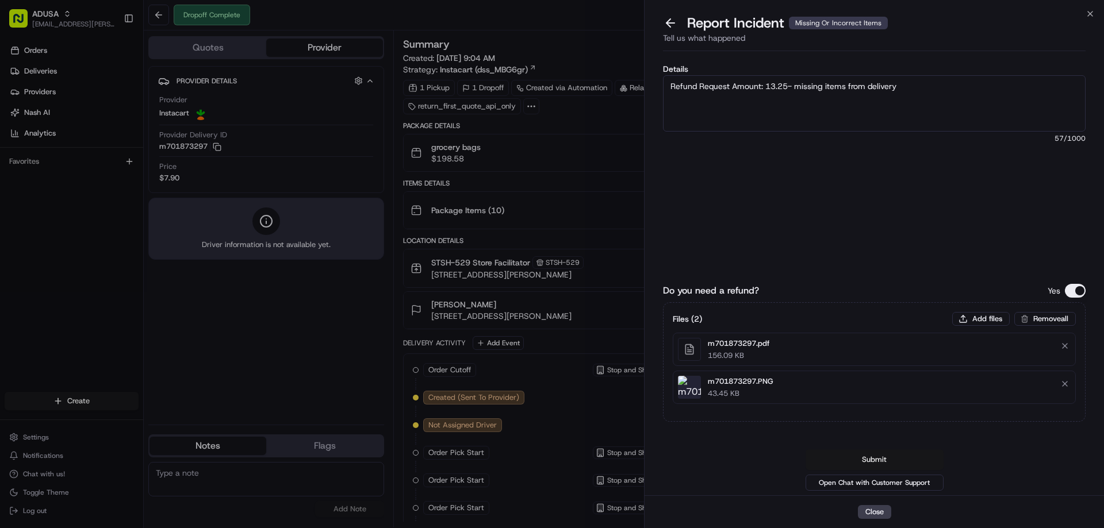
click at [874, 458] on button "Submit" at bounding box center [874, 460] width 138 height 21
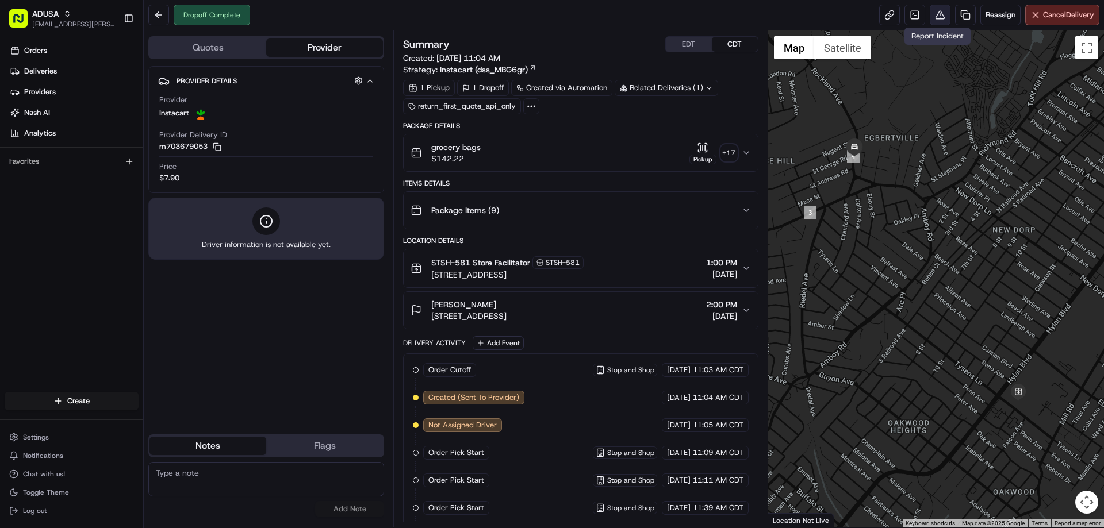
click at [940, 17] on button at bounding box center [939, 15] width 21 height 21
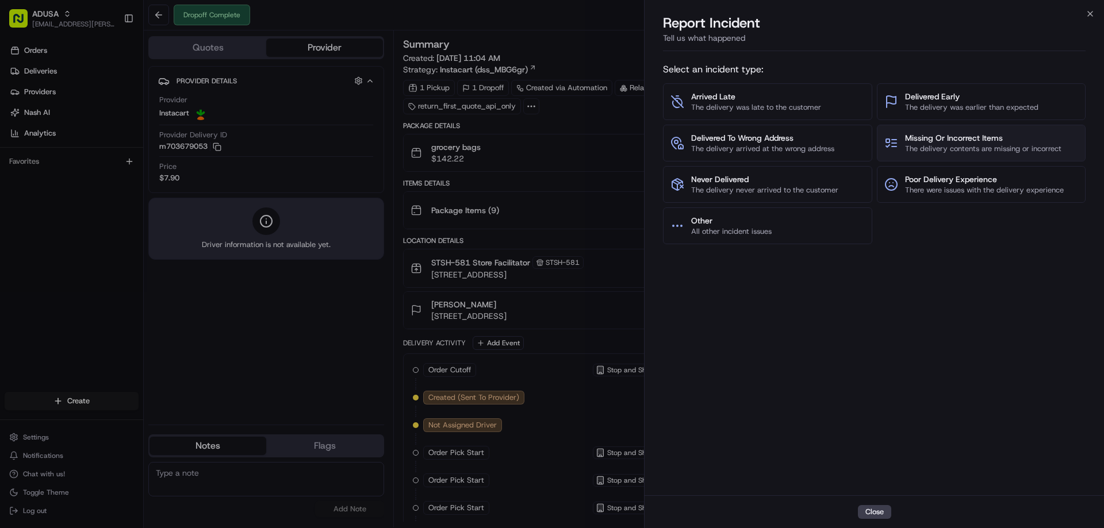
click at [950, 154] on button "Missing Or Incorrect Items The delivery contents are missing or incorrect" at bounding box center [981, 143] width 209 height 37
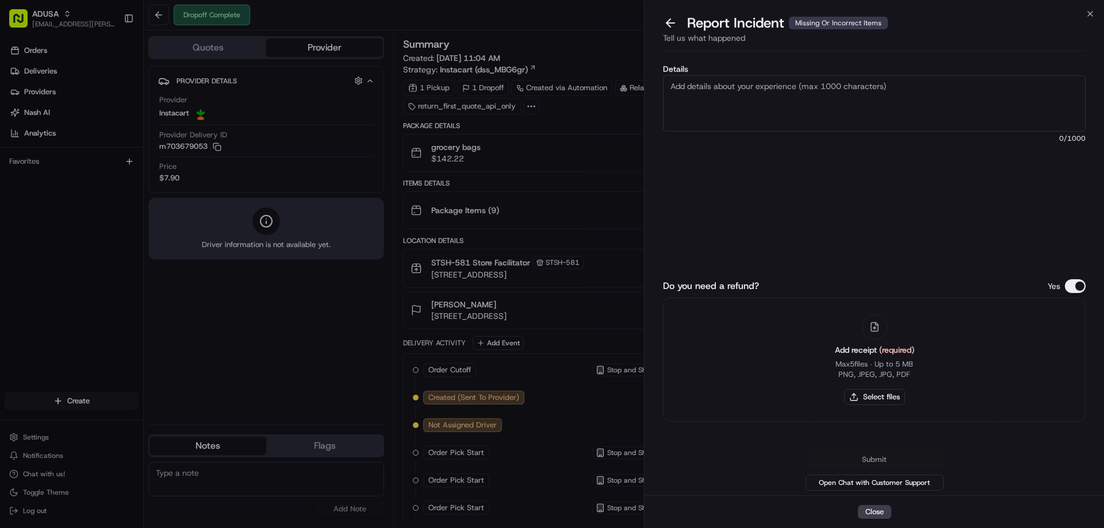
click at [771, 103] on textarea "Details" at bounding box center [874, 103] width 422 height 56
type textarea "refund request amount: 13.07- missing items from order"
click at [869, 395] on button "Select files" at bounding box center [874, 397] width 61 height 16
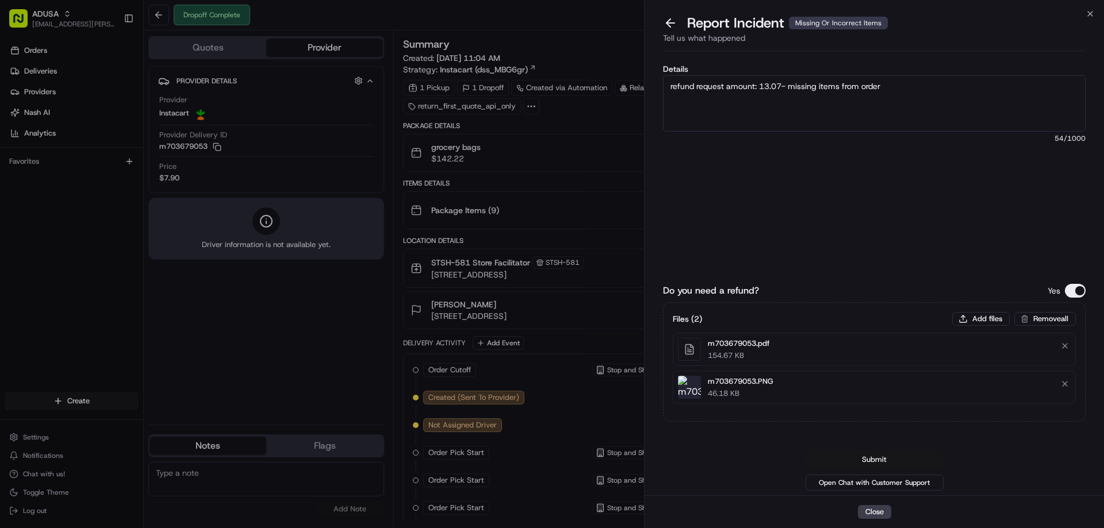
click at [893, 460] on button "Submit" at bounding box center [874, 460] width 138 height 21
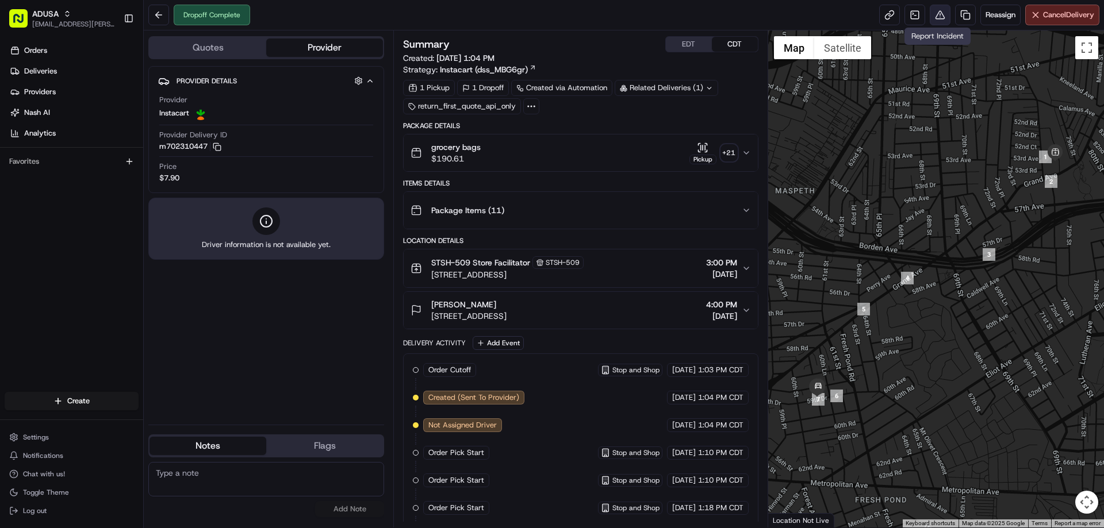
click at [931, 21] on button at bounding box center [939, 15] width 21 height 21
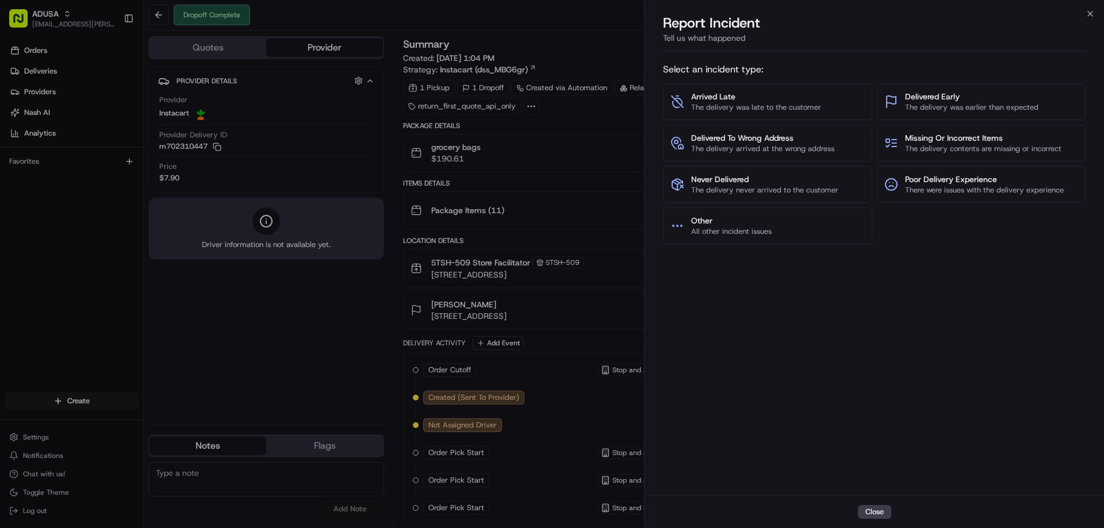
click at [983, 124] on div "Arrived Late The delivery was late to the customer Delivered Early The delivery…" at bounding box center [874, 163] width 422 height 161
click at [985, 135] on span "Missing Or Incorrect Items" at bounding box center [983, 137] width 156 height 11
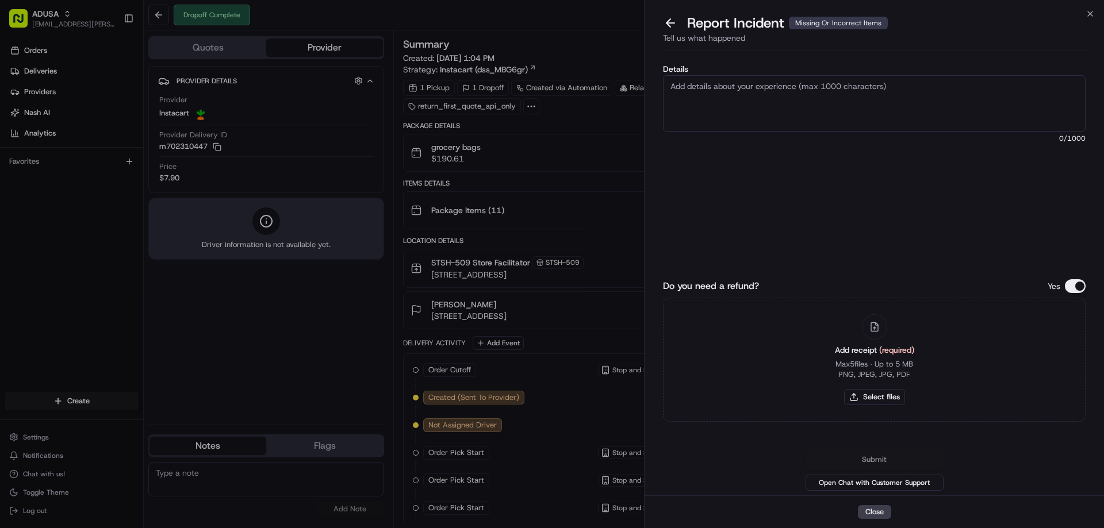
click at [820, 71] on label "Details" at bounding box center [874, 69] width 422 height 8
click at [820, 75] on textarea "Details" at bounding box center [874, 103] width 422 height 56
click at [829, 98] on textarea "Details" at bounding box center [874, 103] width 422 height 56
type textarea "refund request amount: 12.98- items missing from delivery"
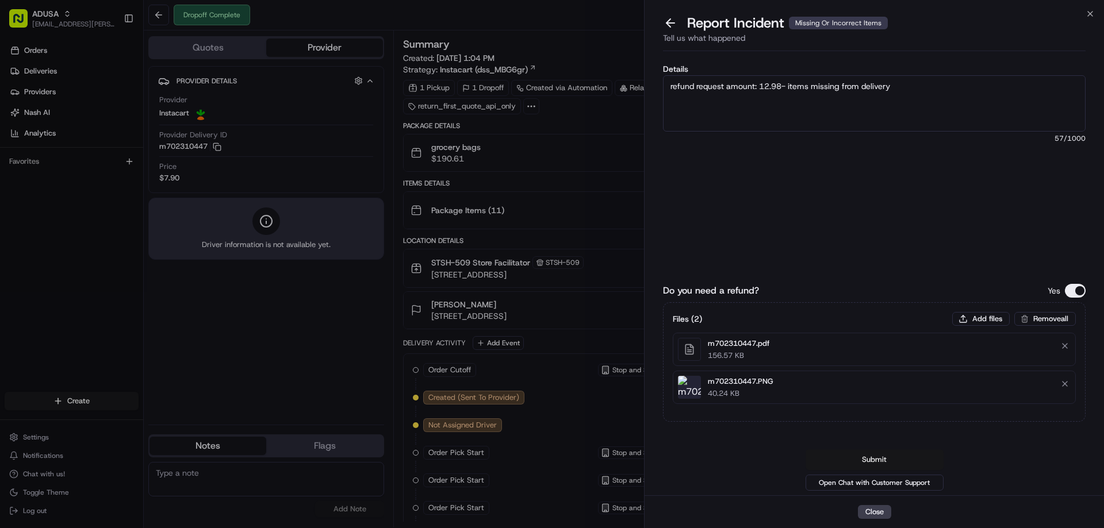
click at [874, 457] on button "Submit" at bounding box center [874, 460] width 138 height 21
